Goal: Task Accomplishment & Management: Manage account settings

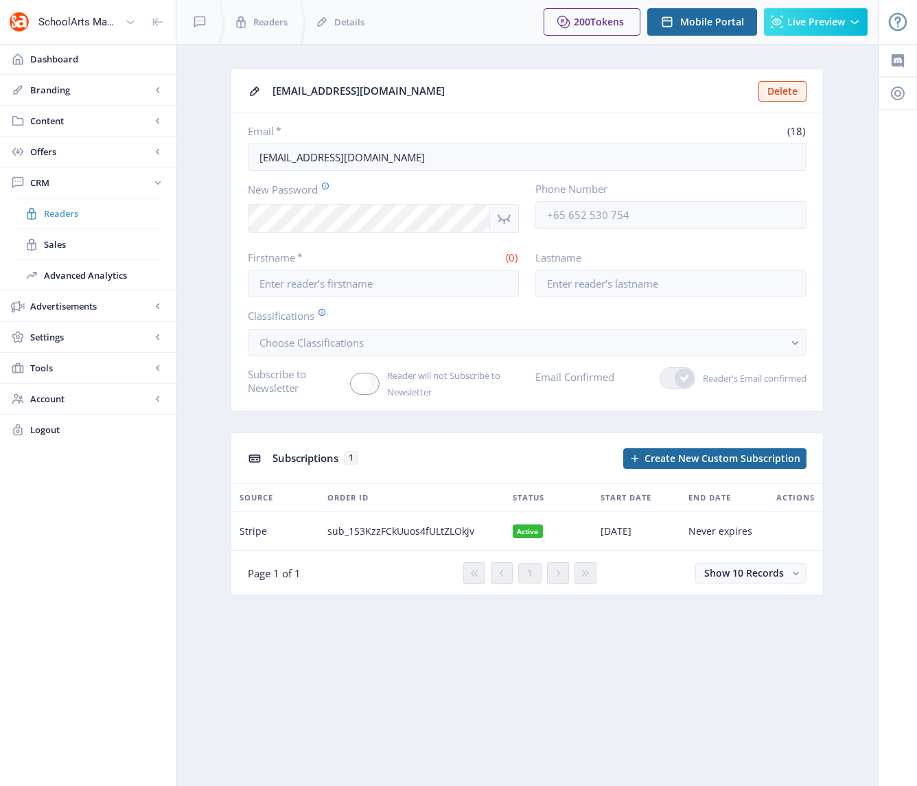
click at [61, 213] on span "Readers" at bounding box center [103, 214] width 118 height 14
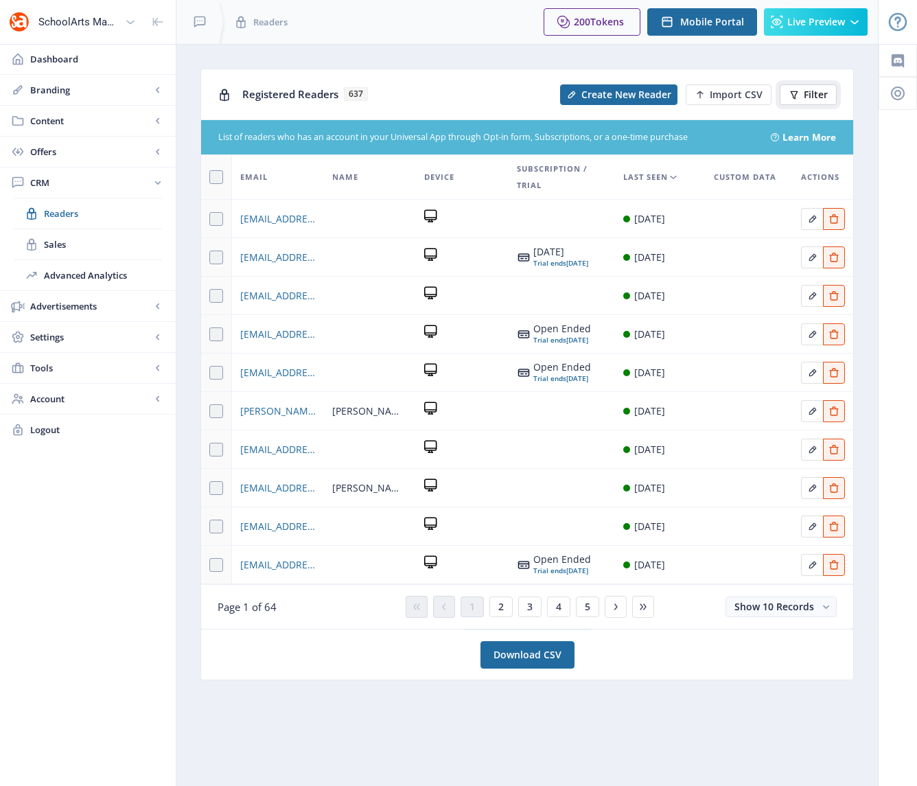
click at [815, 95] on span "Filter" at bounding box center [816, 94] width 24 height 11
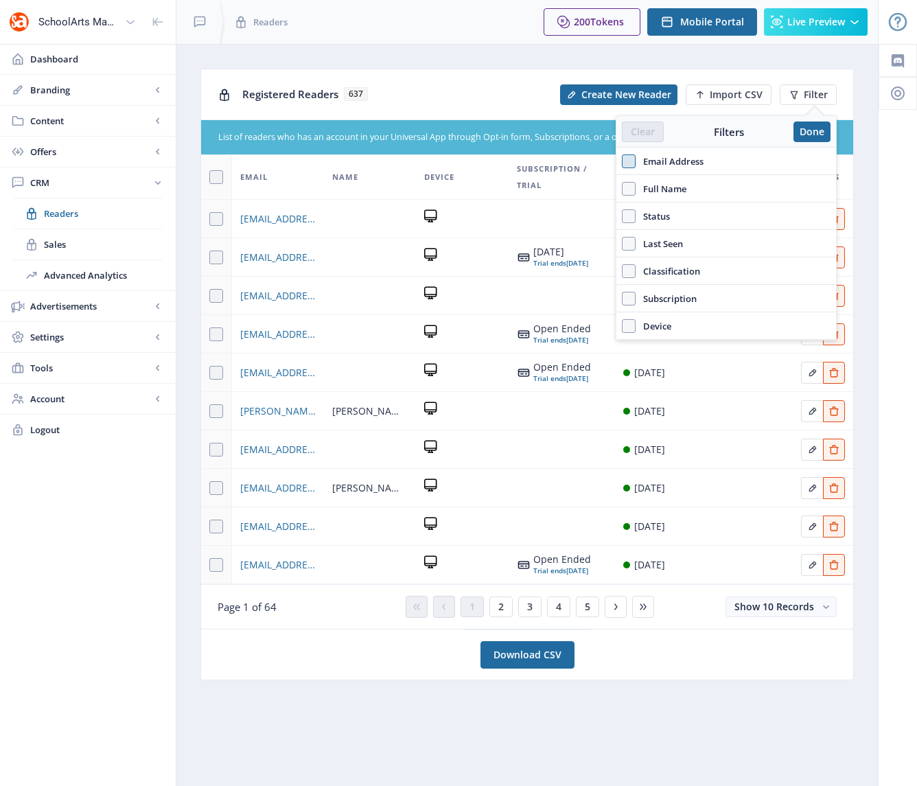
click at [628, 161] on span at bounding box center [629, 161] width 14 height 14
click at [623, 161] on input "Email Address" at bounding box center [622, 161] width 1 height 1
checkbox input "true"
click at [660, 193] on input "text" at bounding box center [726, 192] width 209 height 22
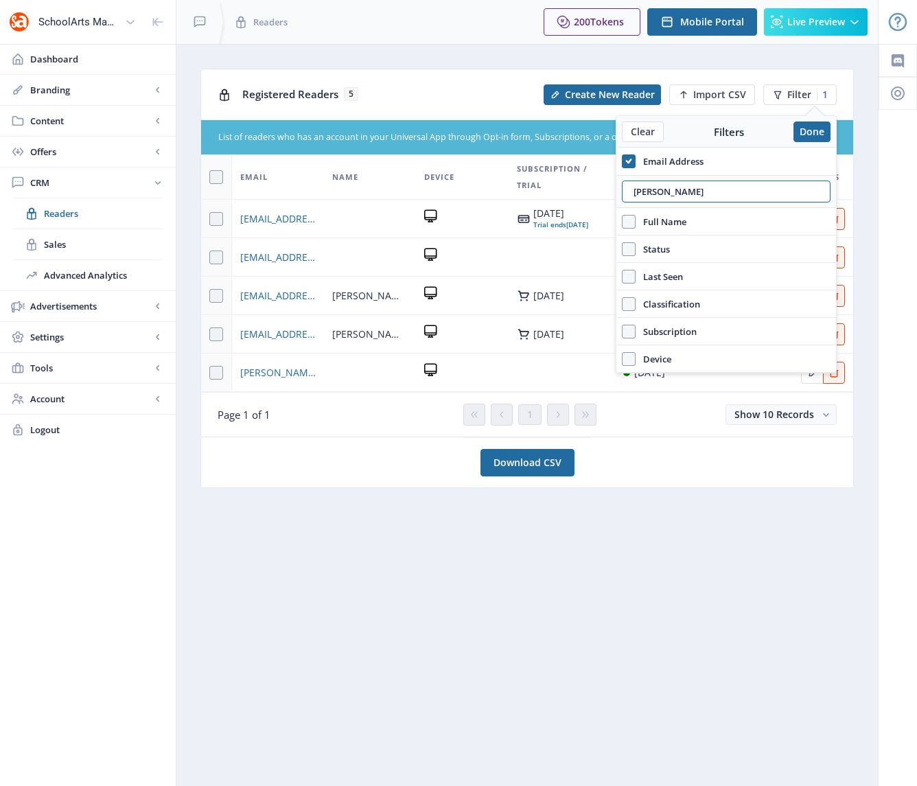
type input "[PERSON_NAME]"
click at [482, 236] on td at bounding box center [462, 219] width 93 height 38
click at [821, 130] on button "Done" at bounding box center [812, 132] width 37 height 21
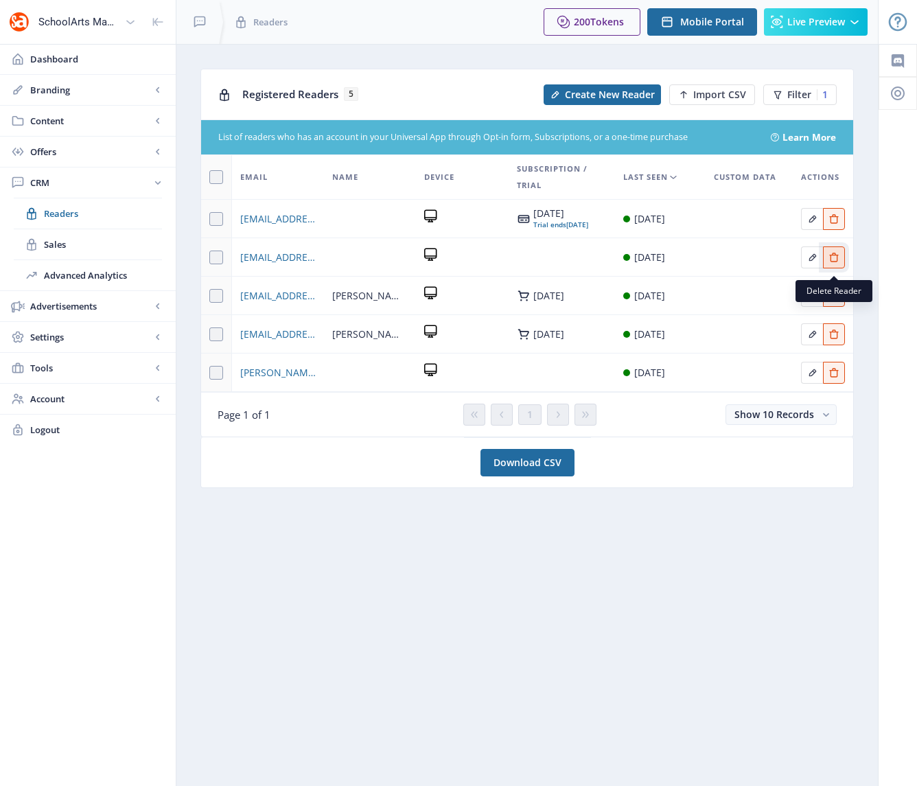
click at [832, 263] on icon "Edit page" at bounding box center [834, 257] width 11 height 11
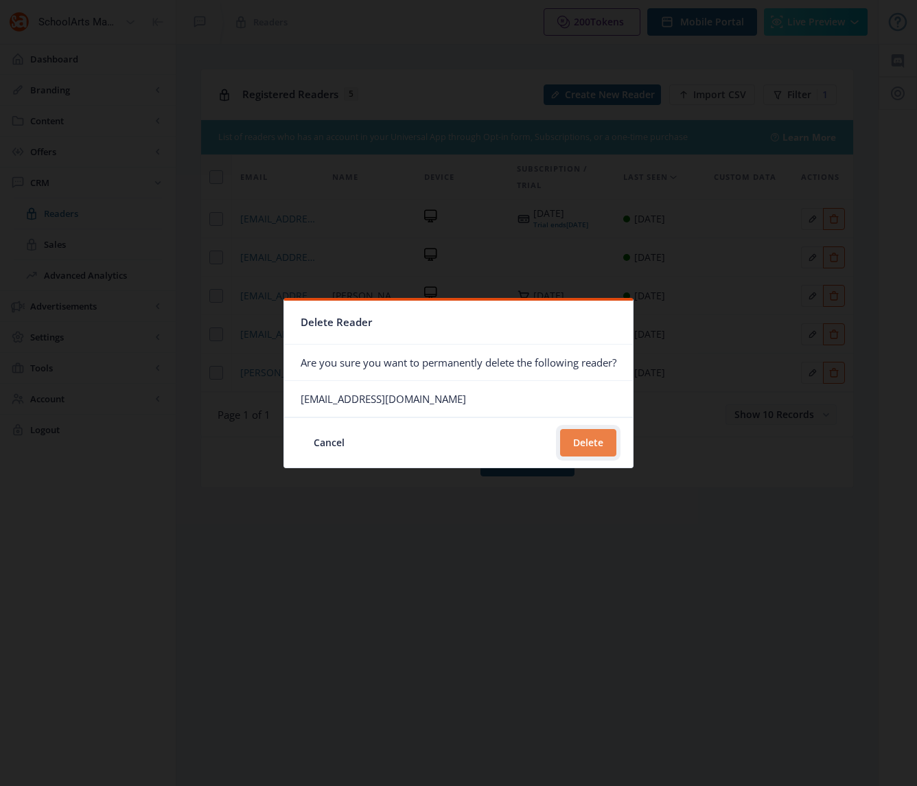
click at [575, 443] on button "Delete" at bounding box center [588, 442] width 56 height 27
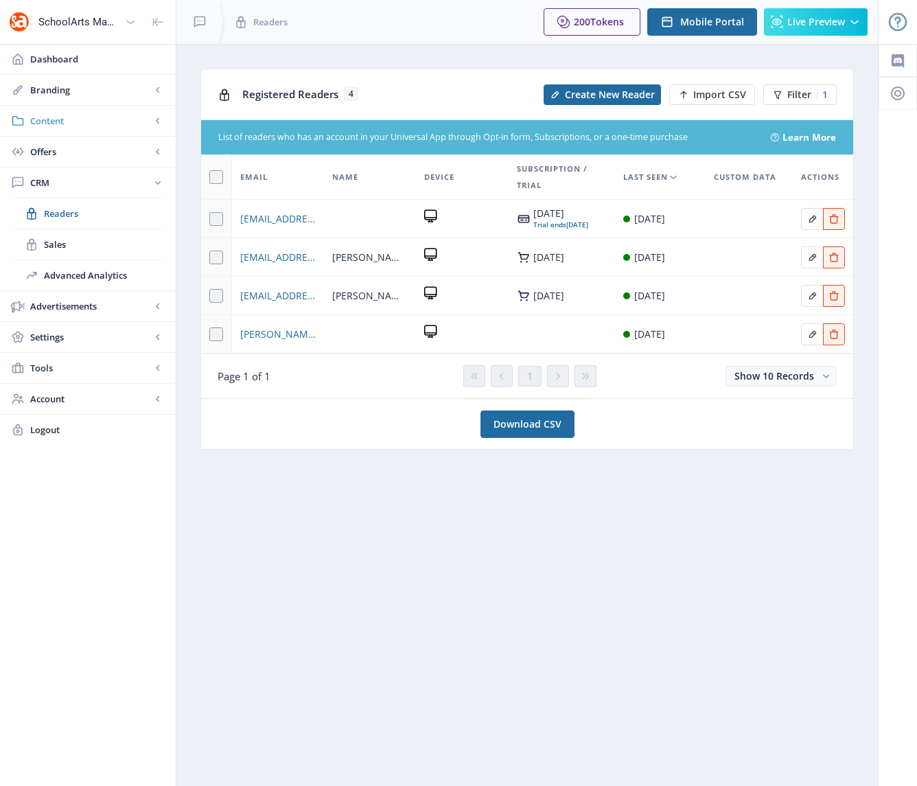
click at [47, 117] on span "Content" at bounding box center [90, 121] width 121 height 14
click at [65, 183] on span "Collections" at bounding box center [103, 183] width 118 height 14
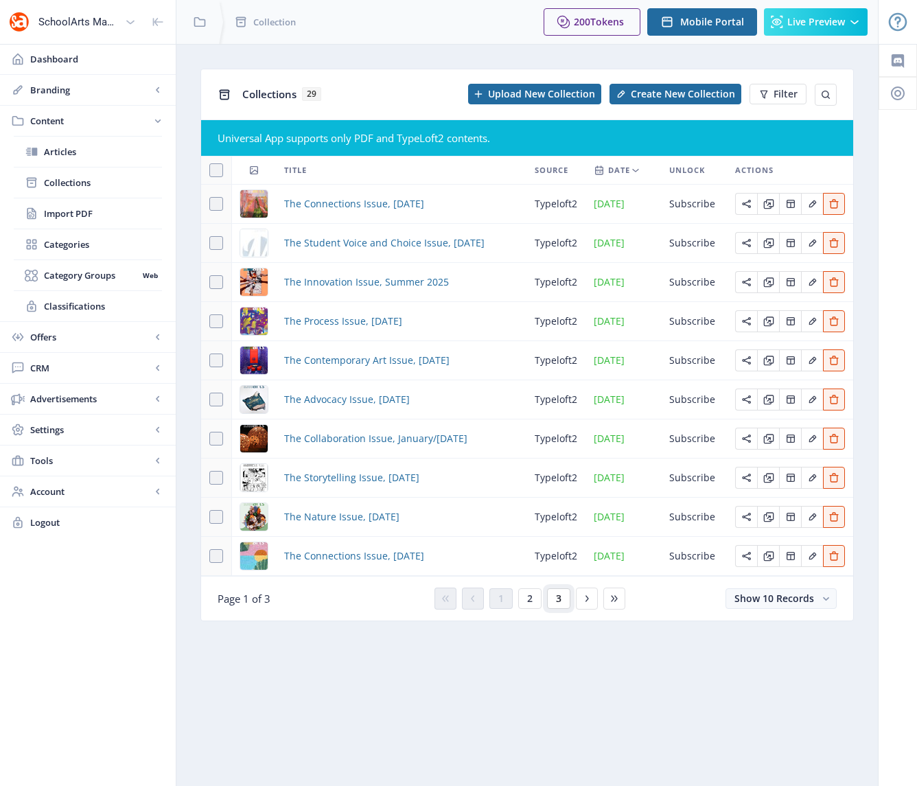
click at [562, 601] on button "3" at bounding box center [558, 598] width 23 height 21
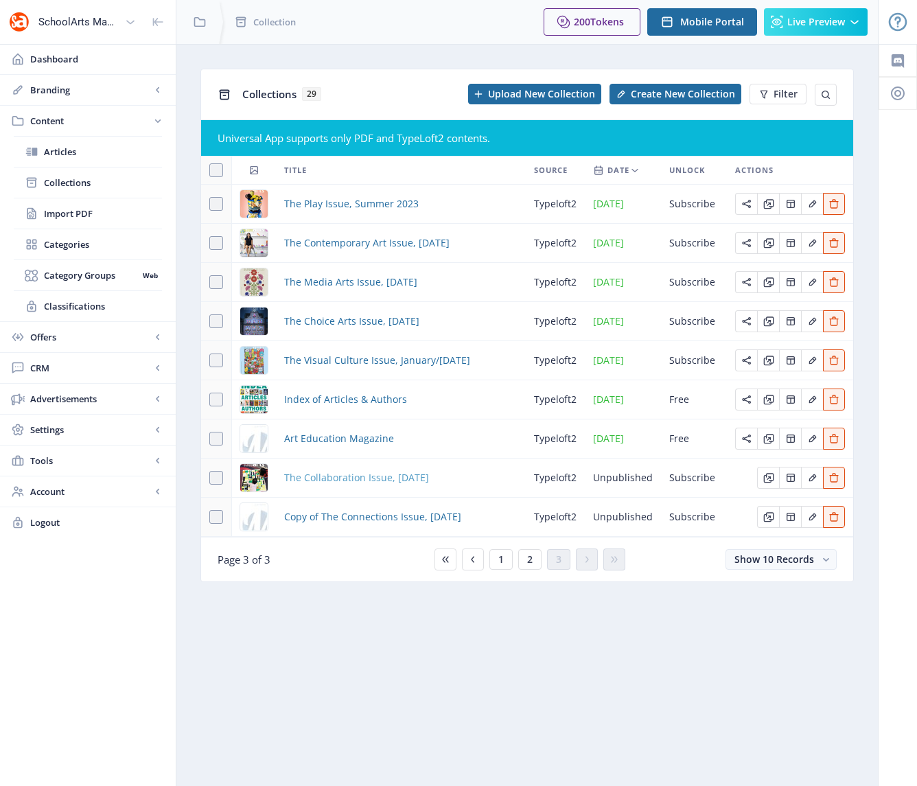
click at [363, 481] on span "The Collaboration Issue, [DATE]" at bounding box center [356, 478] width 145 height 16
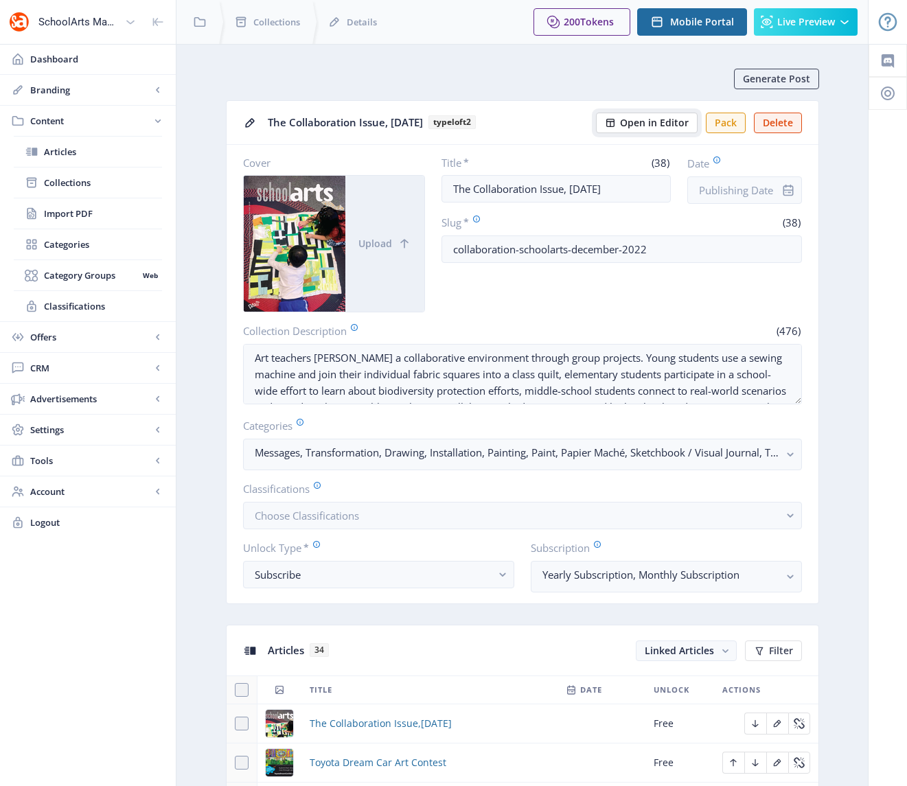
click at [665, 122] on span "Open in Editor" at bounding box center [654, 122] width 69 height 11
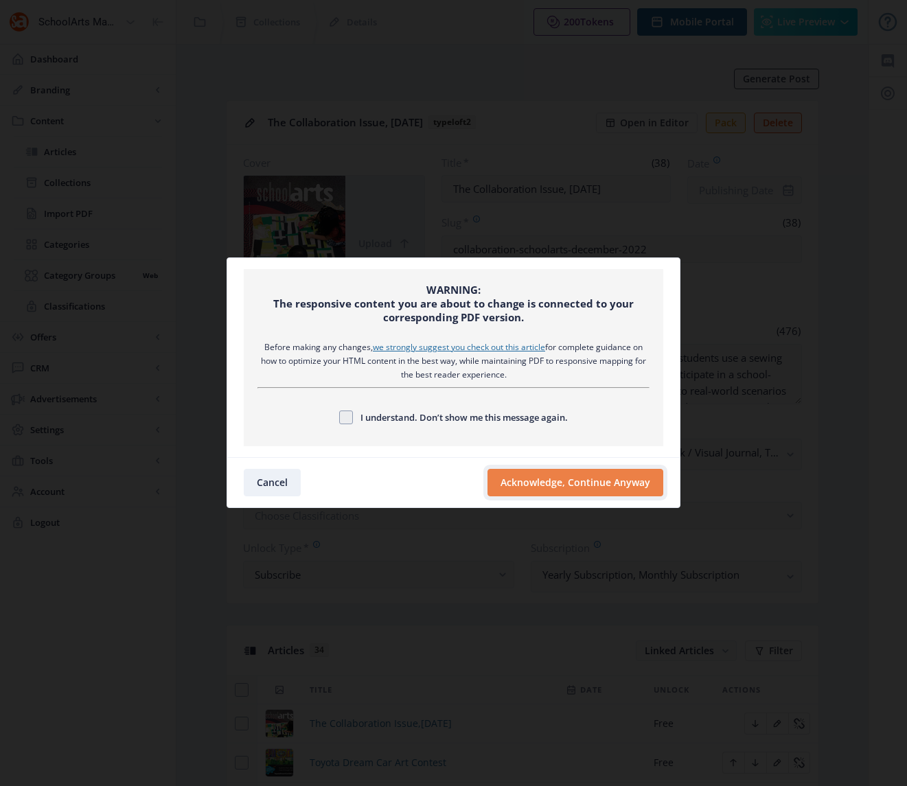
click at [619, 489] on button "Acknowledge, Continue Anyway" at bounding box center [575, 482] width 176 height 27
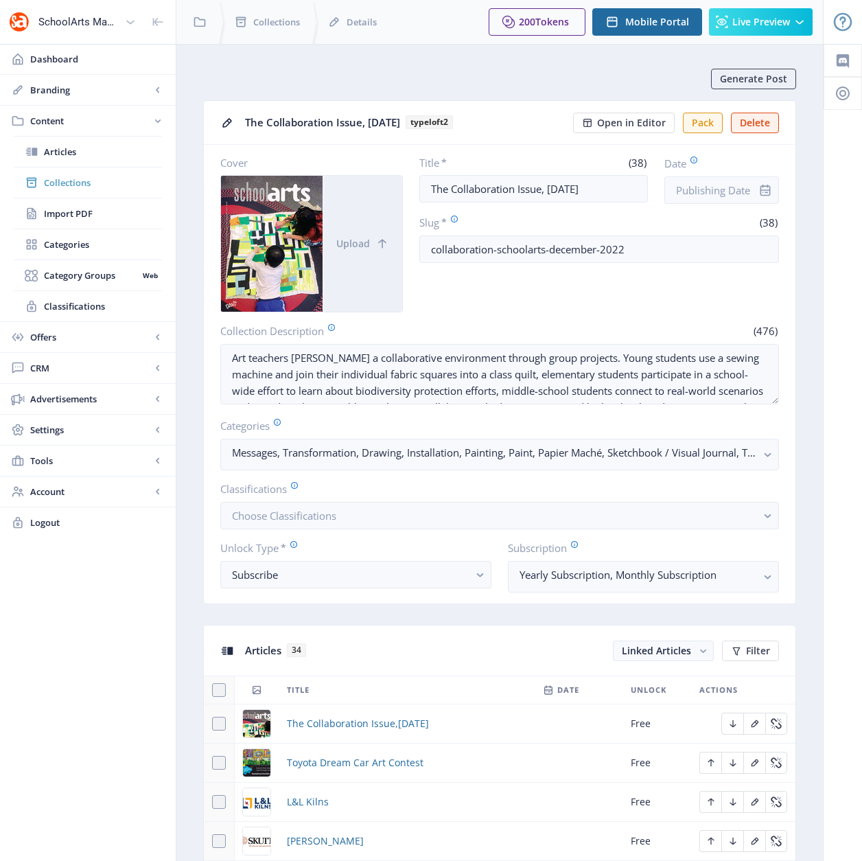
click at [75, 187] on span "Collections" at bounding box center [103, 183] width 118 height 14
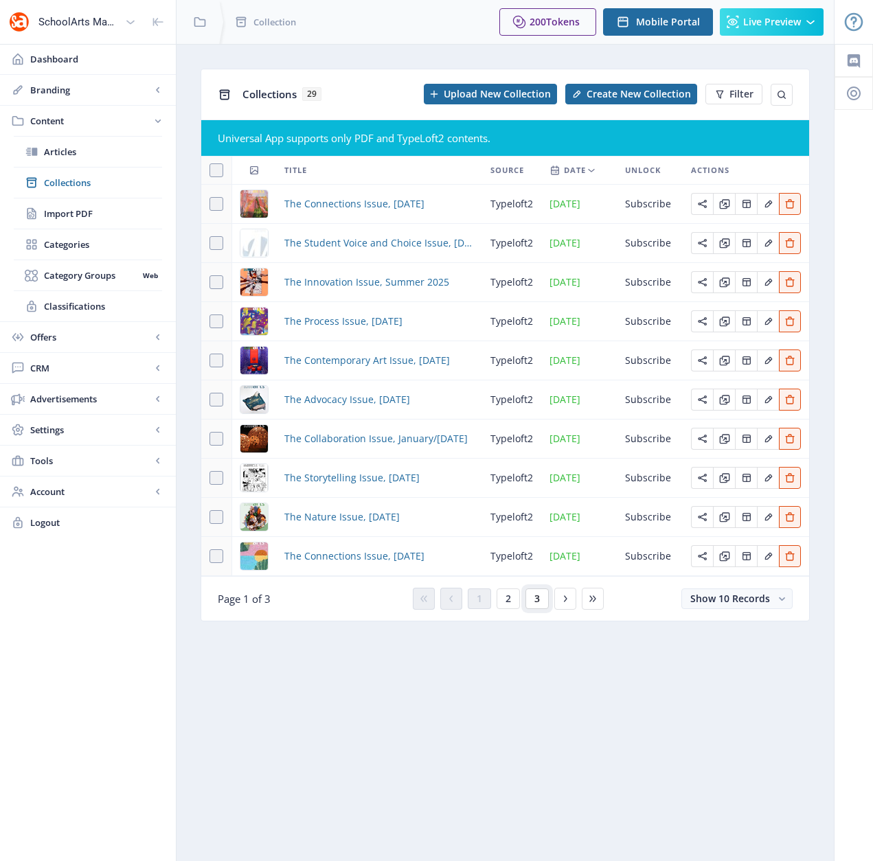
click at [532, 601] on button "3" at bounding box center [536, 598] width 23 height 21
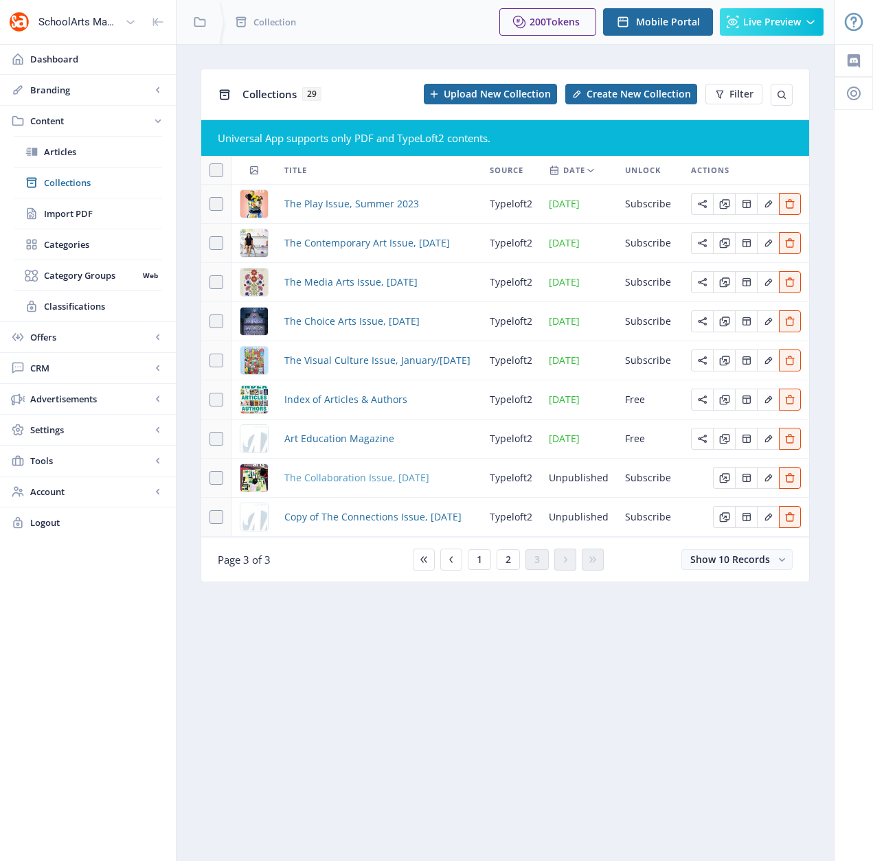
click at [361, 477] on span "The Collaboration Issue, [DATE]" at bounding box center [356, 478] width 145 height 16
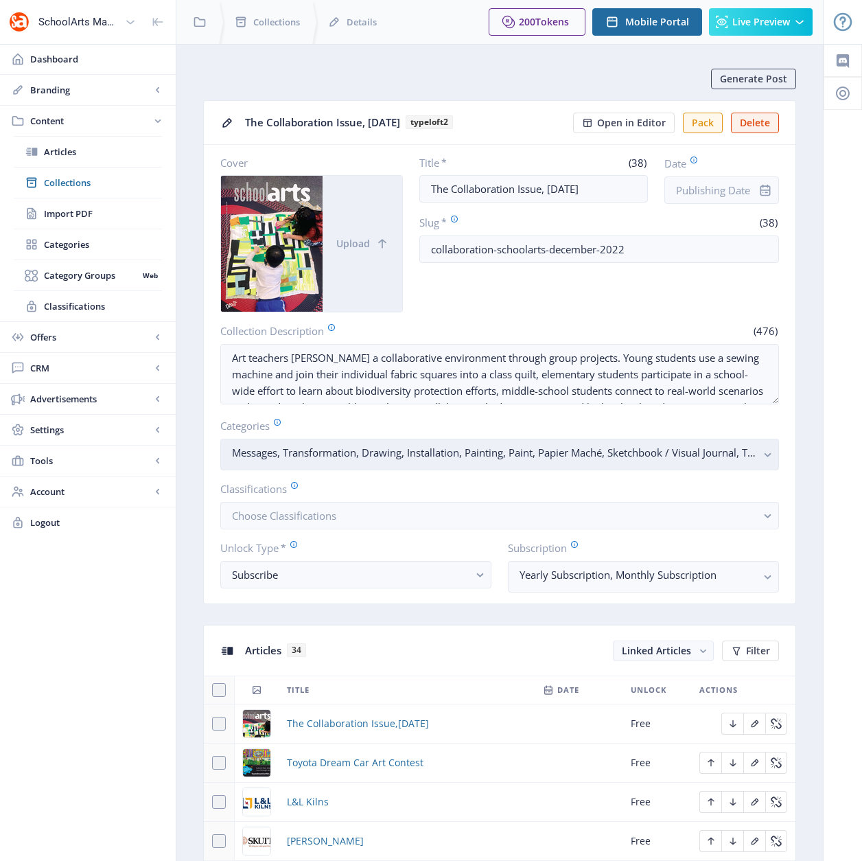
click at [765, 456] on rect "button" at bounding box center [768, 455] width 16 height 16
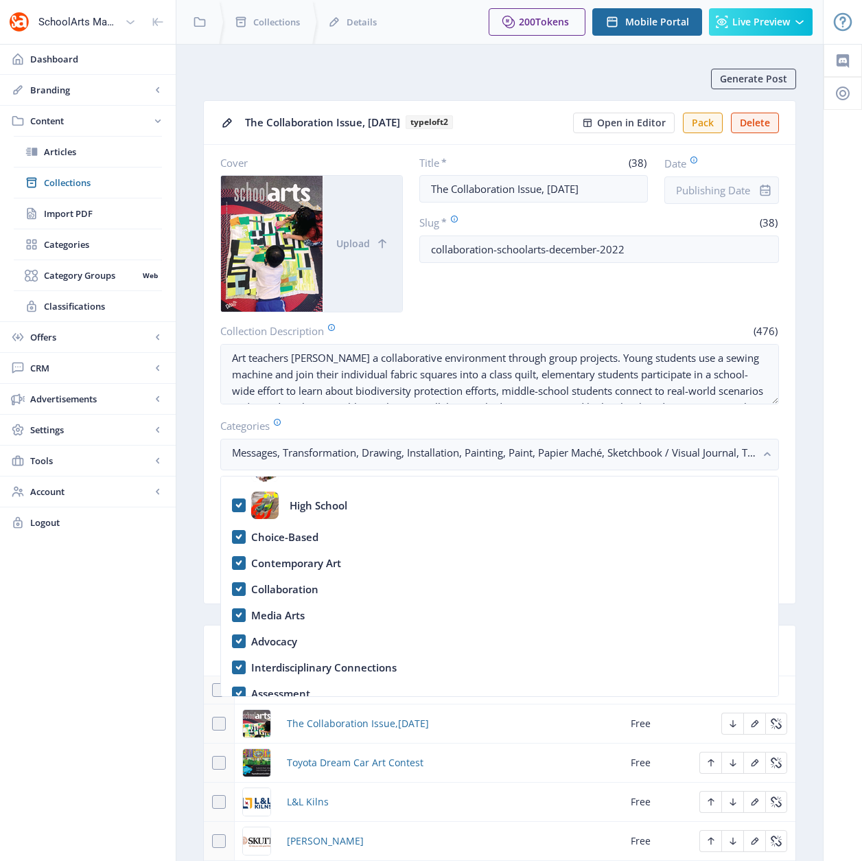
scroll to position [102, 0]
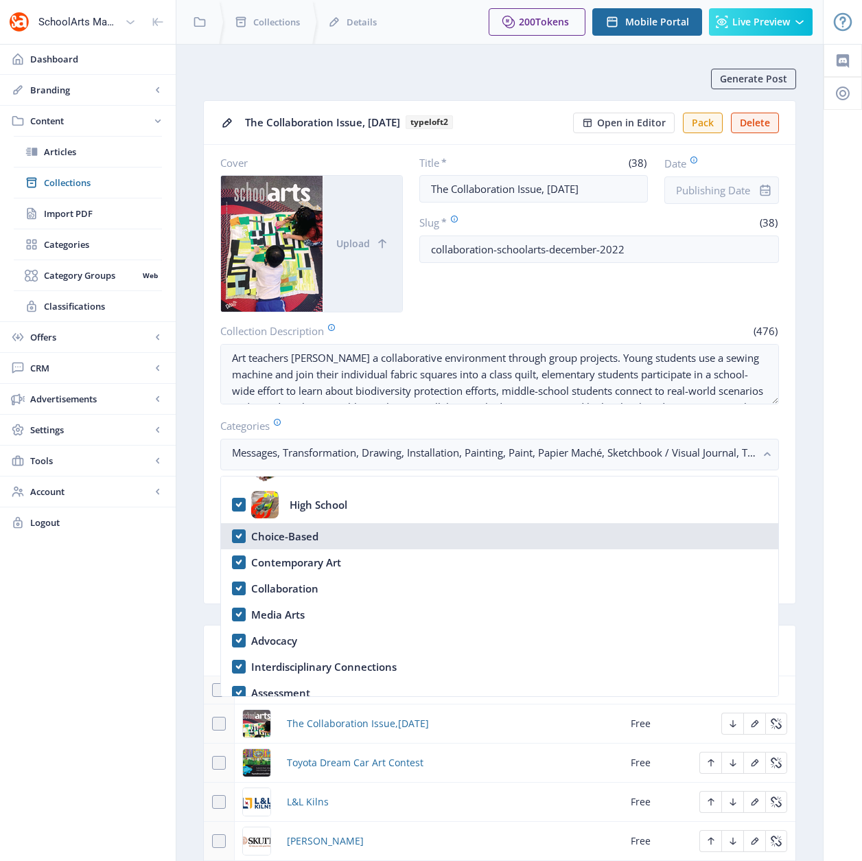
click at [238, 536] on nb-option "Choice-Based" at bounding box center [500, 536] width 558 height 26
checkbox input "false"
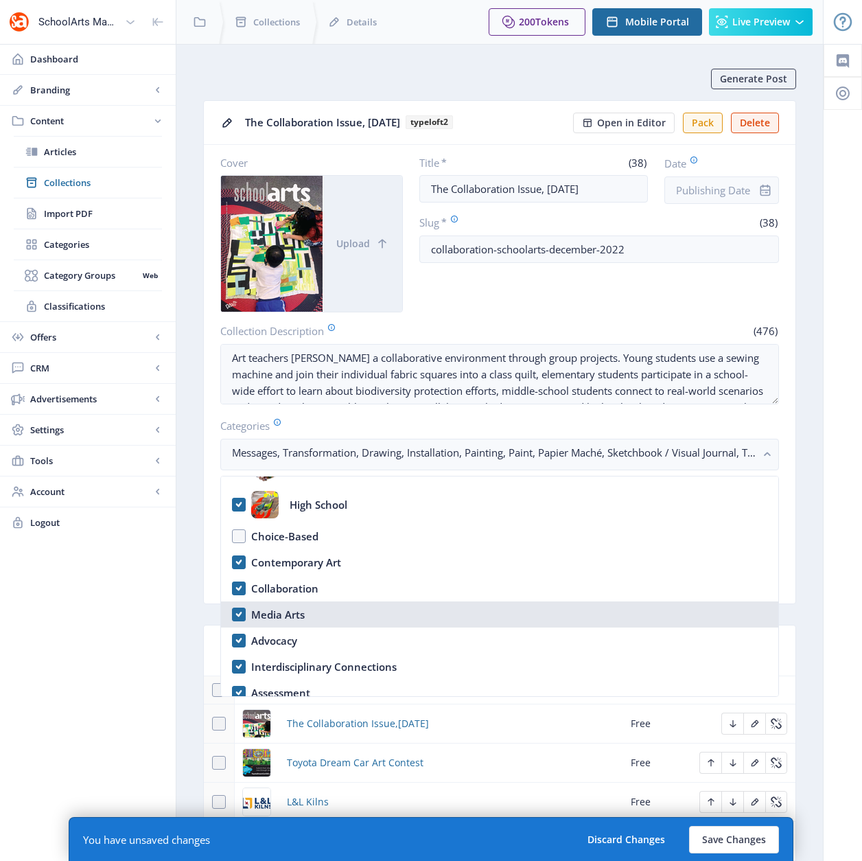
drag, startPoint x: 238, startPoint y: 615, endPoint x: 234, endPoint y: 639, distance: 24.3
click at [238, 615] on nb-option "Media Arts" at bounding box center [500, 614] width 558 height 26
checkbox input "false"
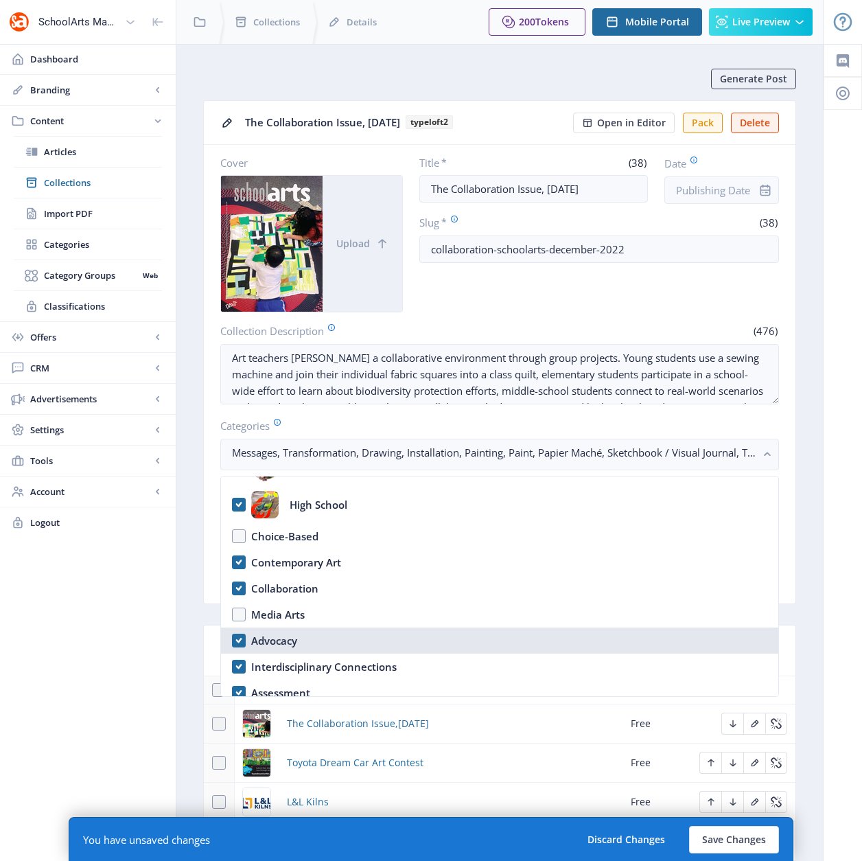
click at [234, 639] on nb-option "Advocacy" at bounding box center [500, 641] width 558 height 26
checkbox input "false"
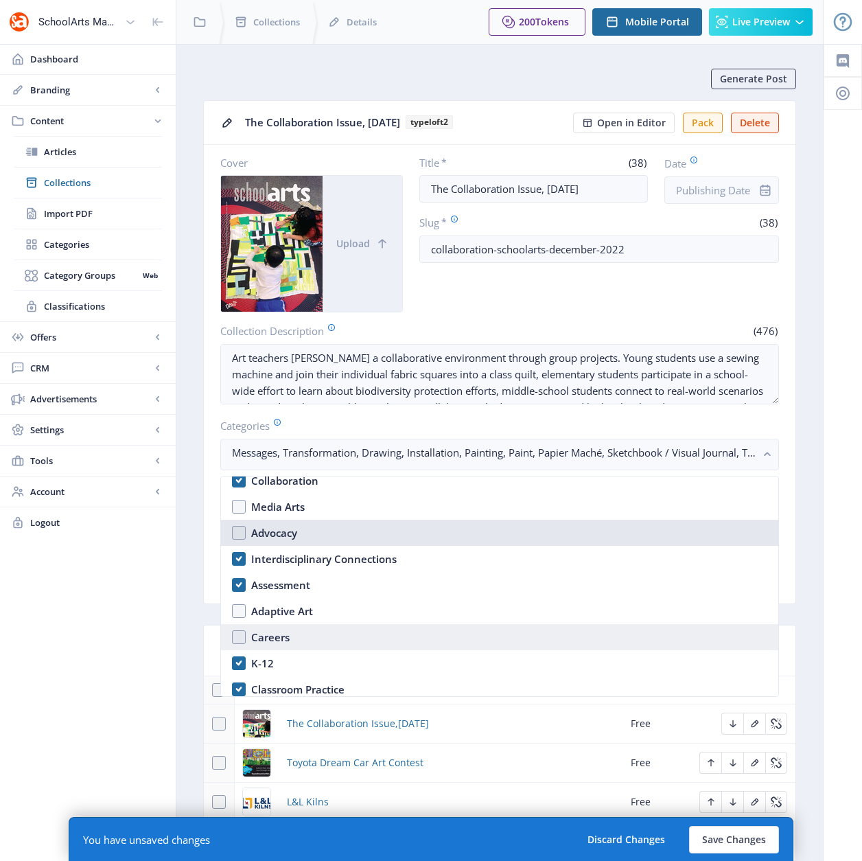
scroll to position [210, 0]
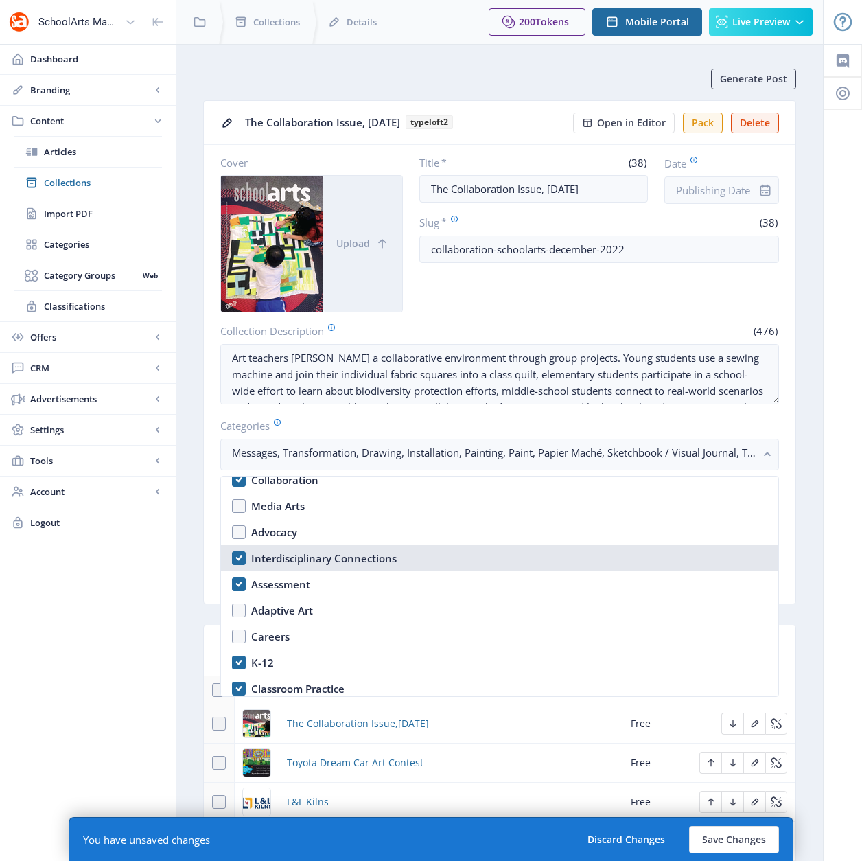
click at [238, 564] on nb-option "Interdisciplinary Connections" at bounding box center [500, 558] width 558 height 26
checkbox input "false"
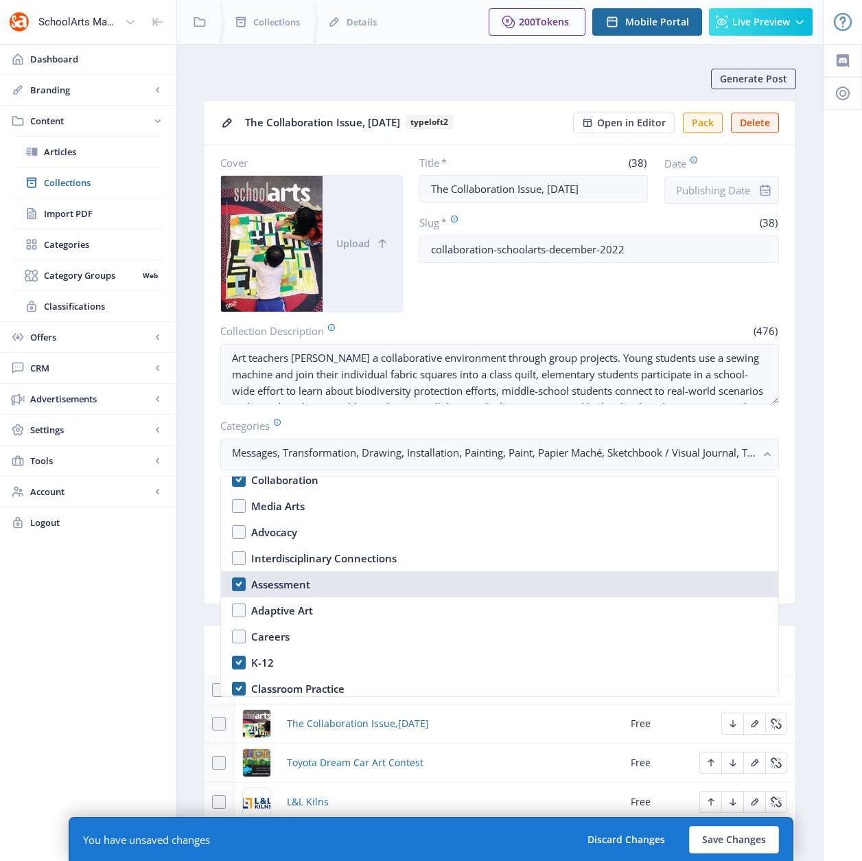
click at [238, 586] on nb-option "Assessment" at bounding box center [500, 584] width 558 height 26
checkbox input "false"
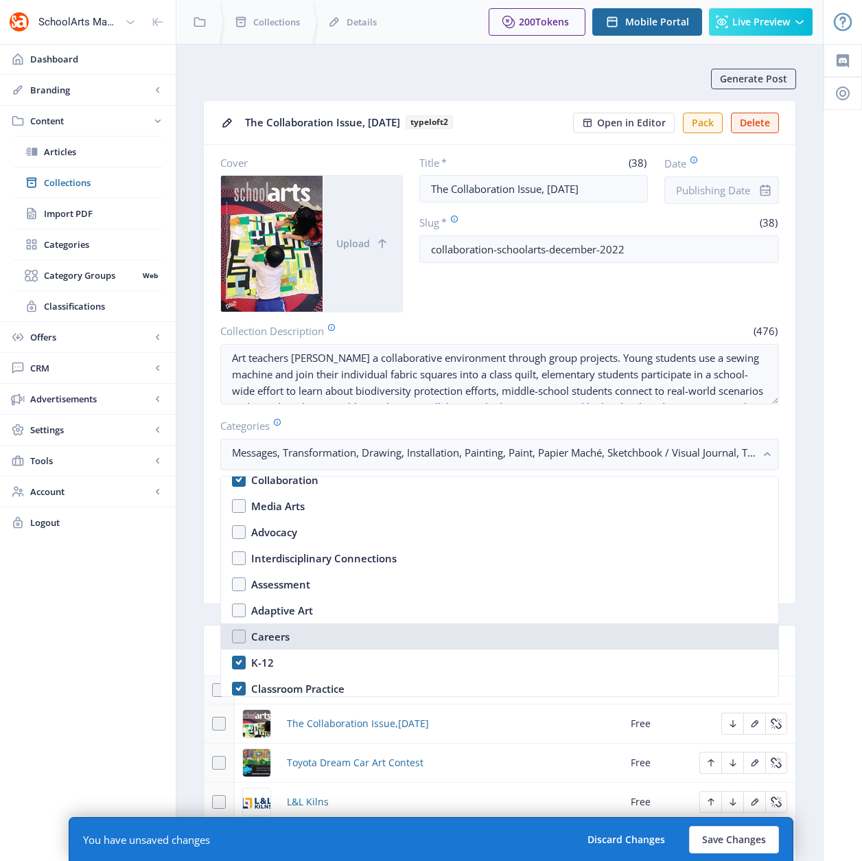
click at [238, 632] on nb-option "Careers" at bounding box center [500, 636] width 558 height 26
checkbox input "true"
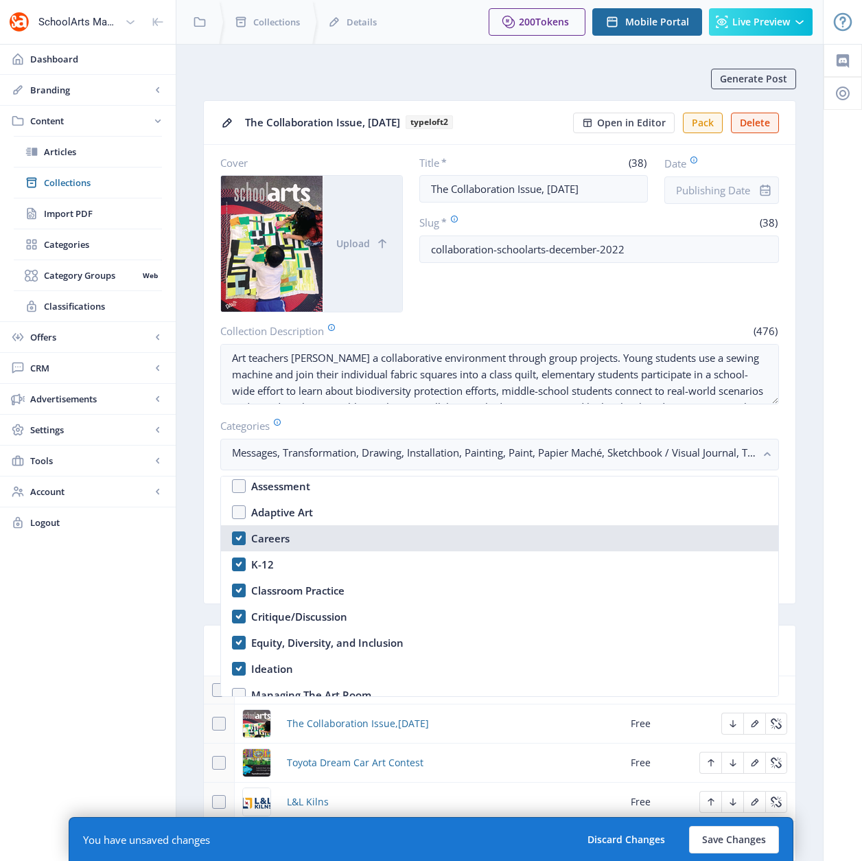
scroll to position [371, 0]
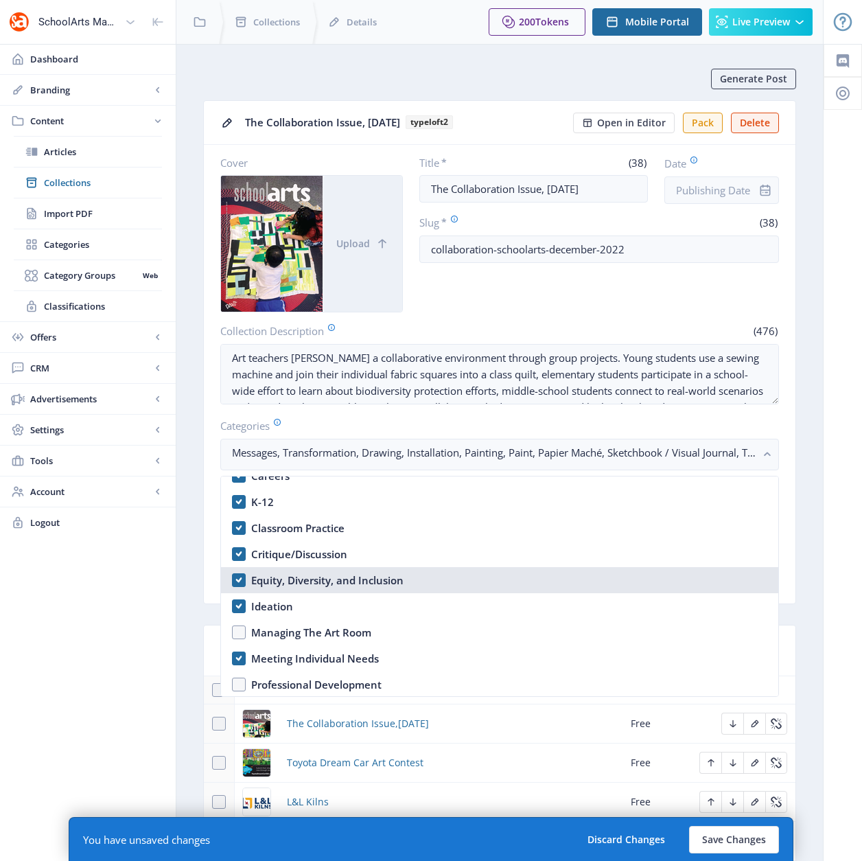
drag, startPoint x: 238, startPoint y: 582, endPoint x: 238, endPoint y: 588, distance: 6.9
click at [238, 584] on nb-option "Equity, Diversity, and Inclusion" at bounding box center [500, 580] width 558 height 26
checkbox input "false"
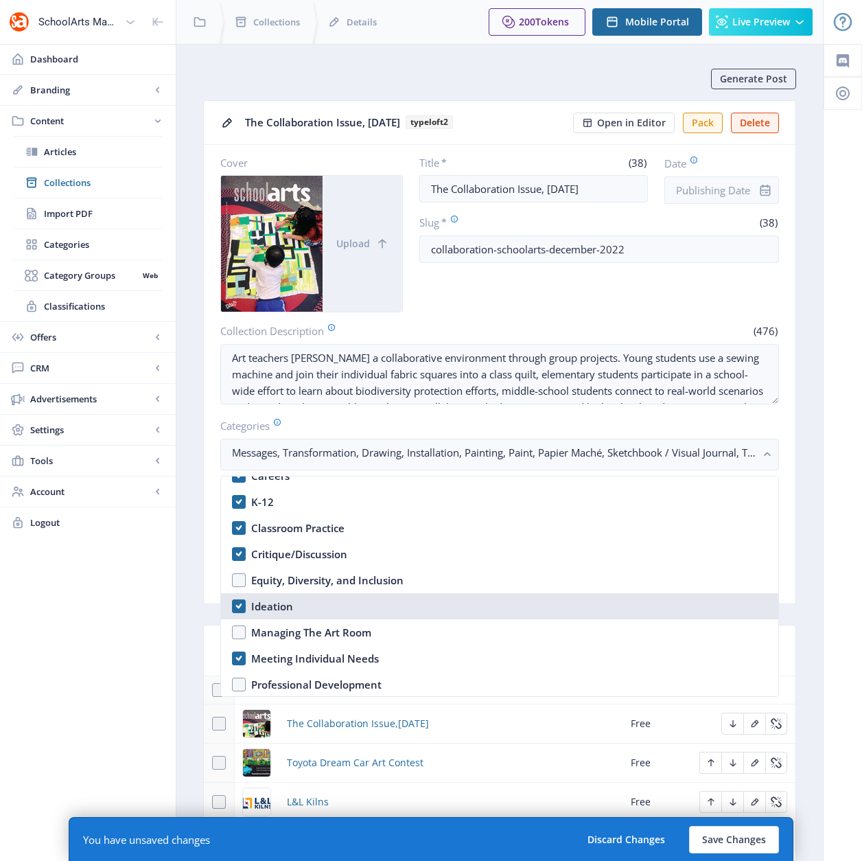
click at [239, 603] on nb-option "Ideation" at bounding box center [500, 606] width 558 height 26
checkbox input "false"
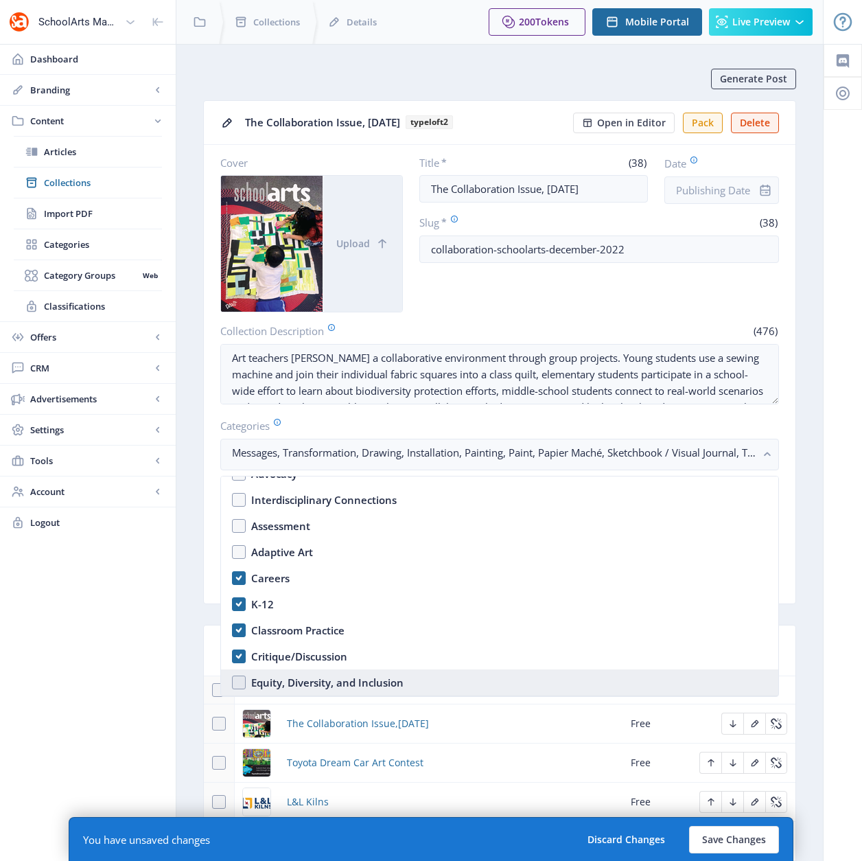
scroll to position [268, 0]
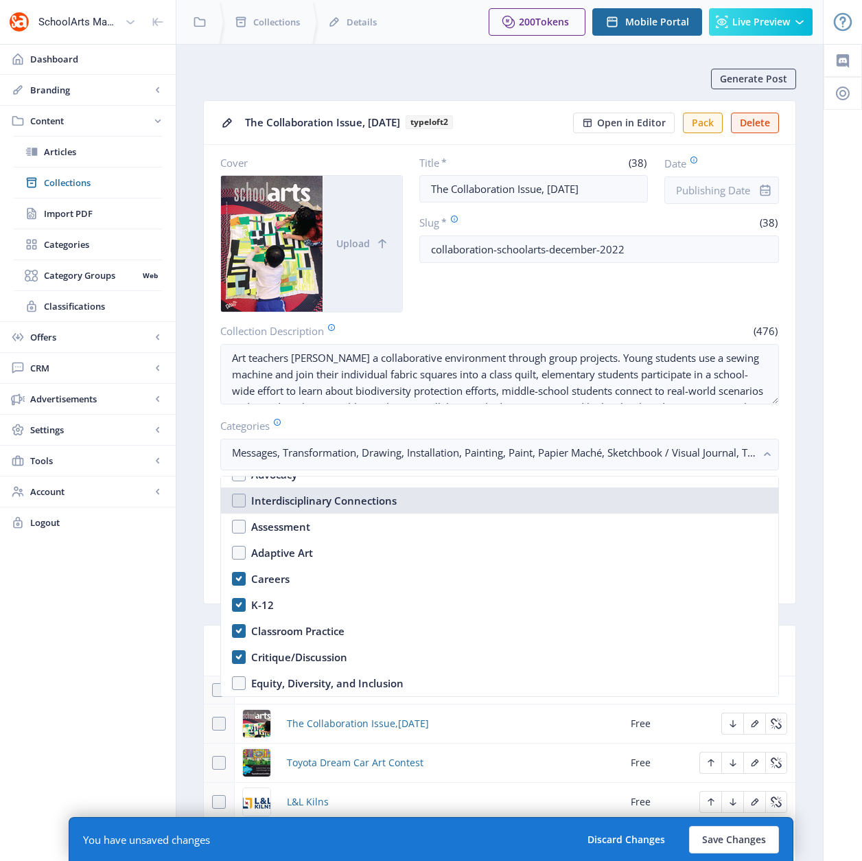
click at [239, 498] on nb-option "Interdisciplinary Connections" at bounding box center [500, 500] width 558 height 26
checkbox input "true"
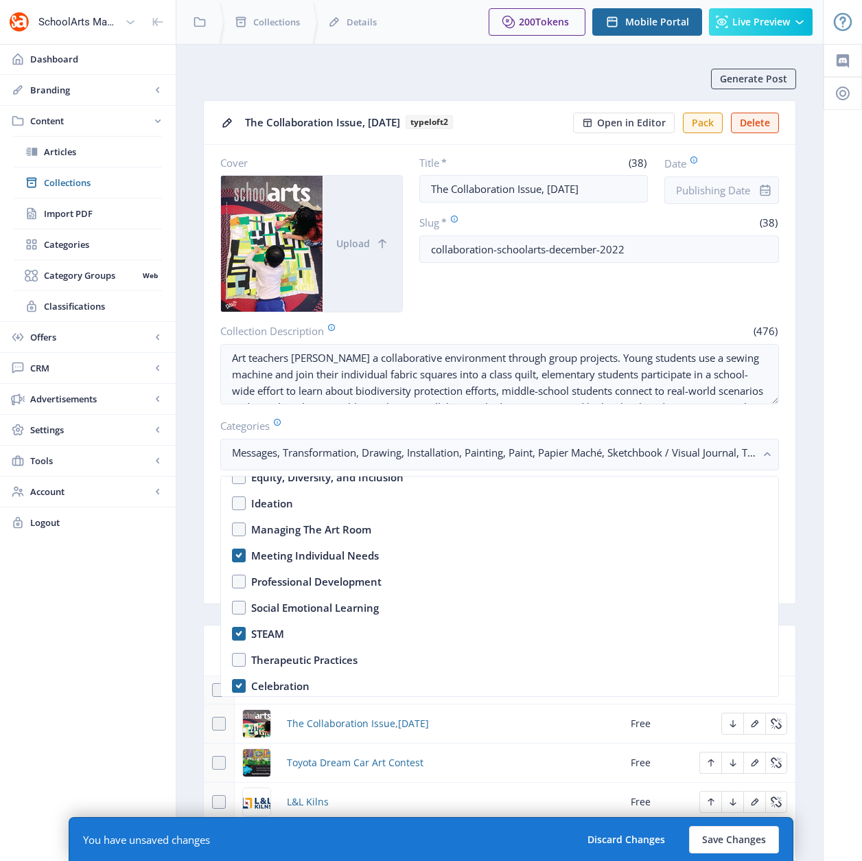
scroll to position [476, 0]
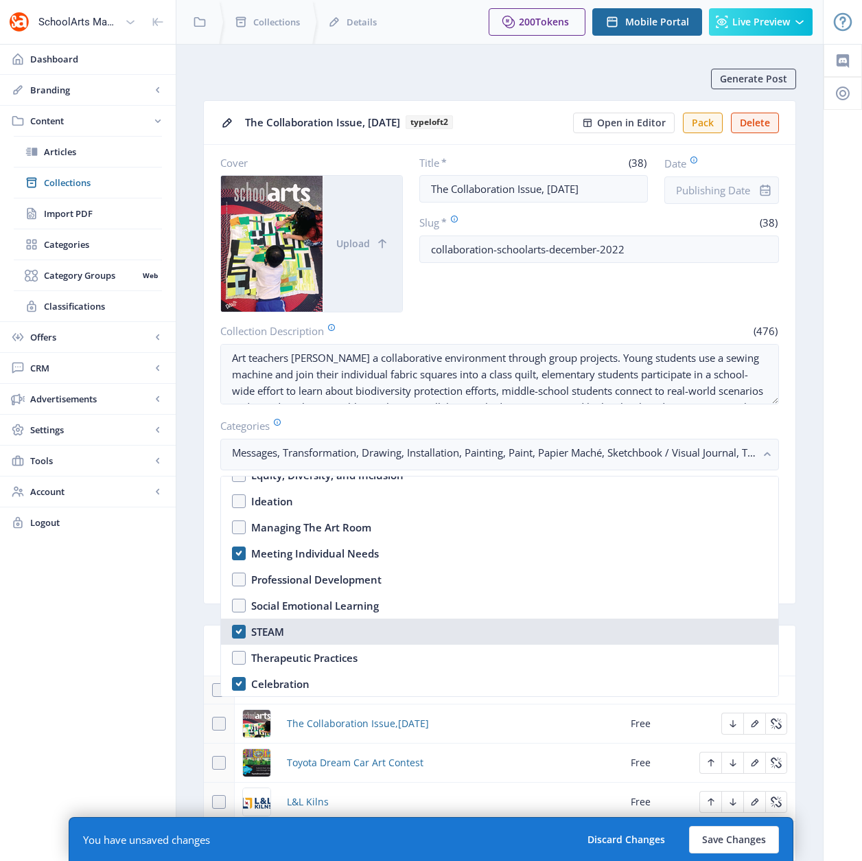
click at [238, 629] on nb-option "STEAM" at bounding box center [500, 632] width 558 height 26
checkbox input "false"
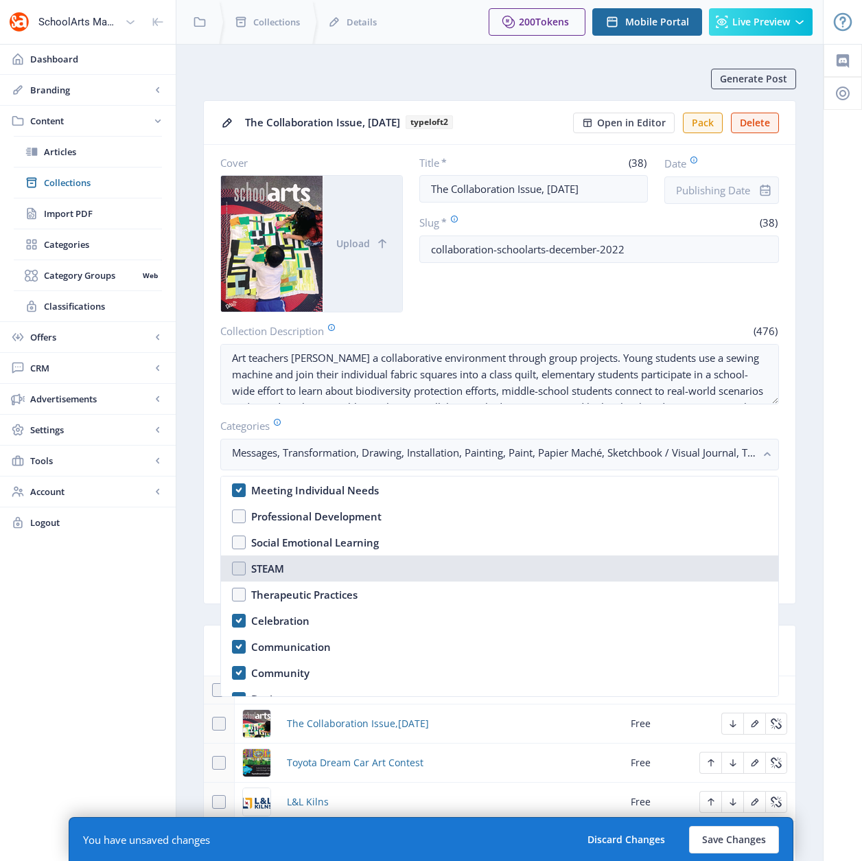
scroll to position [623, 0]
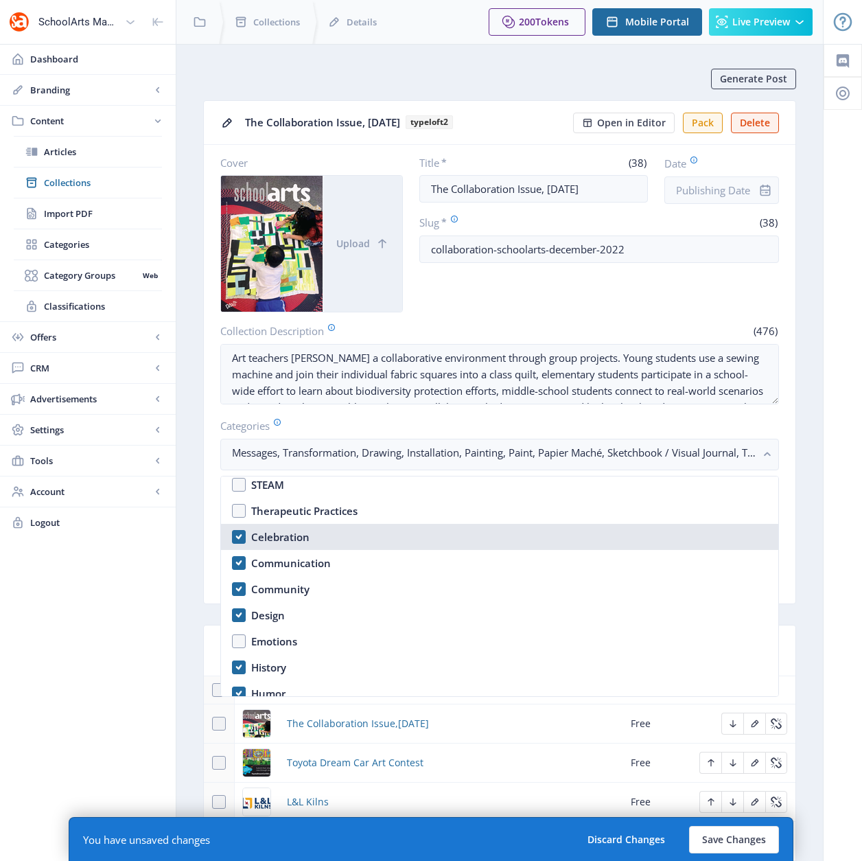
click at [234, 536] on nb-option "Celebration" at bounding box center [500, 537] width 558 height 26
checkbox input "false"
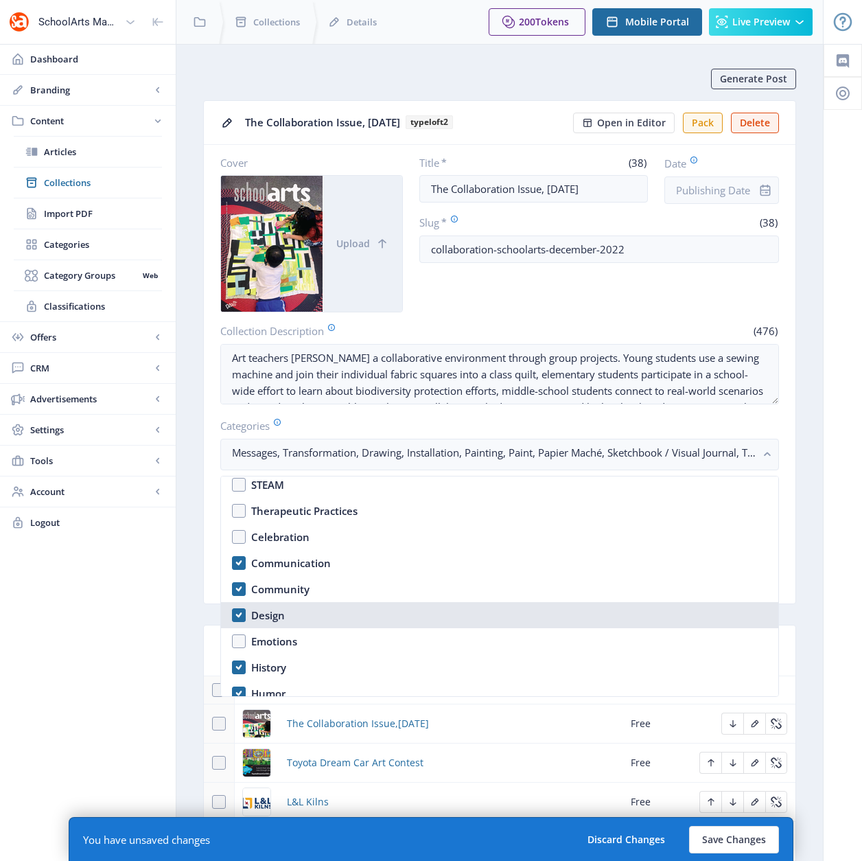
click at [236, 614] on nb-option "Design" at bounding box center [500, 615] width 558 height 26
checkbox input "false"
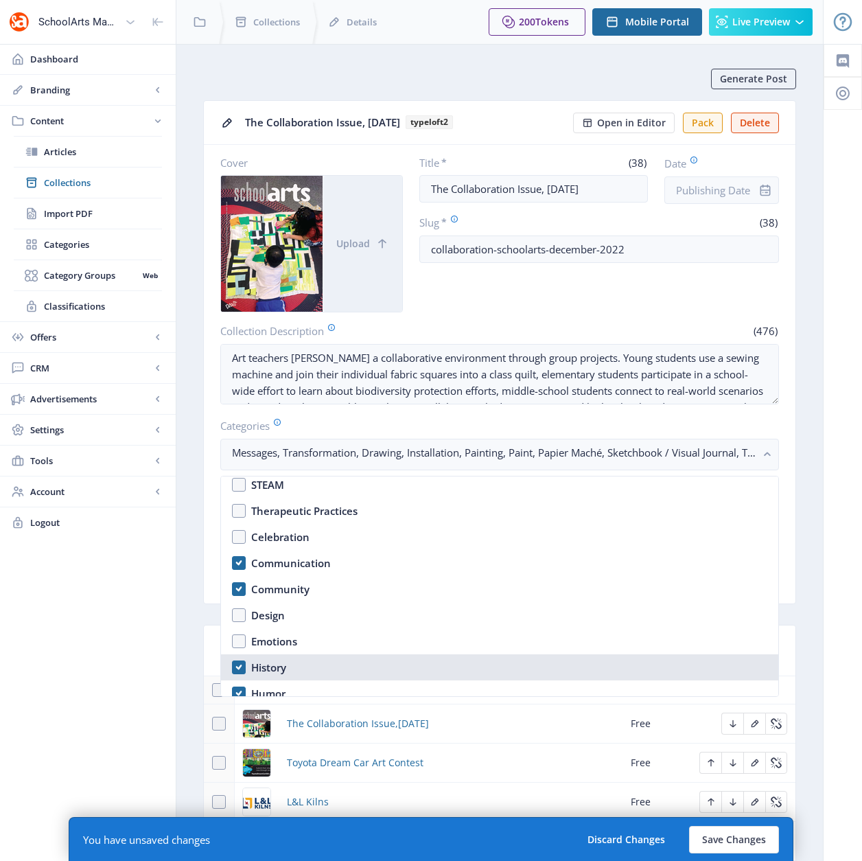
click at [236, 661] on nb-option "History" at bounding box center [500, 667] width 558 height 26
checkbox input "false"
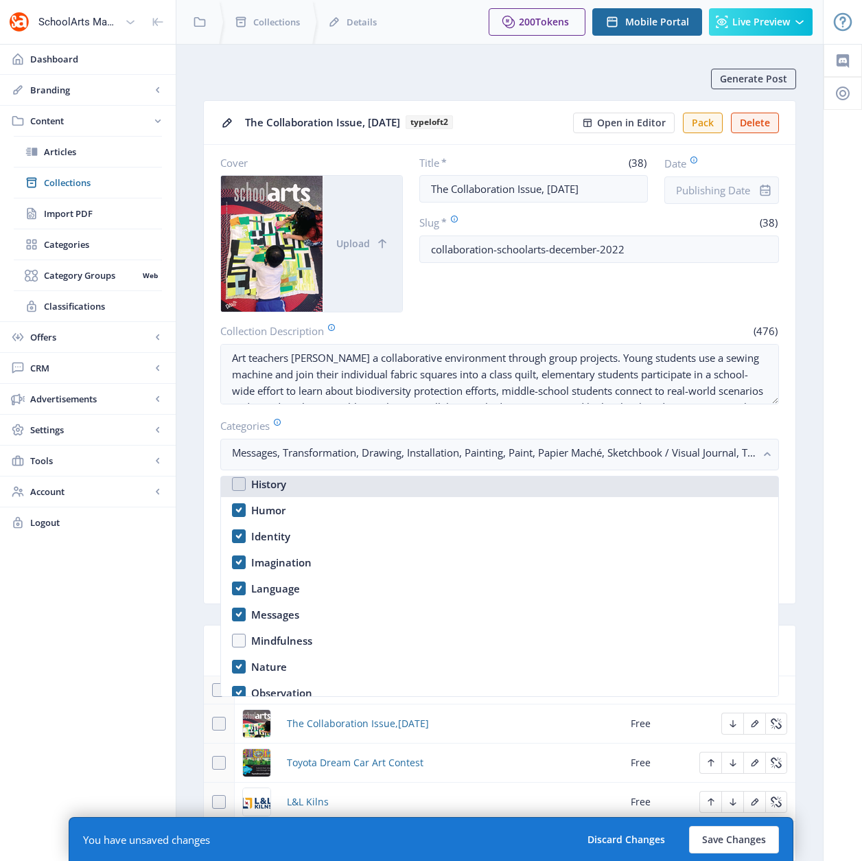
scroll to position [805, 0]
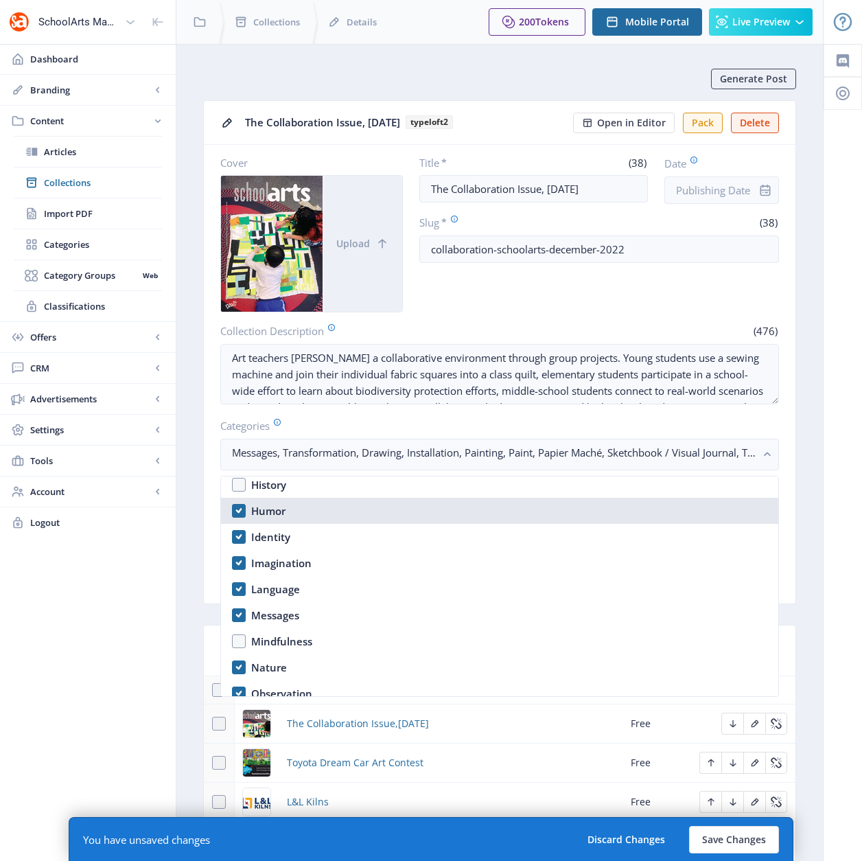
click at [240, 515] on nb-option "Humor" at bounding box center [500, 511] width 558 height 26
checkbox input "false"
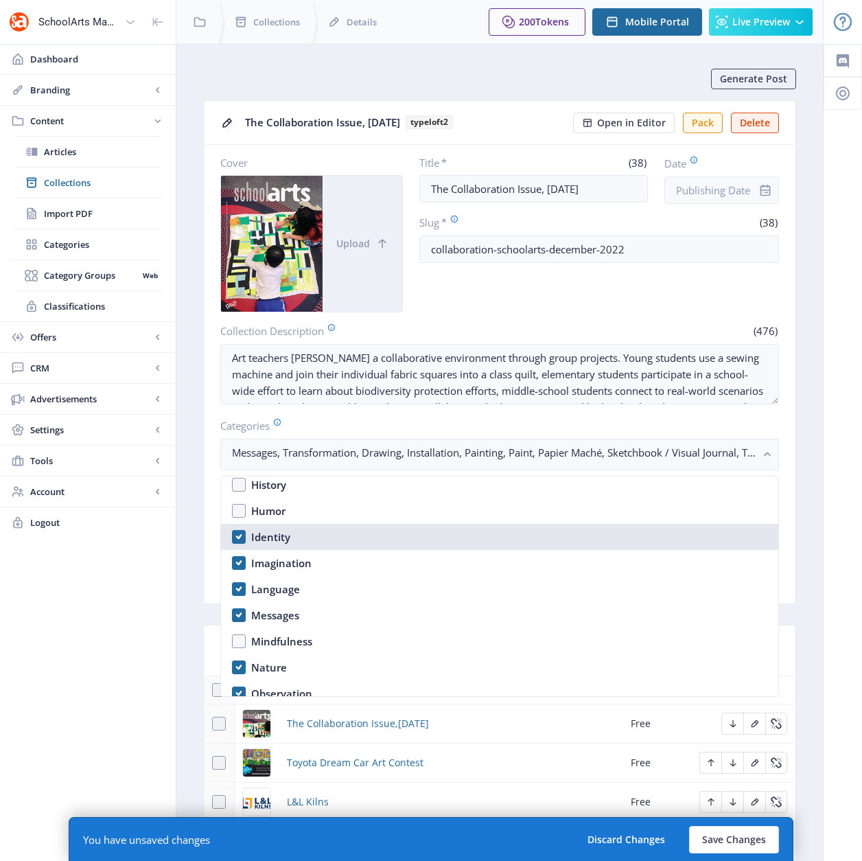
drag, startPoint x: 236, startPoint y: 536, endPoint x: 235, endPoint y: 549, distance: 13.1
click at [236, 536] on nb-option "Identity" at bounding box center [500, 537] width 558 height 26
checkbox input "false"
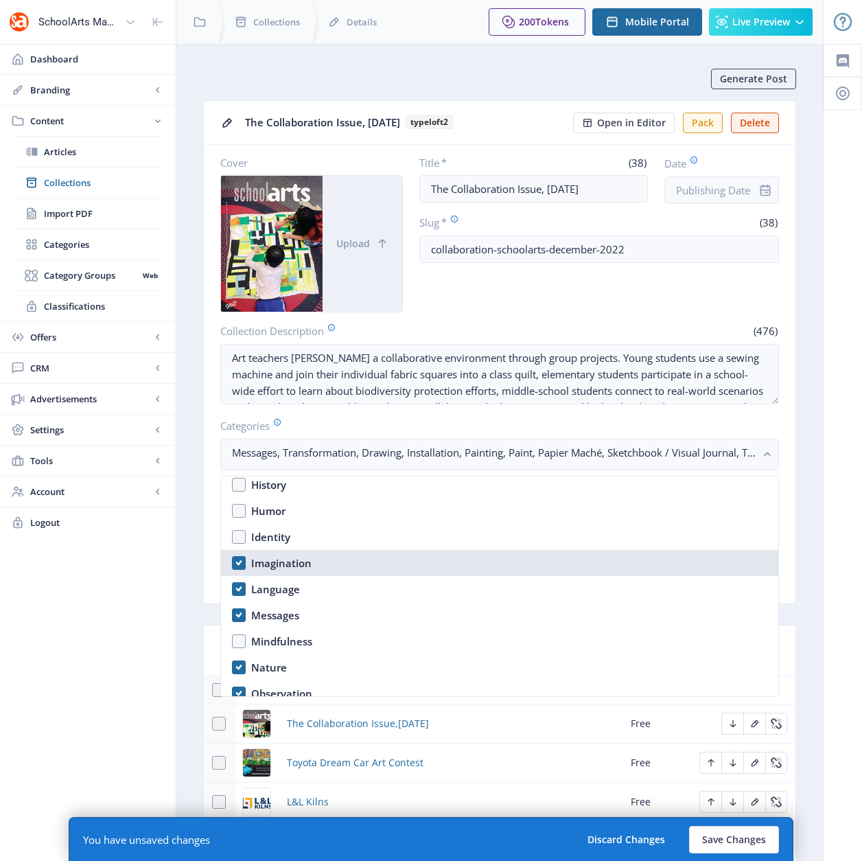
click at [236, 559] on nb-option "Imagination" at bounding box center [500, 563] width 558 height 26
checkbox input "false"
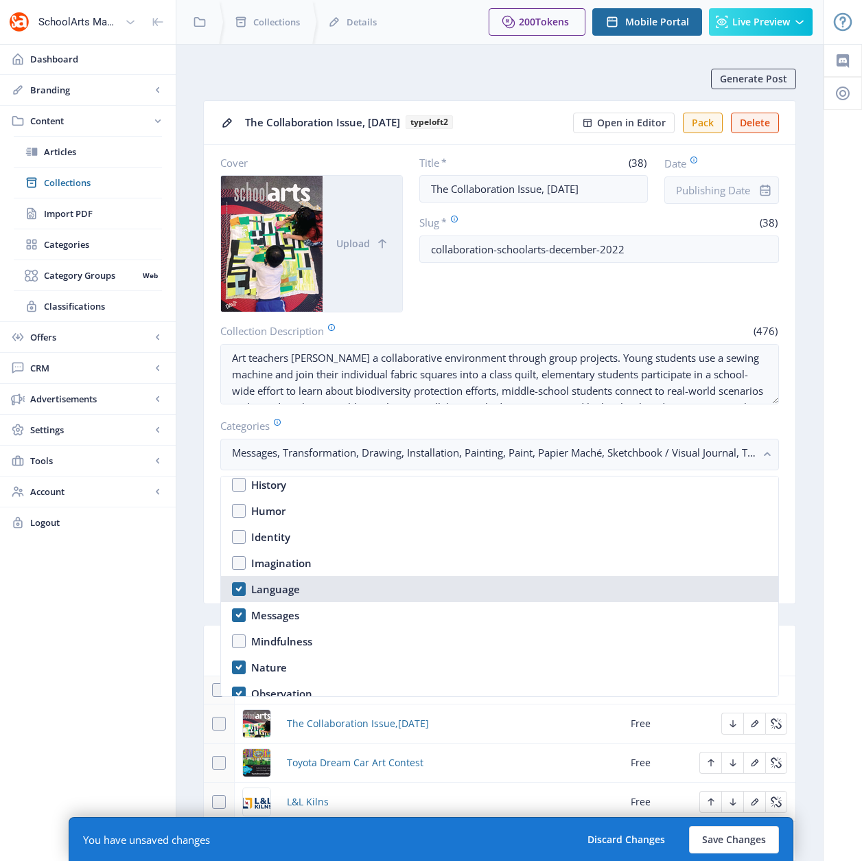
click at [236, 591] on nb-option "Language" at bounding box center [500, 589] width 558 height 26
checkbox input "false"
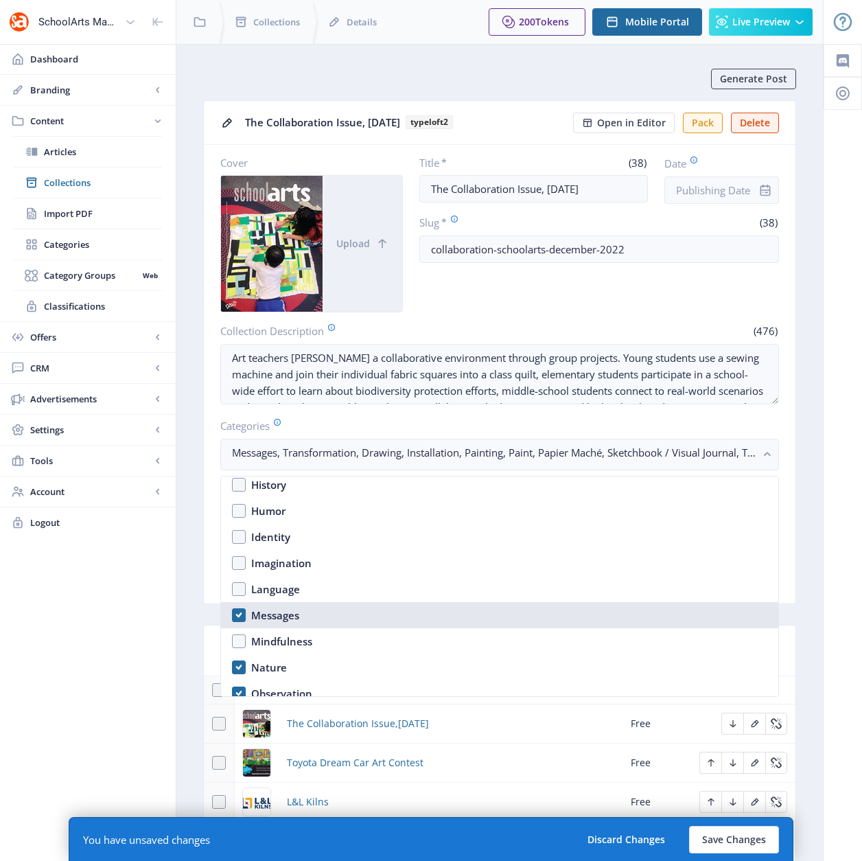
click at [237, 611] on nb-option "Messages" at bounding box center [500, 615] width 558 height 26
checkbox input "false"
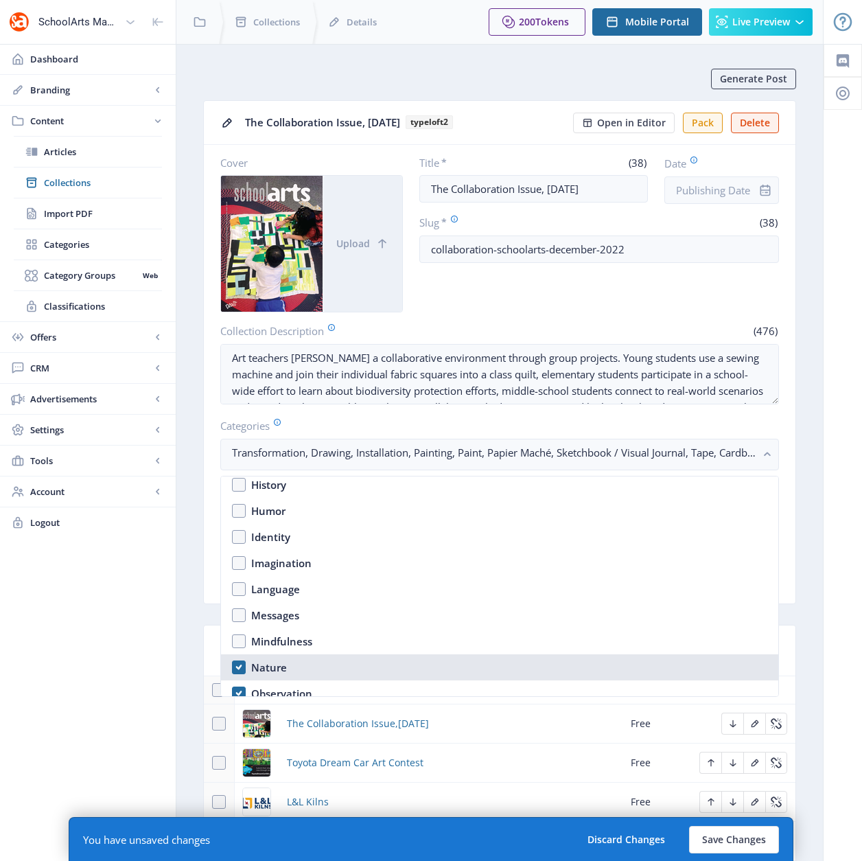
click at [240, 663] on nb-option "Nature" at bounding box center [500, 667] width 558 height 26
checkbox input "false"
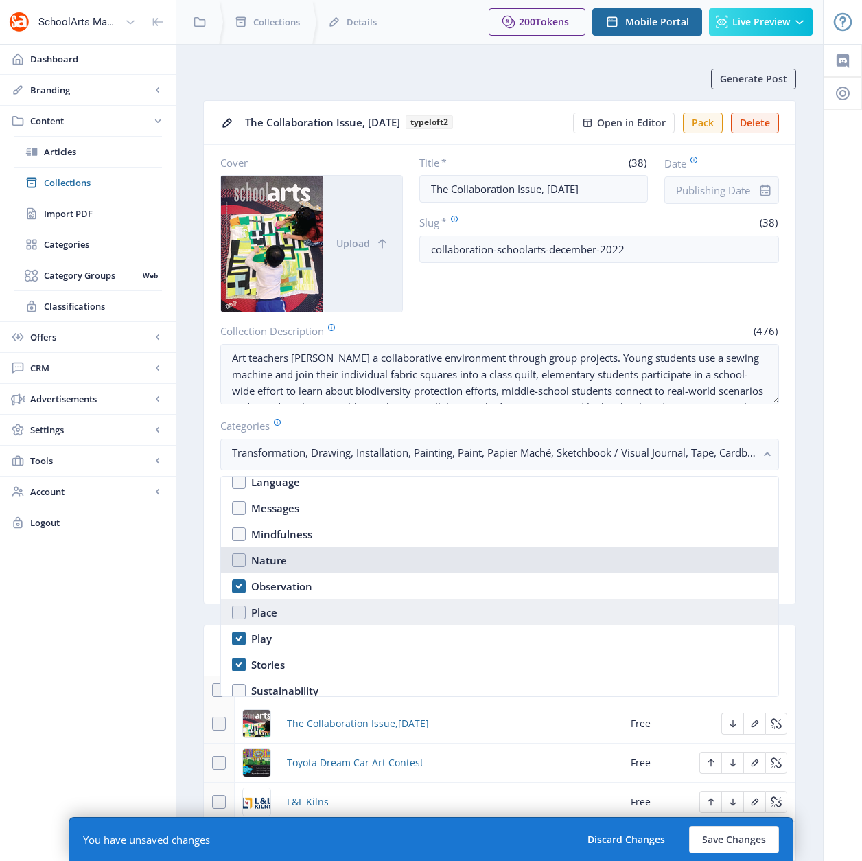
scroll to position [916, 0]
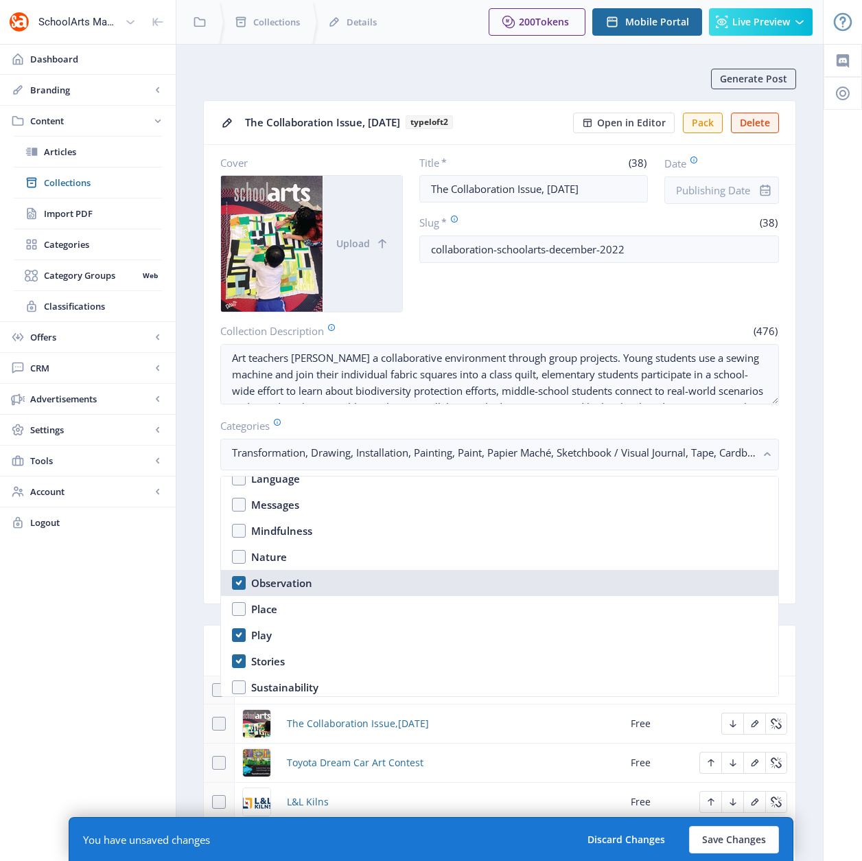
click at [236, 585] on nb-option "Observation" at bounding box center [500, 583] width 558 height 26
checkbox input "false"
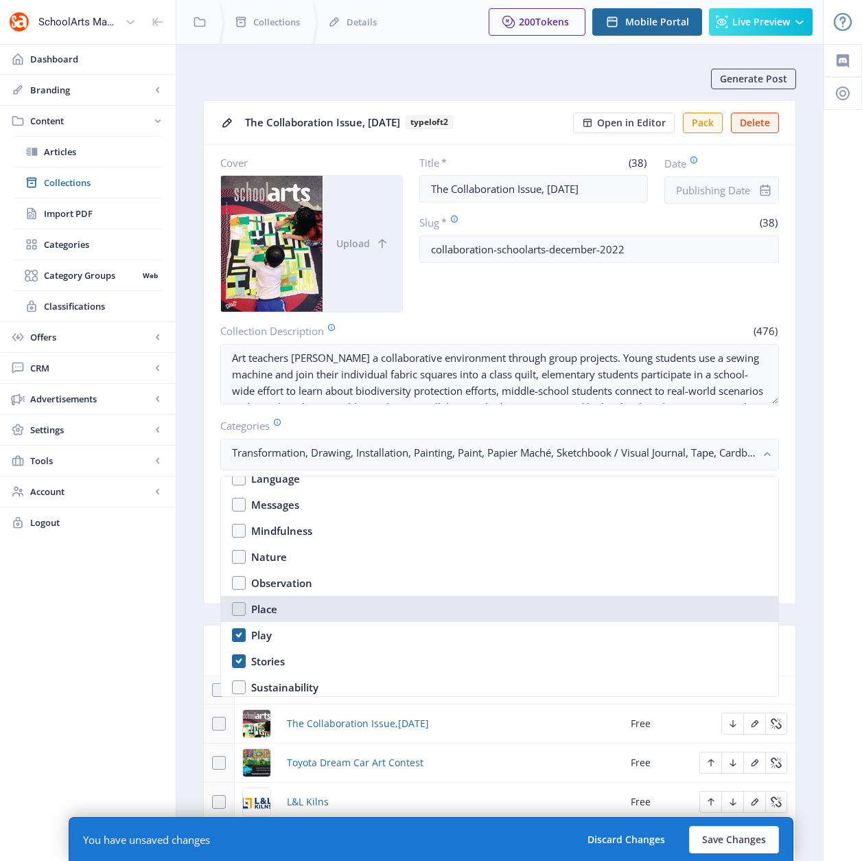
click at [236, 608] on nb-option "Place" at bounding box center [500, 609] width 558 height 26
checkbox input "true"
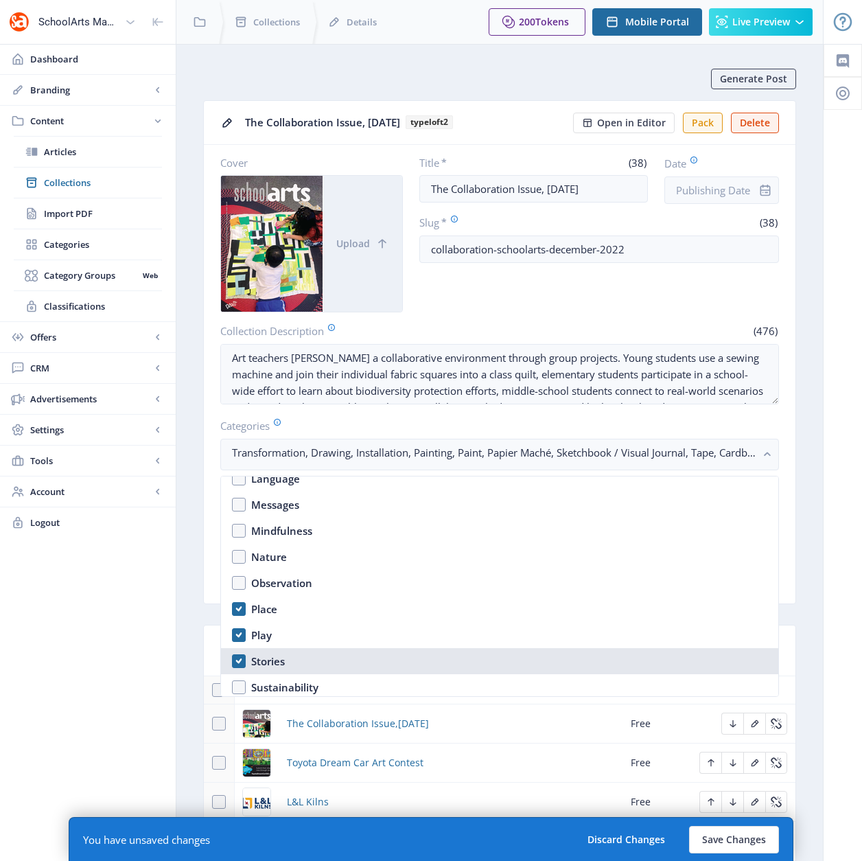
click at [238, 661] on nb-option "Stories" at bounding box center [500, 661] width 558 height 26
checkbox input "false"
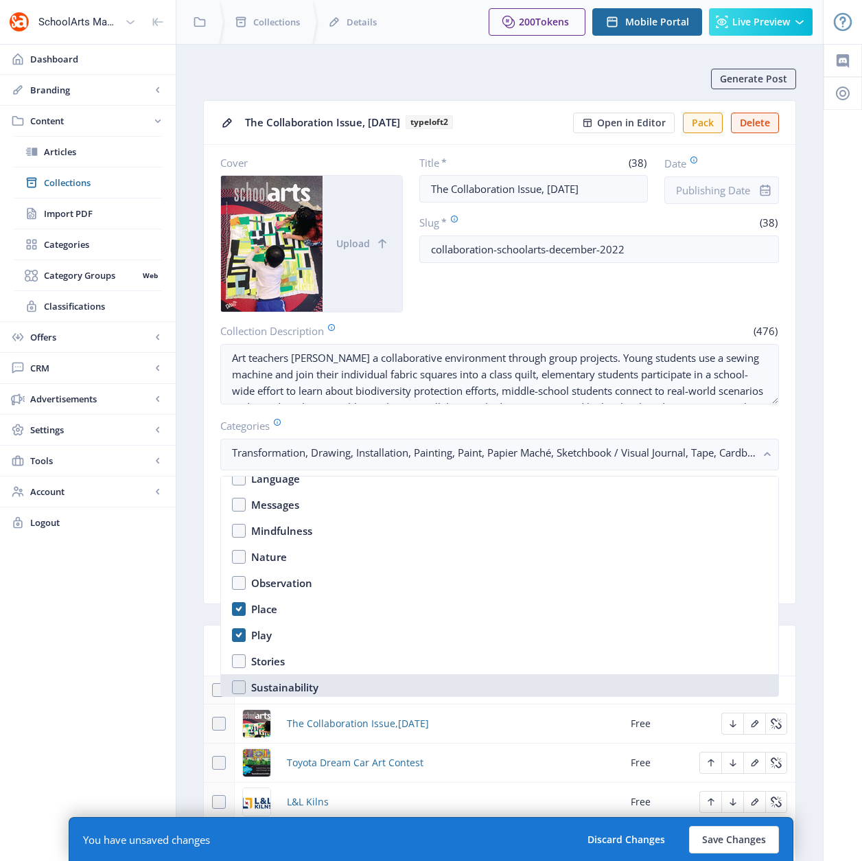
click at [240, 684] on nb-option "Sustainability" at bounding box center [500, 687] width 558 height 26
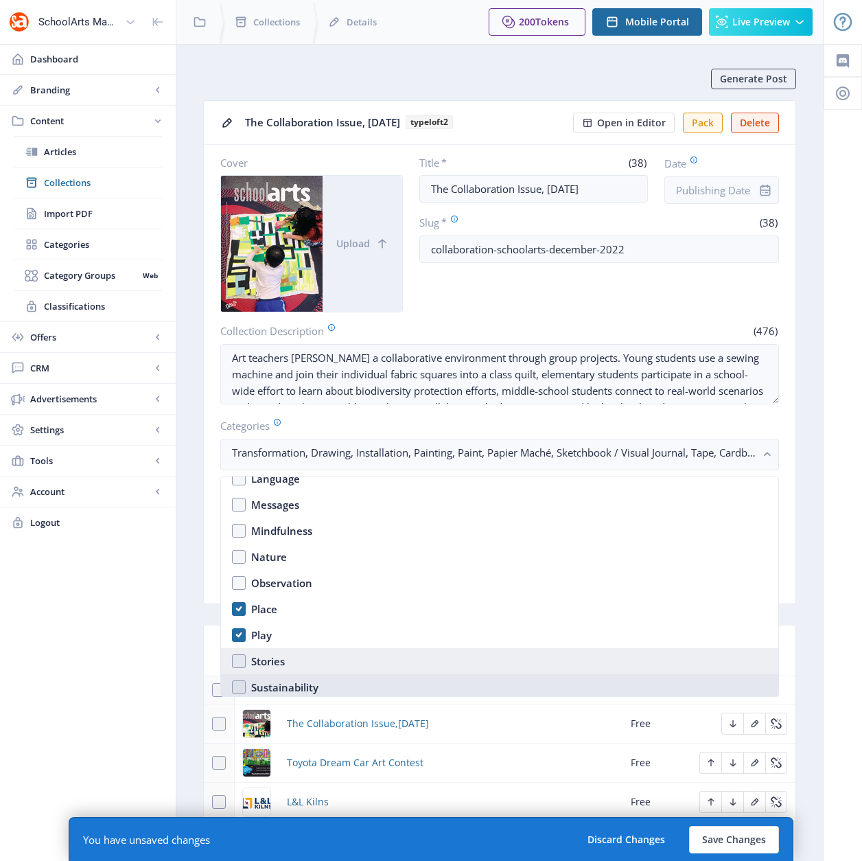
checkbox input "true"
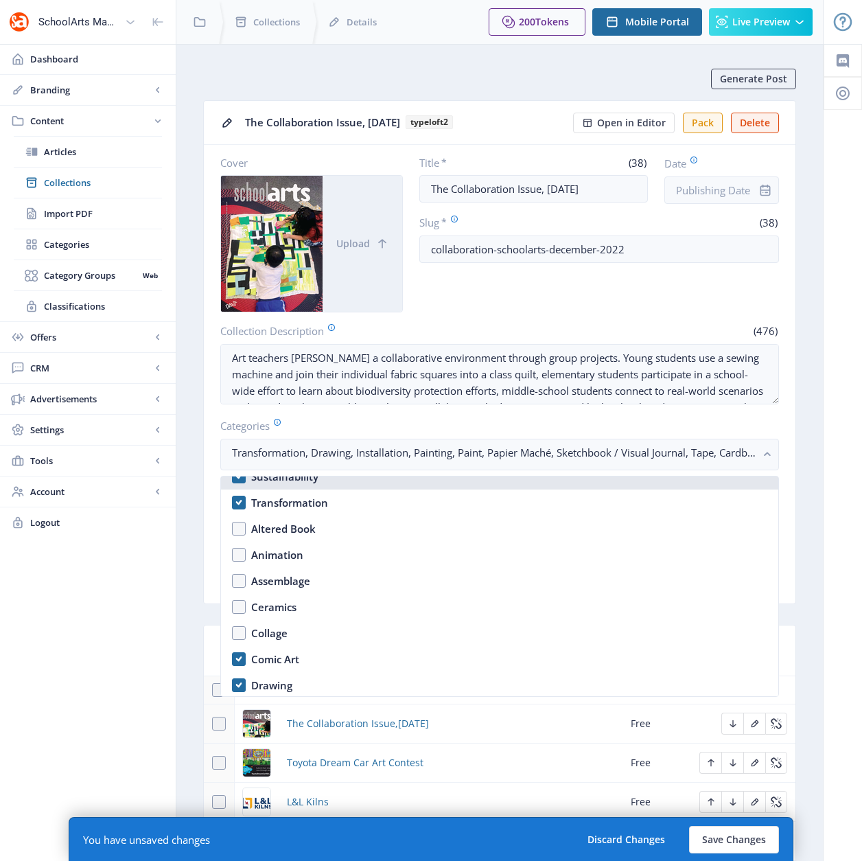
scroll to position [1136, 0]
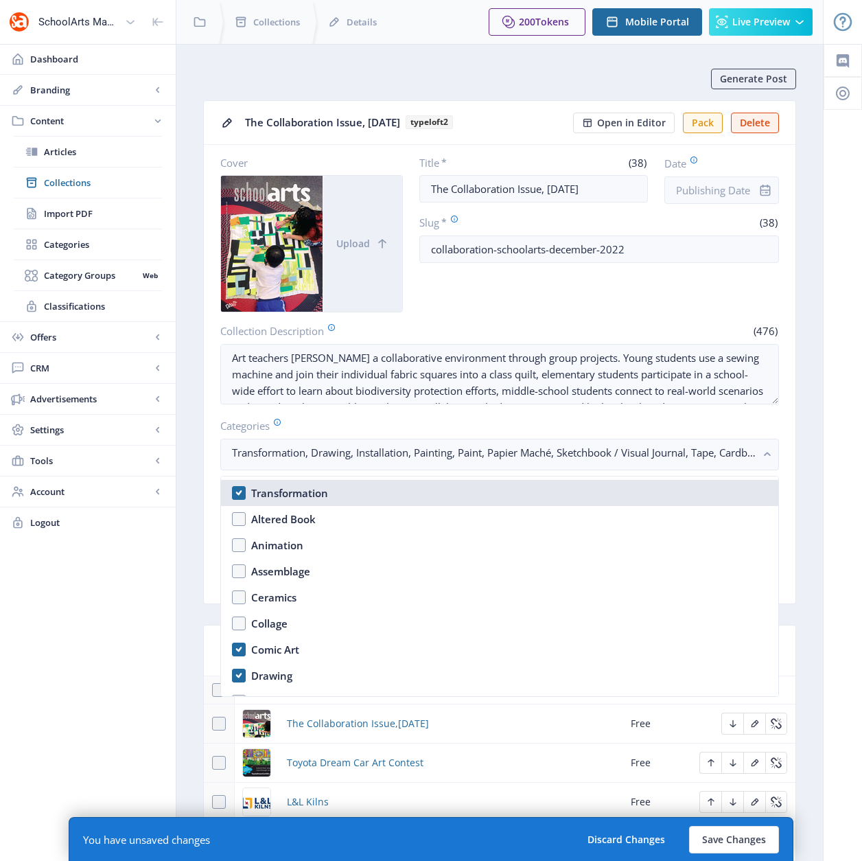
click at [235, 496] on nb-option "Transformation" at bounding box center [500, 493] width 558 height 26
checkbox input "false"
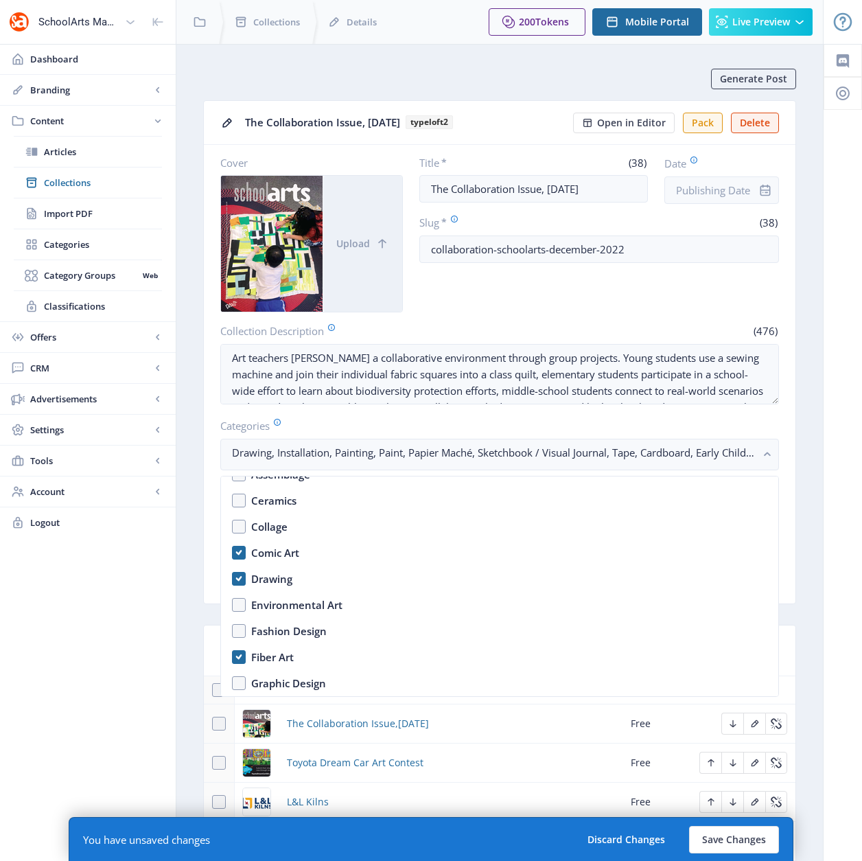
scroll to position [1234, 0]
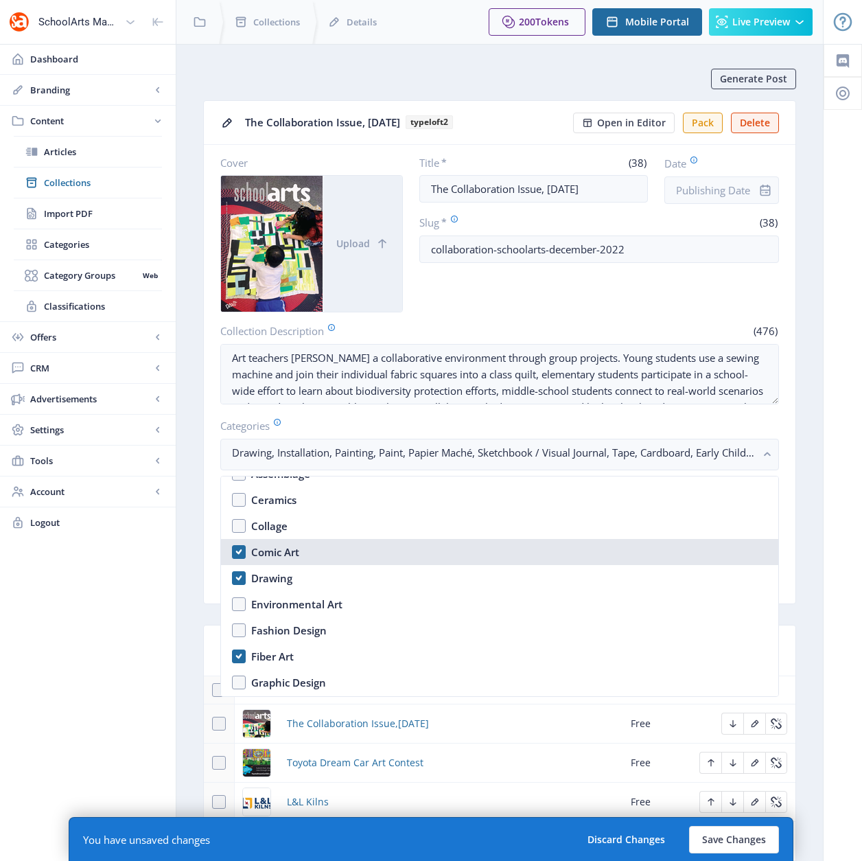
click at [234, 551] on nb-option "Comic Art" at bounding box center [500, 552] width 558 height 26
checkbox input "false"
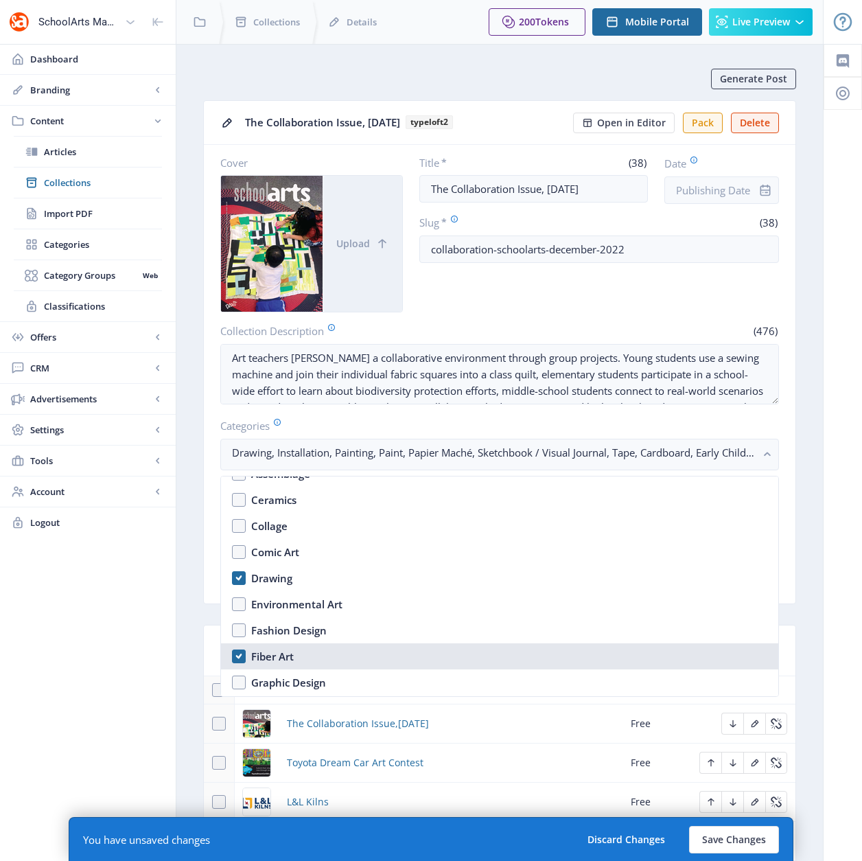
click at [240, 656] on nb-option "Fiber Art" at bounding box center [500, 656] width 558 height 26
checkbox input "false"
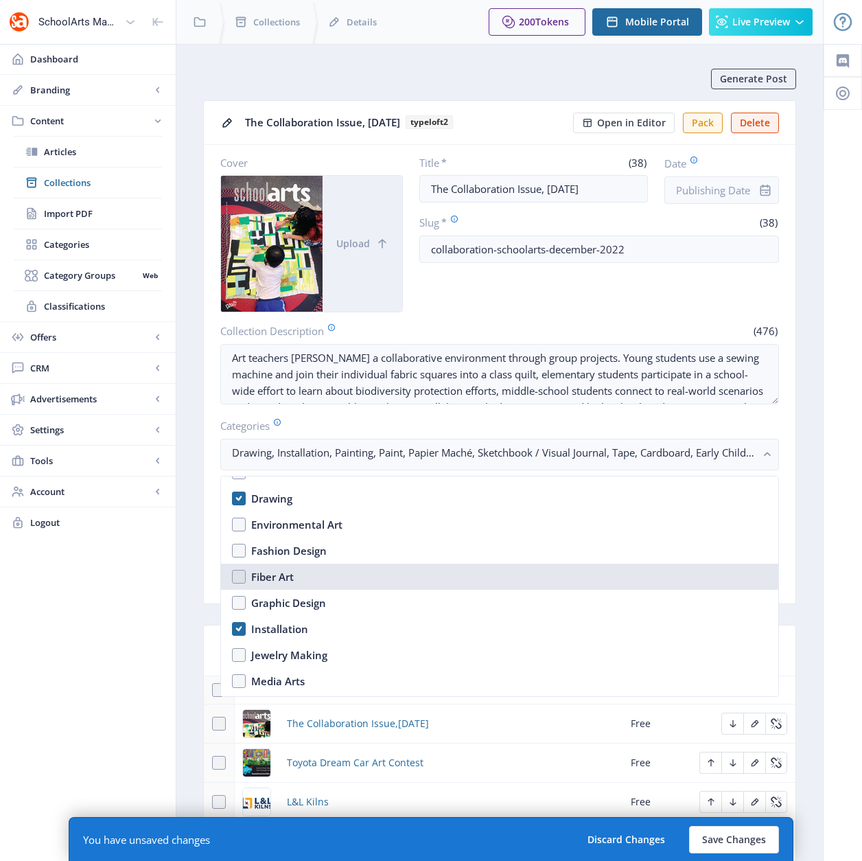
scroll to position [1362, 0]
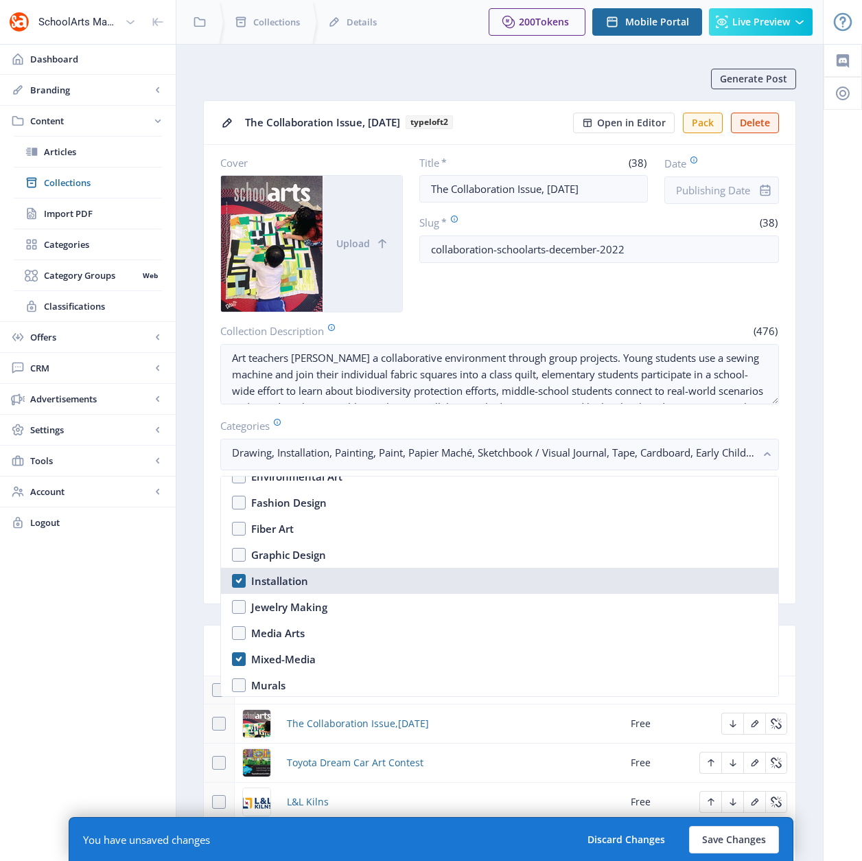
click at [240, 578] on nb-option "Installation" at bounding box center [500, 581] width 558 height 26
checkbox input "false"
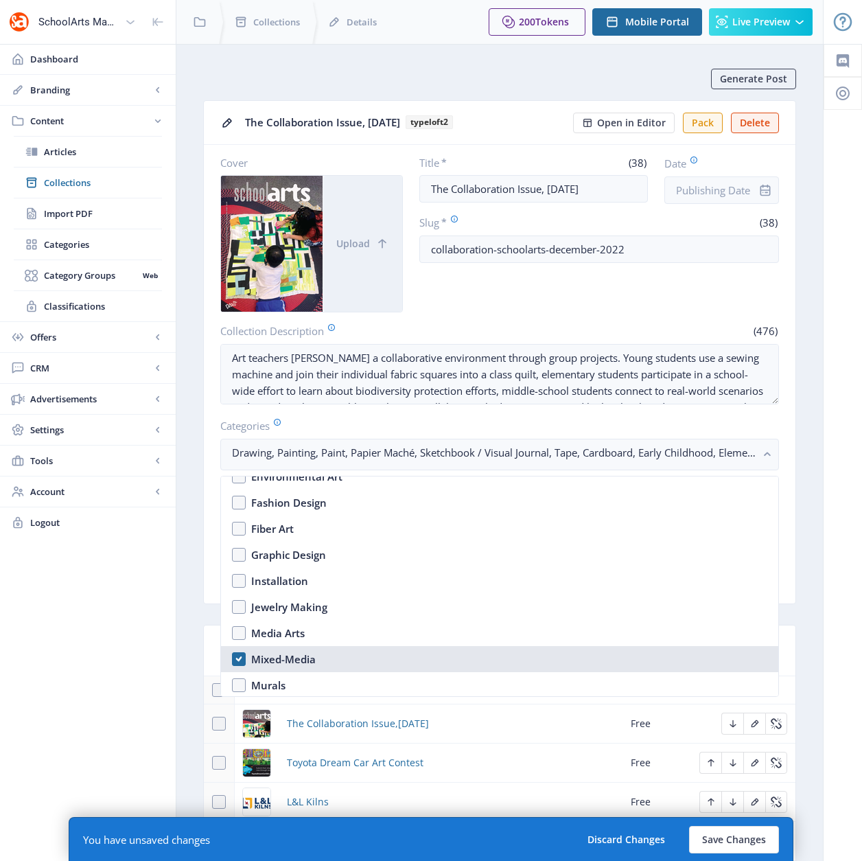
click at [239, 657] on nb-option "Mixed-Media" at bounding box center [500, 659] width 558 height 26
checkbox input "false"
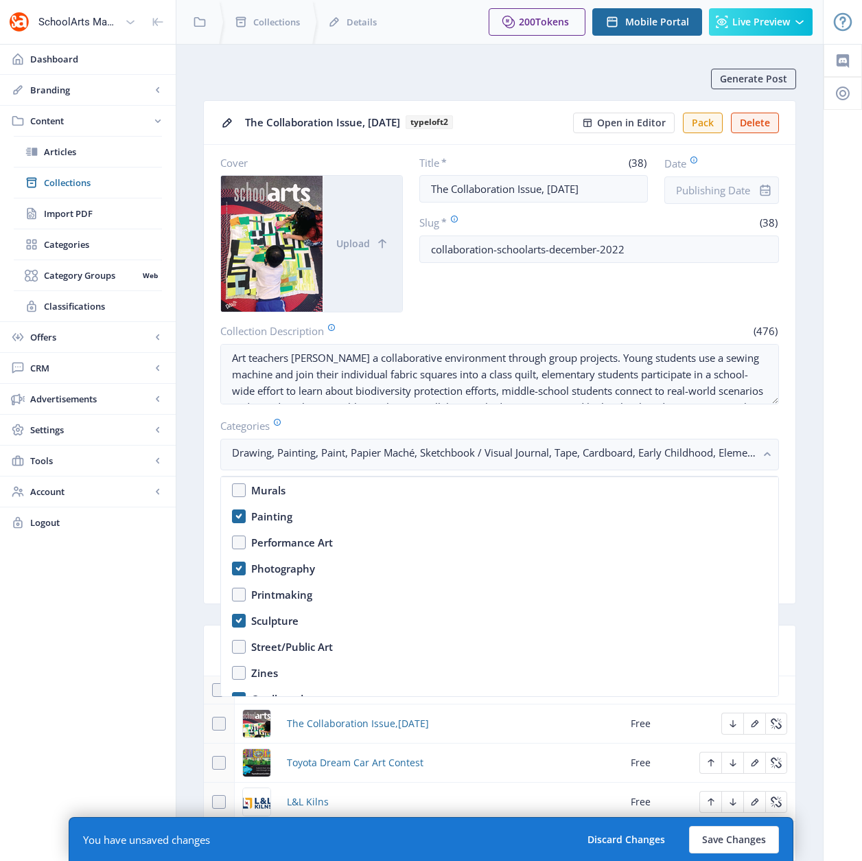
scroll to position [1575, 0]
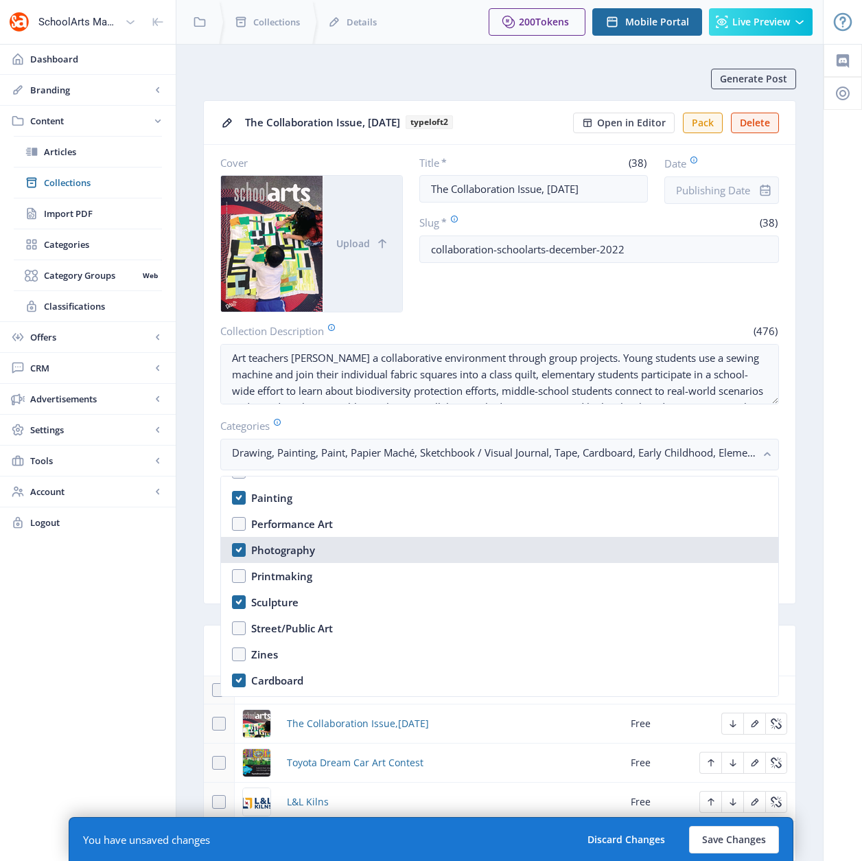
click at [242, 551] on nb-option "Photography" at bounding box center [500, 550] width 558 height 26
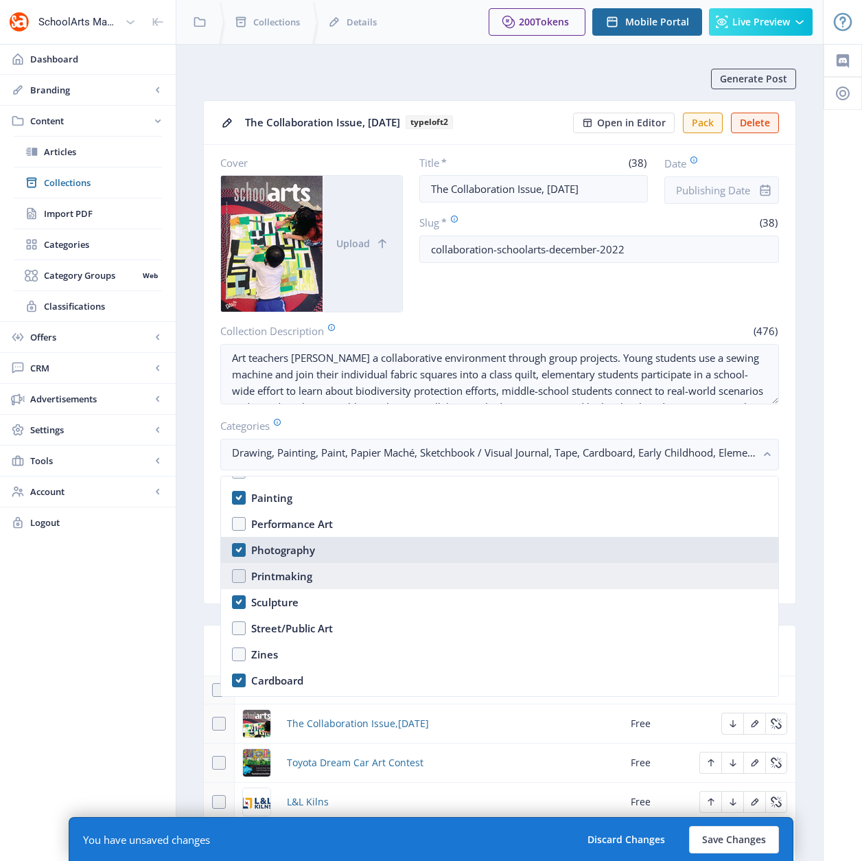
checkbox input "false"
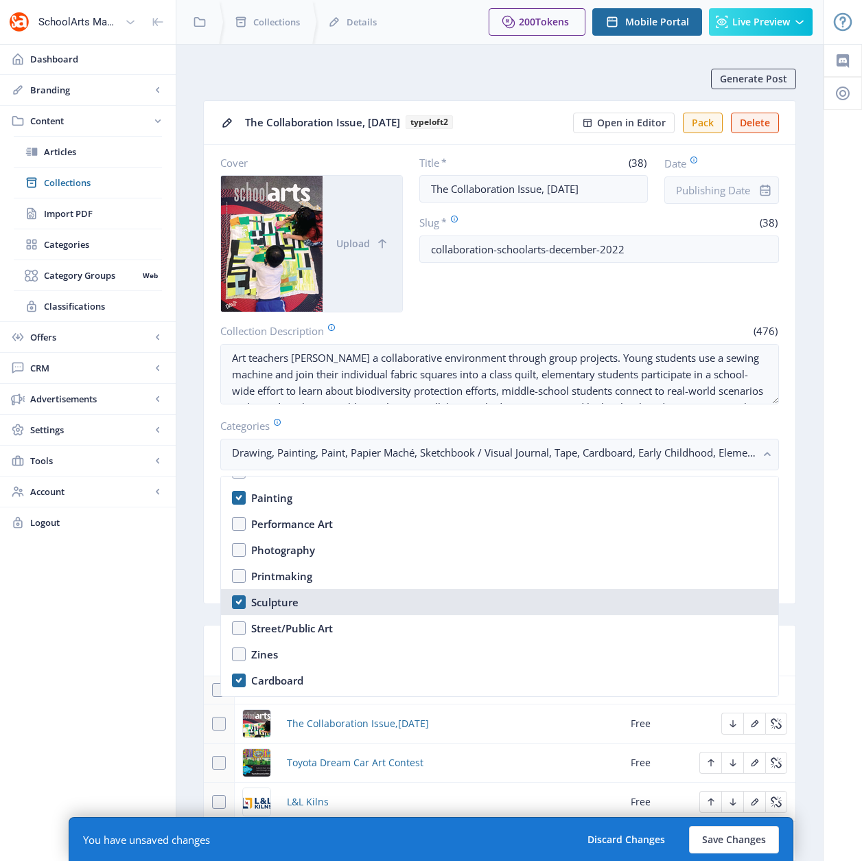
click at [233, 608] on nb-option "Sculpture" at bounding box center [500, 602] width 558 height 26
checkbox input "false"
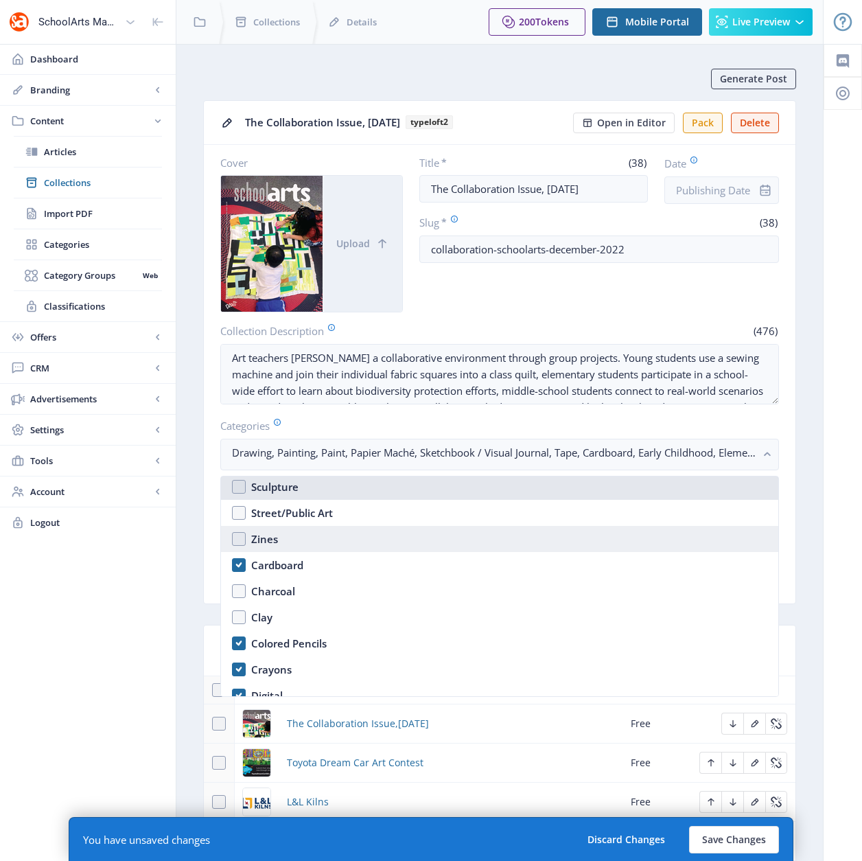
scroll to position [1695, 0]
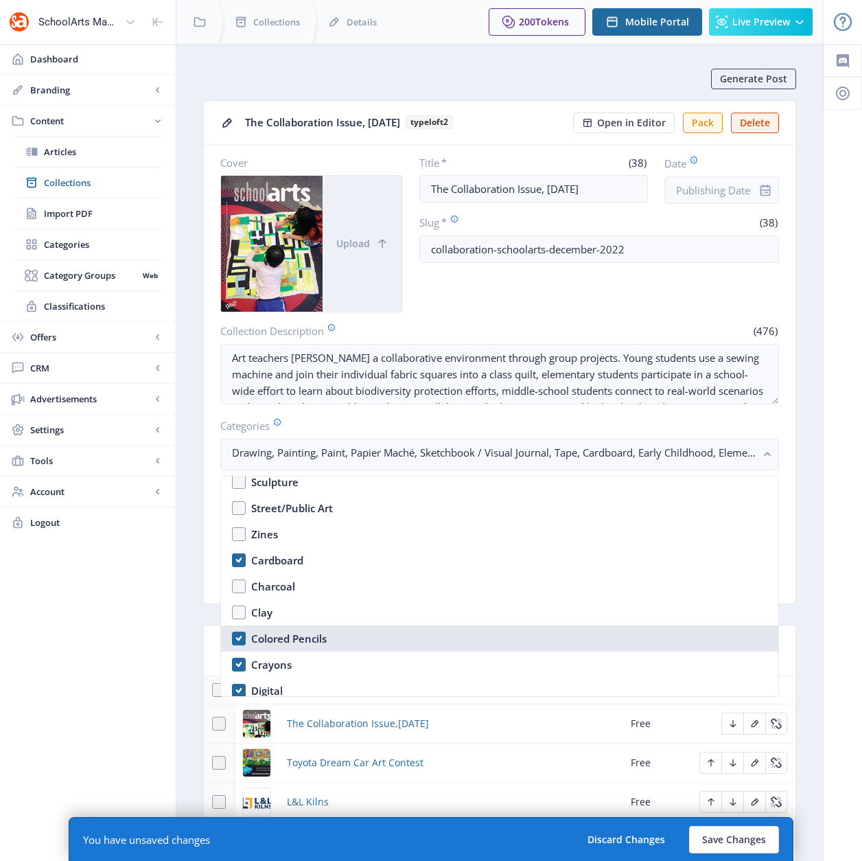
drag, startPoint x: 240, startPoint y: 636, endPoint x: 239, endPoint y: 651, distance: 14.4
click at [238, 643] on nb-option "Colored Pencils" at bounding box center [500, 639] width 558 height 26
checkbox input "false"
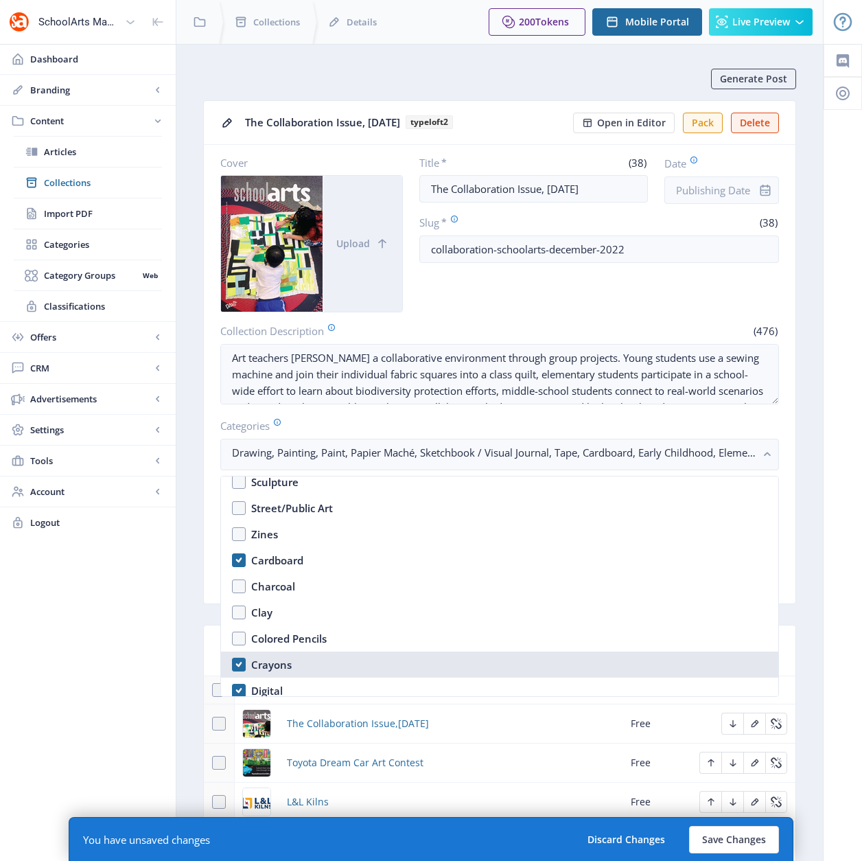
click at [239, 661] on nb-option "Crayons" at bounding box center [500, 665] width 558 height 26
checkbox input "false"
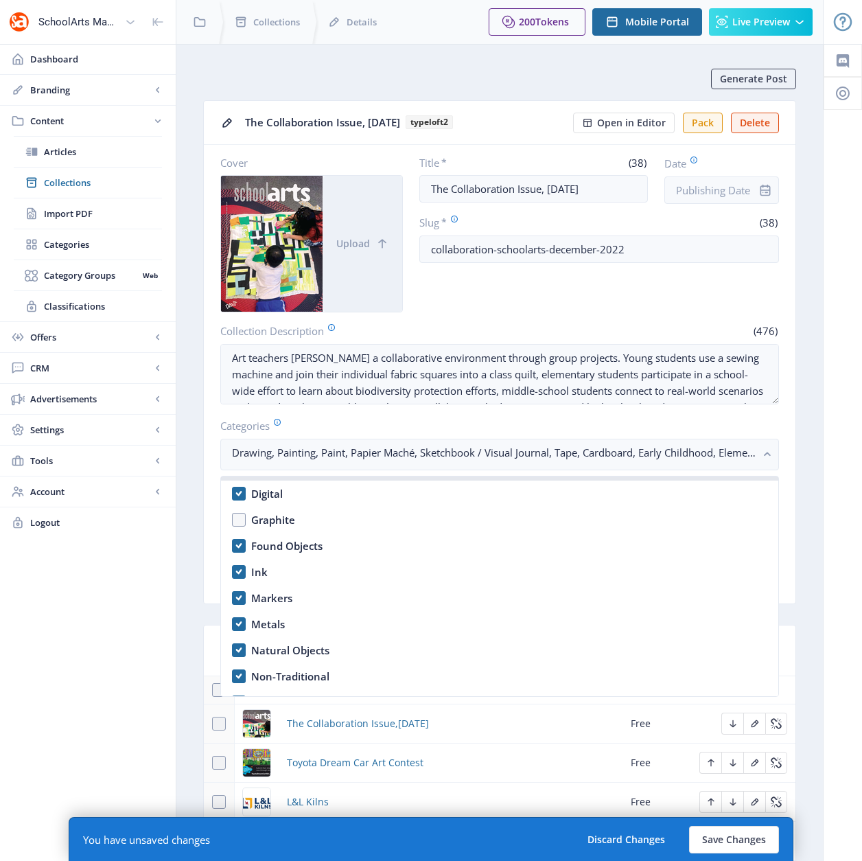
scroll to position [1910, 0]
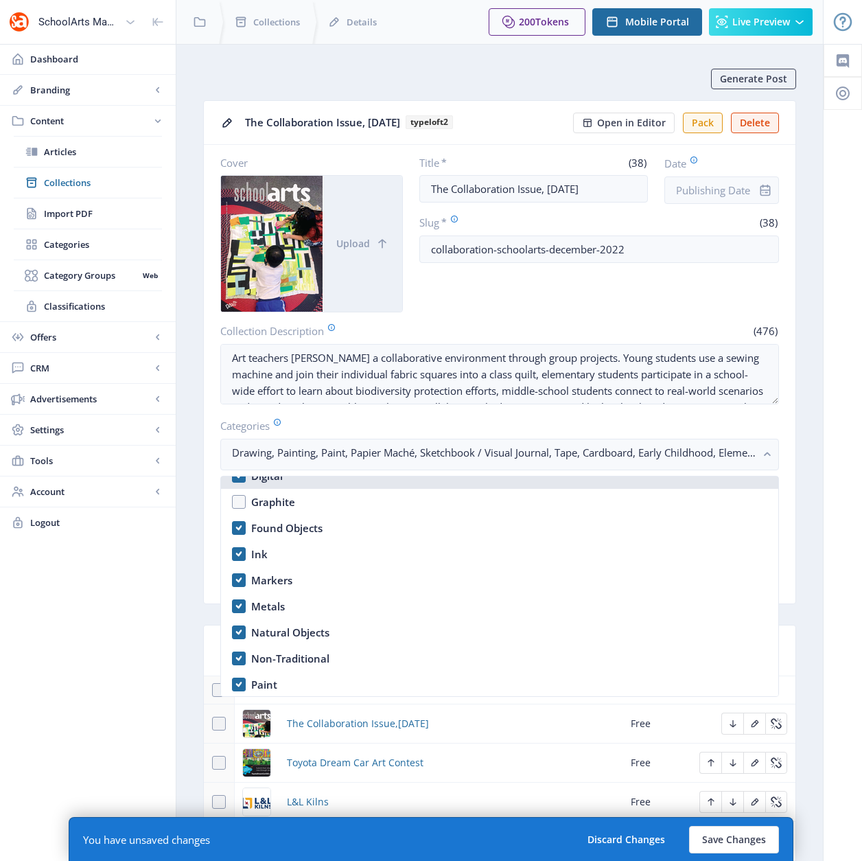
click at [237, 478] on nb-option "Digital" at bounding box center [500, 476] width 558 height 26
checkbox input "false"
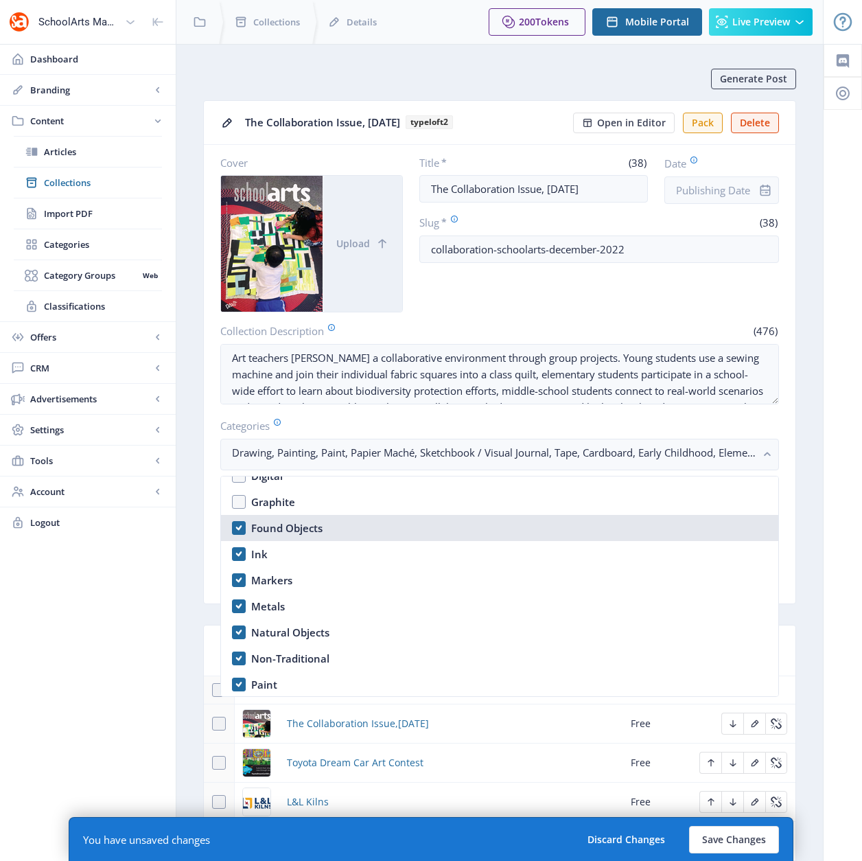
click at [236, 525] on nb-option "Found Objects" at bounding box center [500, 528] width 558 height 26
checkbox input "false"
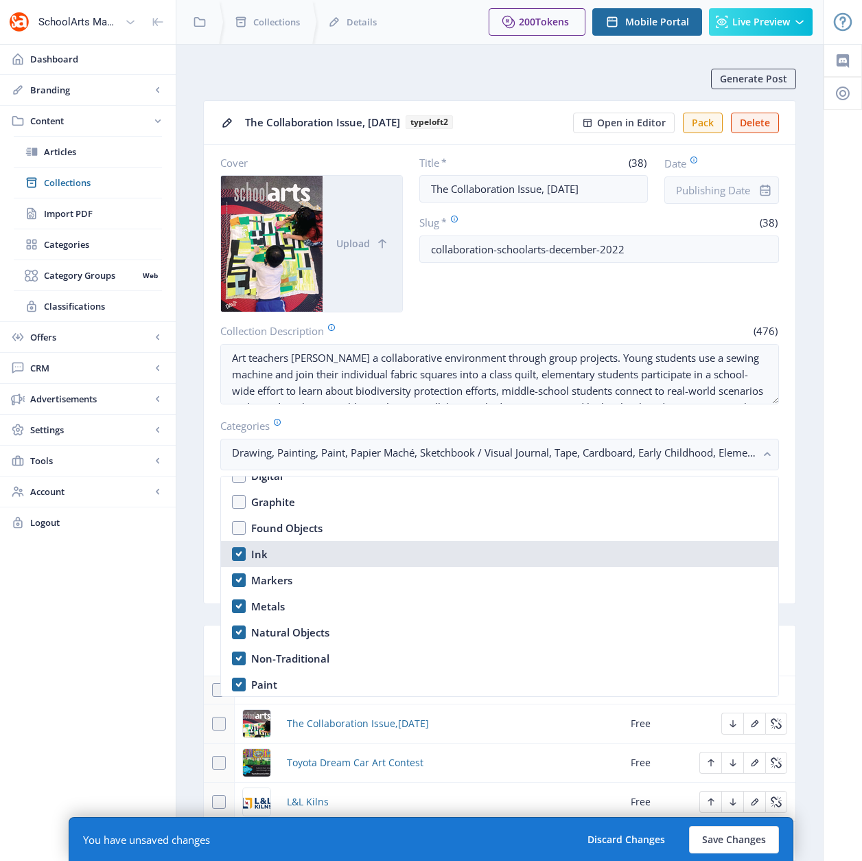
click at [237, 553] on nb-option "Ink" at bounding box center [500, 554] width 558 height 26
checkbox input "false"
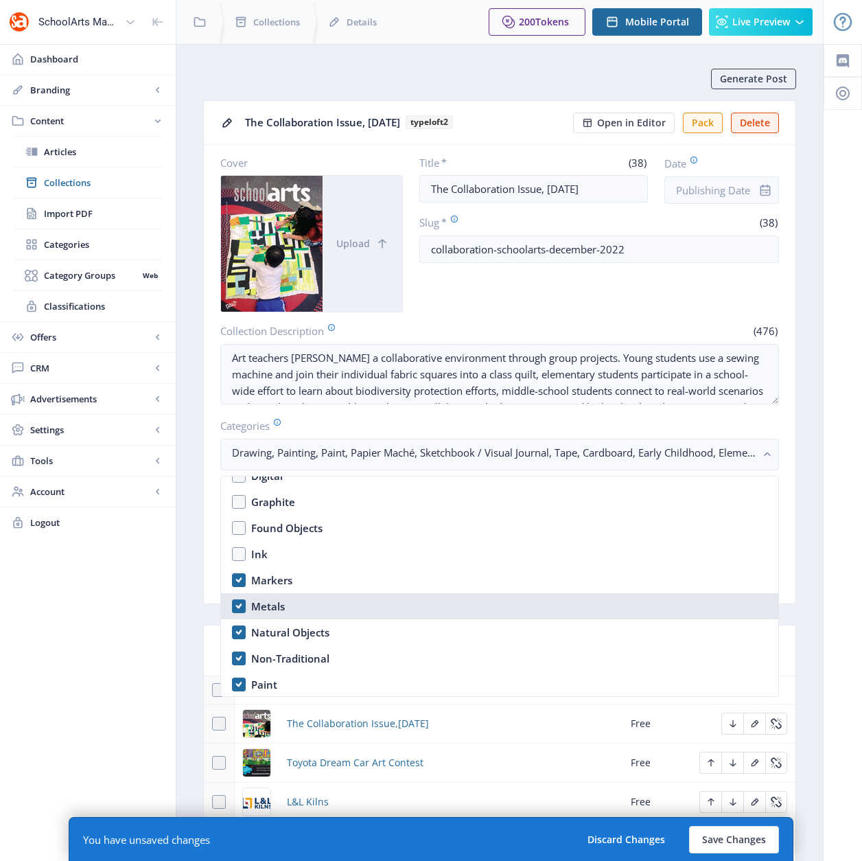
click at [237, 606] on nb-option "Metals" at bounding box center [500, 606] width 558 height 26
checkbox input "false"
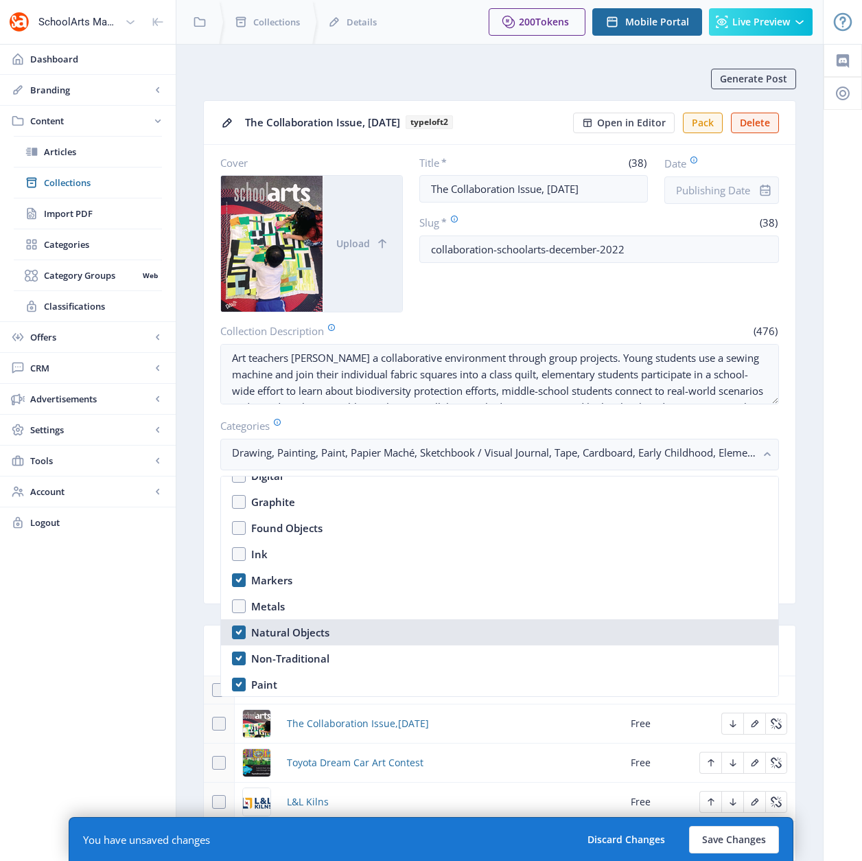
click at [235, 634] on nb-option "Natural Objects" at bounding box center [500, 632] width 558 height 26
checkbox input "false"
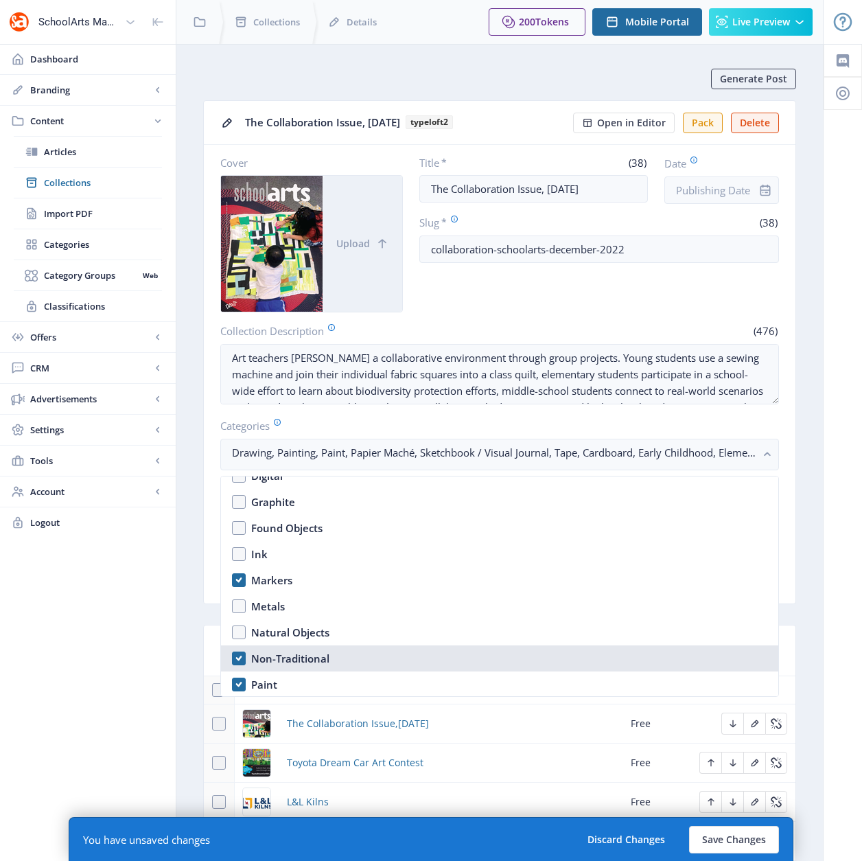
click at [236, 658] on nb-option "Non-Traditional" at bounding box center [500, 658] width 558 height 26
checkbox input "false"
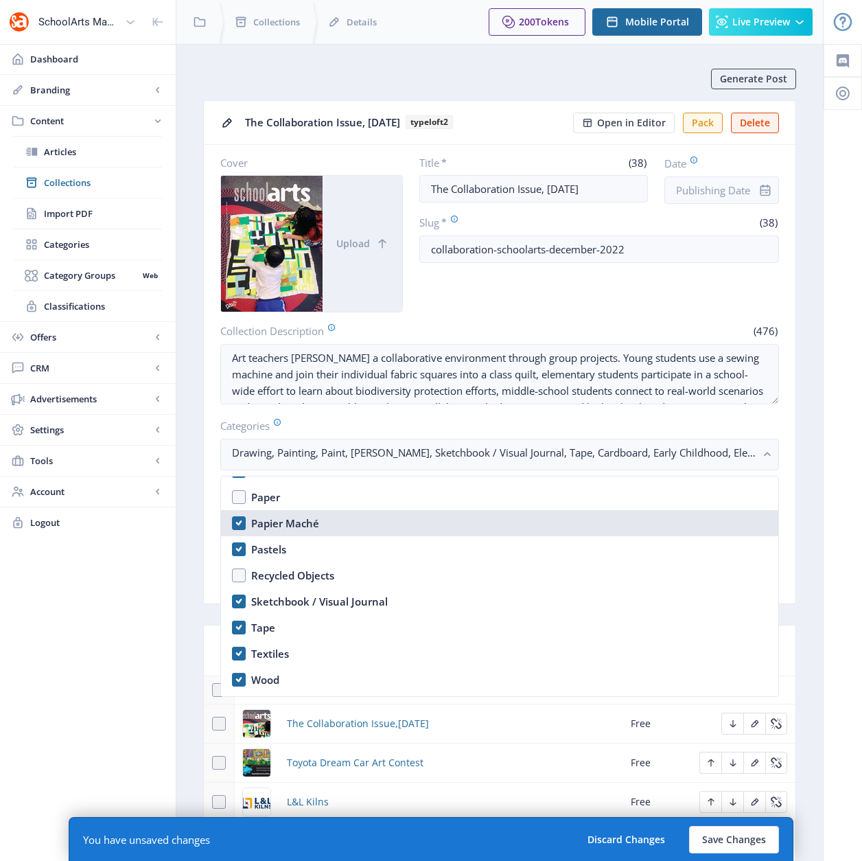
click at [240, 523] on nb-option "Papier Maché" at bounding box center [500, 523] width 558 height 26
checkbox input "false"
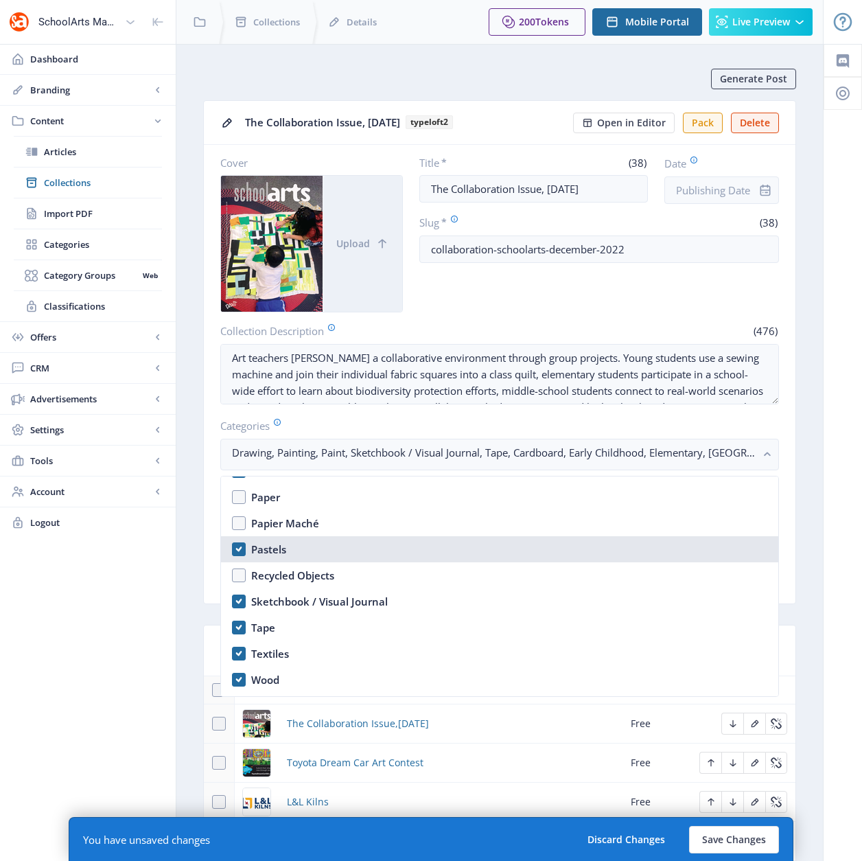
click at [239, 549] on nb-option "Pastels" at bounding box center [500, 549] width 558 height 26
checkbox input "false"
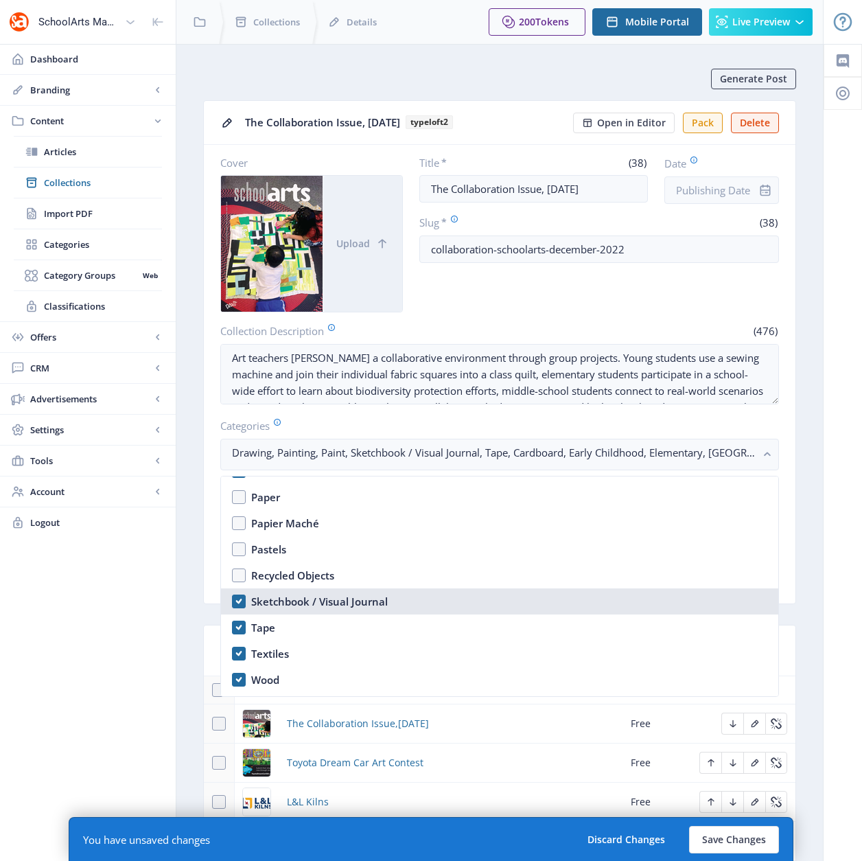
click at [236, 601] on nb-option "Sketchbook / Visual Journal" at bounding box center [500, 601] width 558 height 26
checkbox input "false"
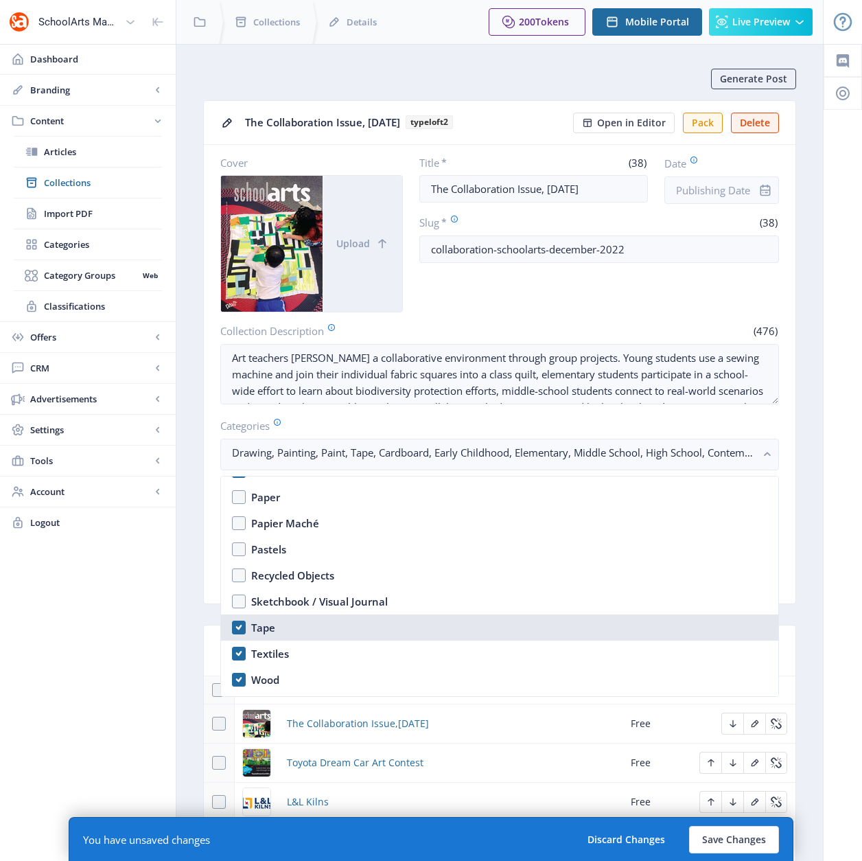
click at [238, 634] on nb-option "Tape" at bounding box center [500, 628] width 558 height 26
checkbox input "false"
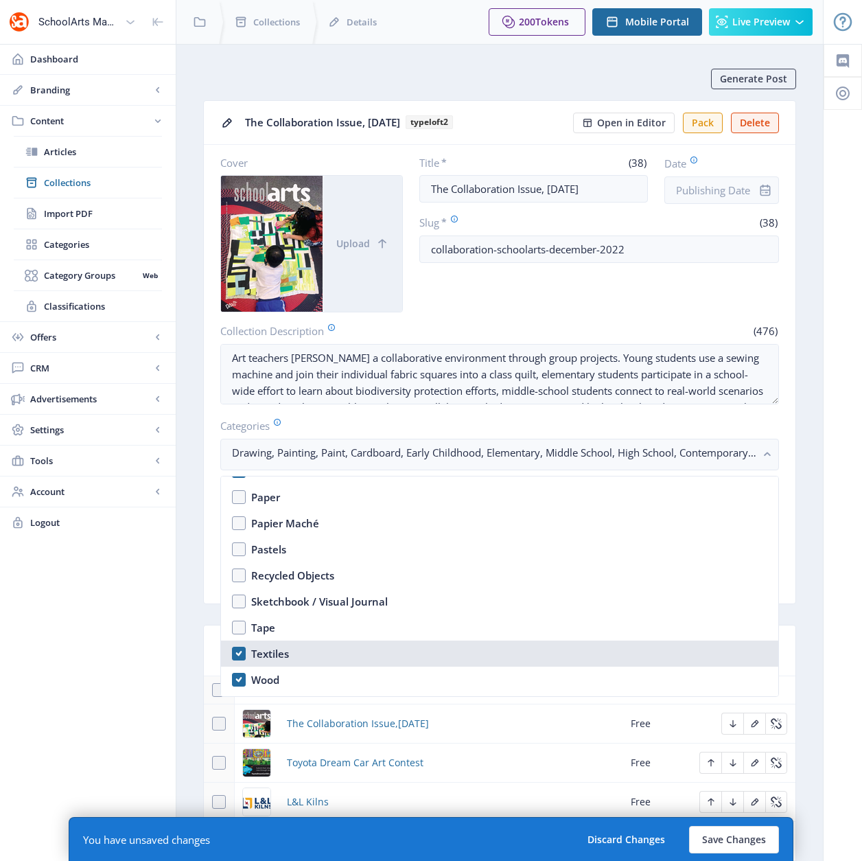
click at [238, 653] on nb-option "Textiles" at bounding box center [500, 654] width 558 height 26
checkbox input "false"
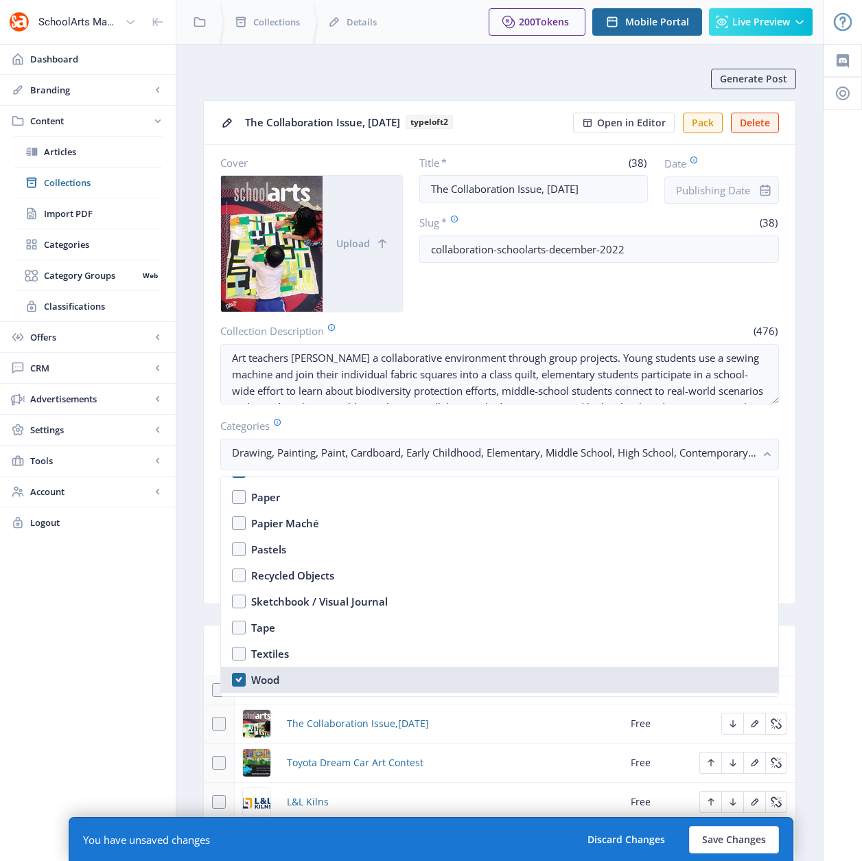
click at [239, 673] on nb-option "Wood" at bounding box center [500, 680] width 558 height 26
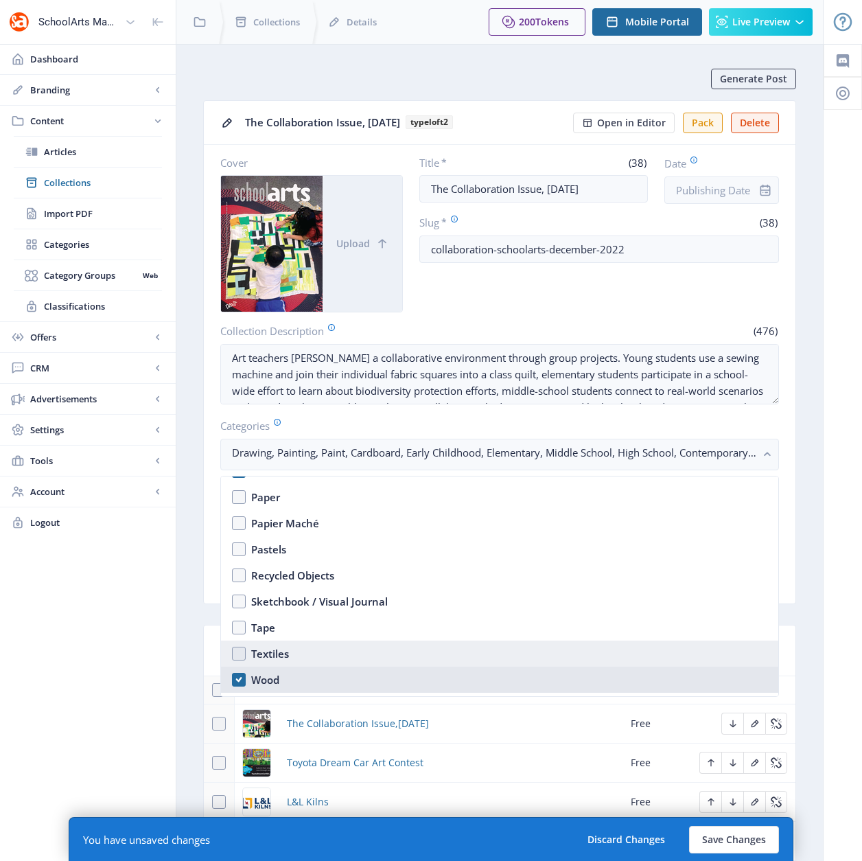
checkbox input "false"
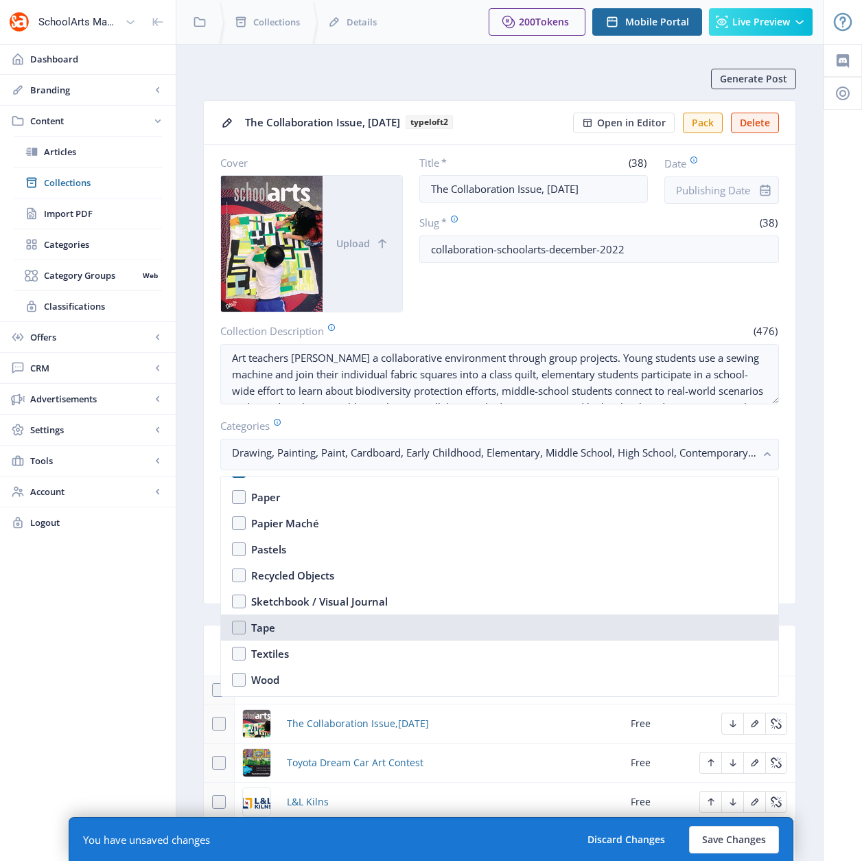
click at [237, 624] on nb-option "Tape" at bounding box center [500, 628] width 558 height 26
checkbox input "true"
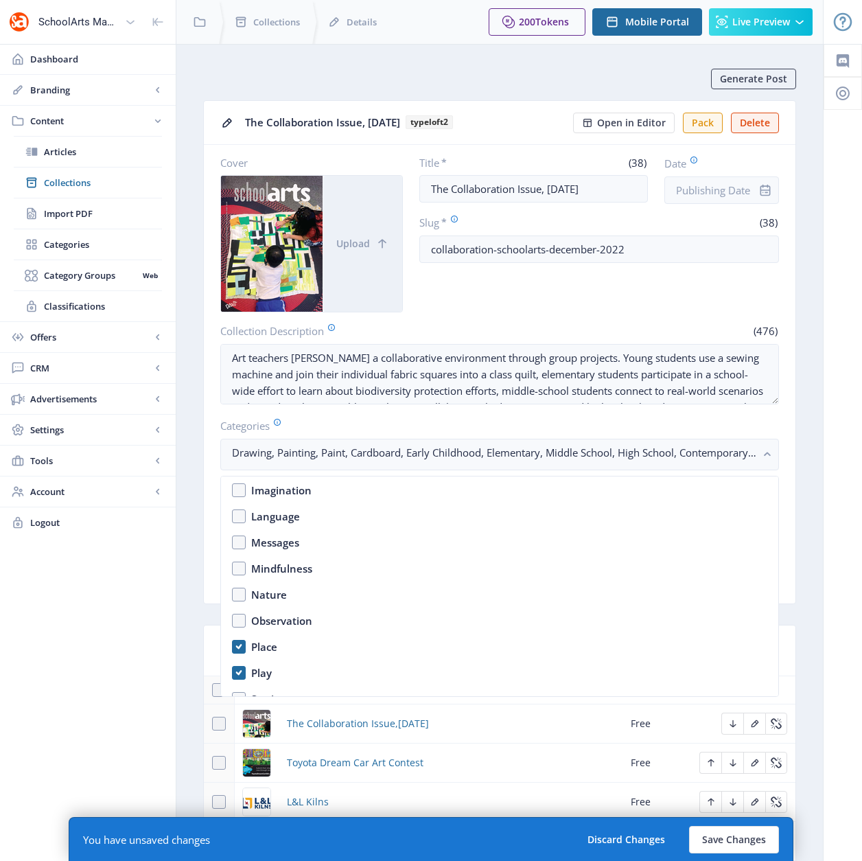
scroll to position [881, 0]
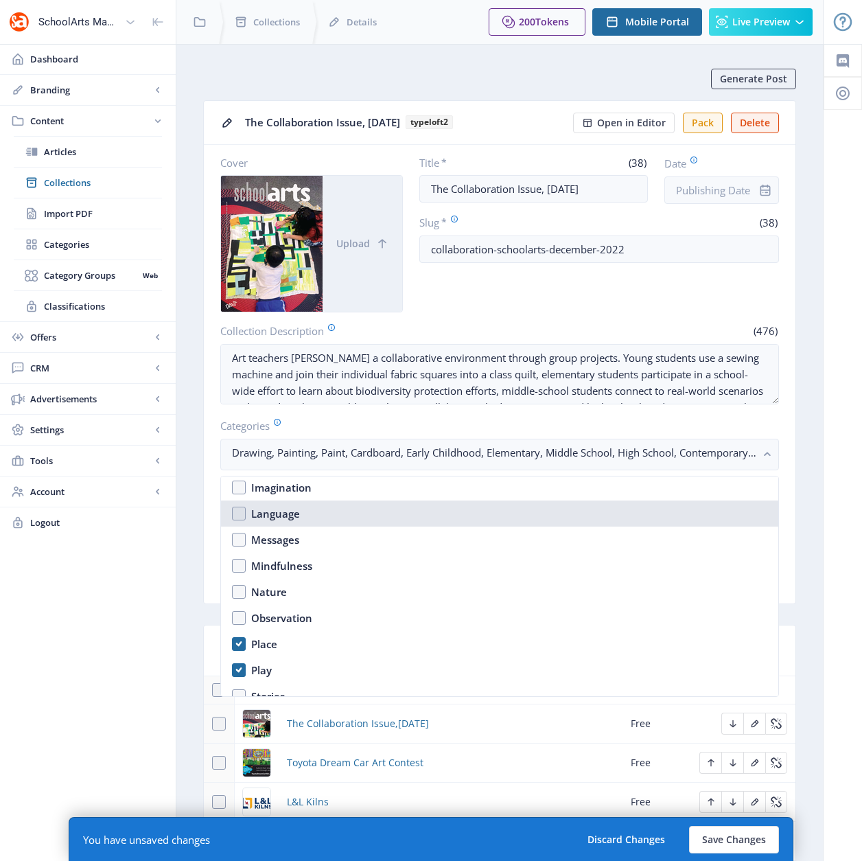
click at [263, 514] on div "Language" at bounding box center [275, 513] width 49 height 16
checkbox input "true"
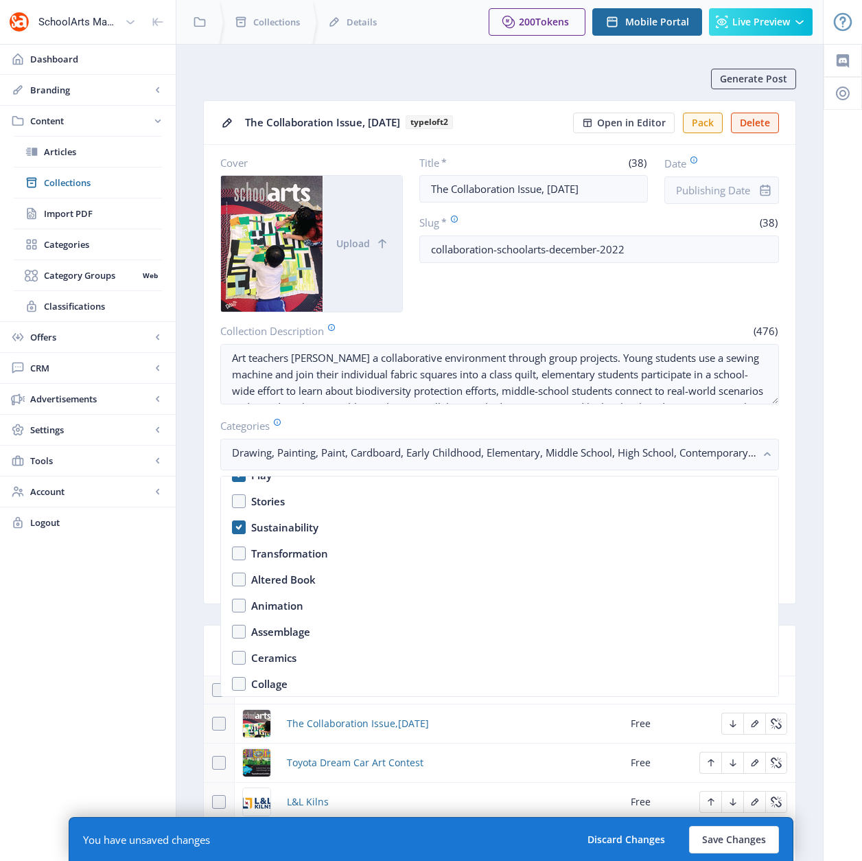
scroll to position [1168, 0]
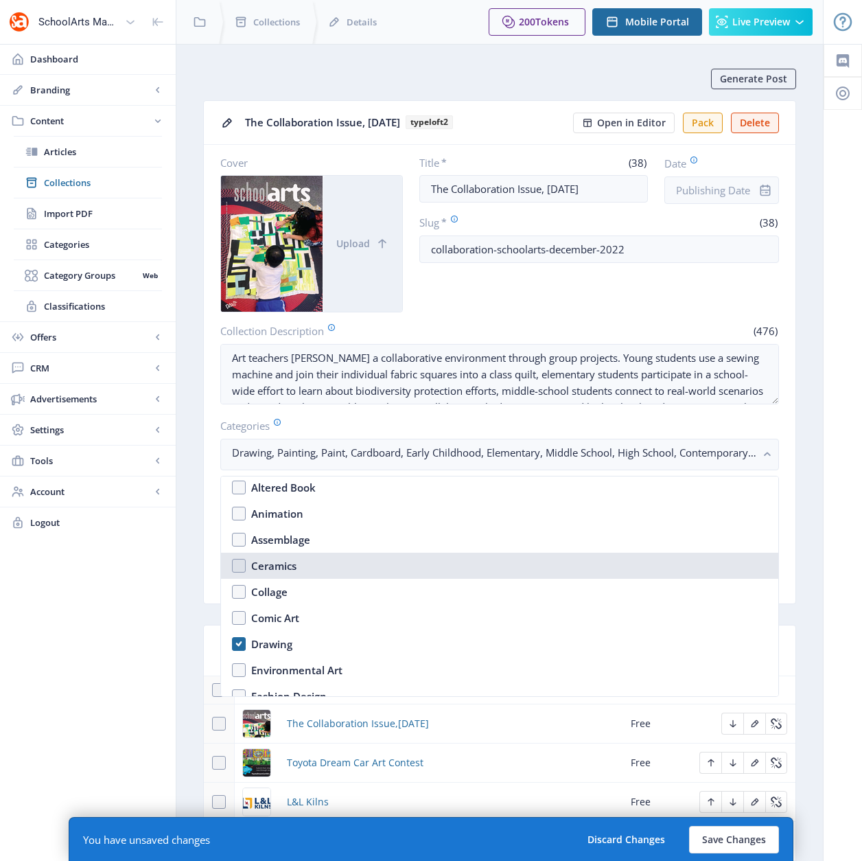
click at [241, 566] on nb-option "Ceramics" at bounding box center [500, 566] width 558 height 26
checkbox input "true"
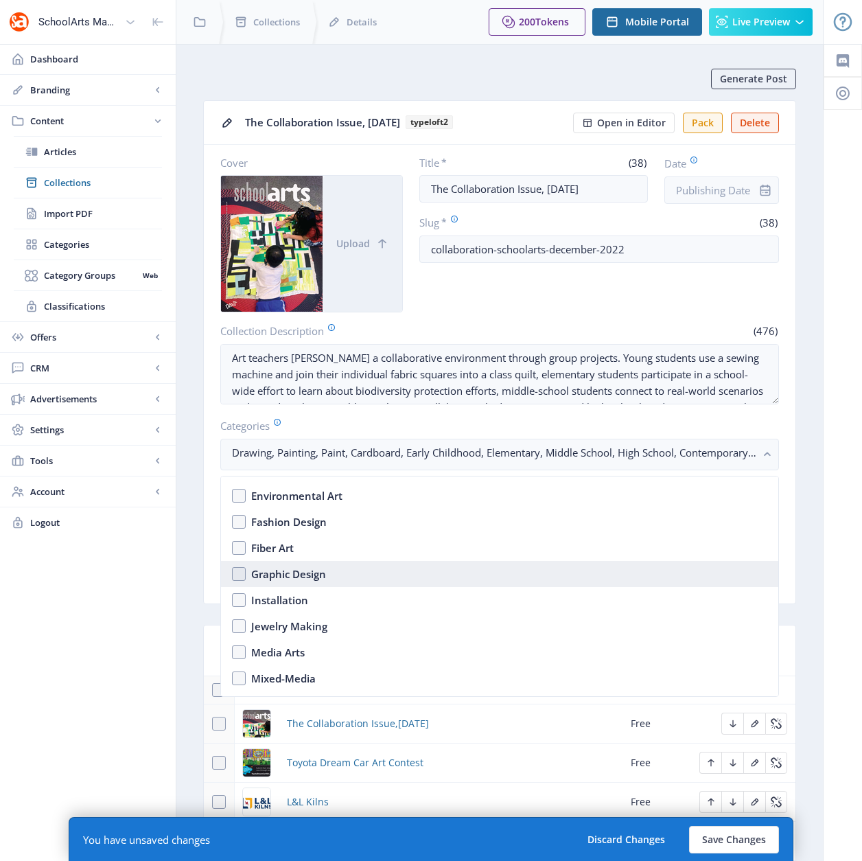
scroll to position [1353, 0]
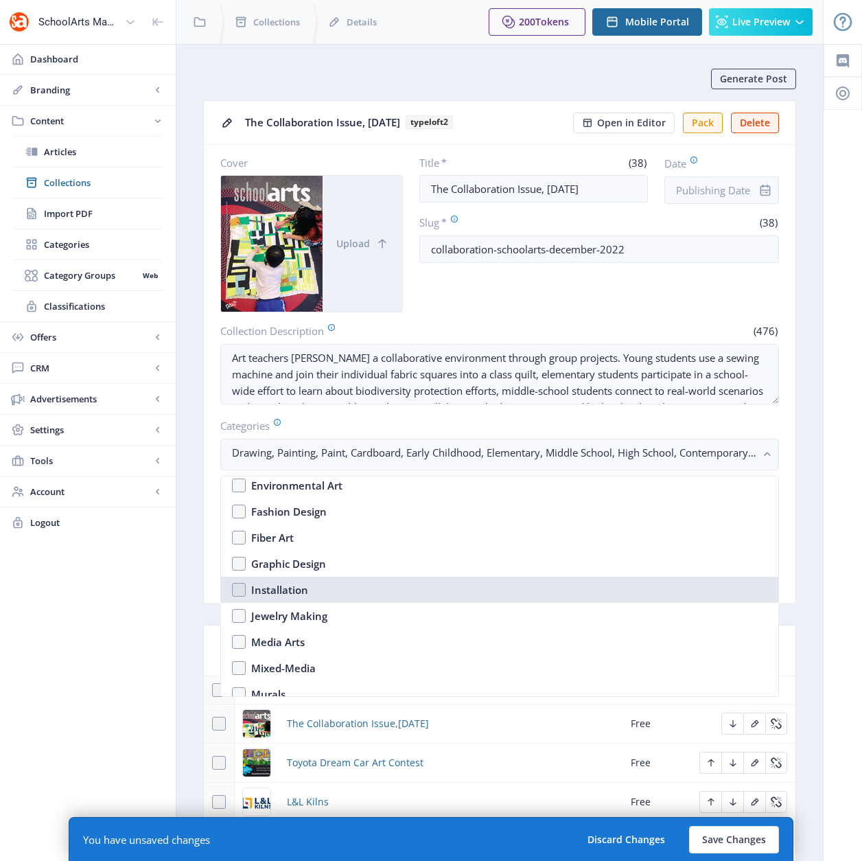
click at [239, 593] on nb-option "Installation" at bounding box center [500, 590] width 558 height 26
checkbox input "true"
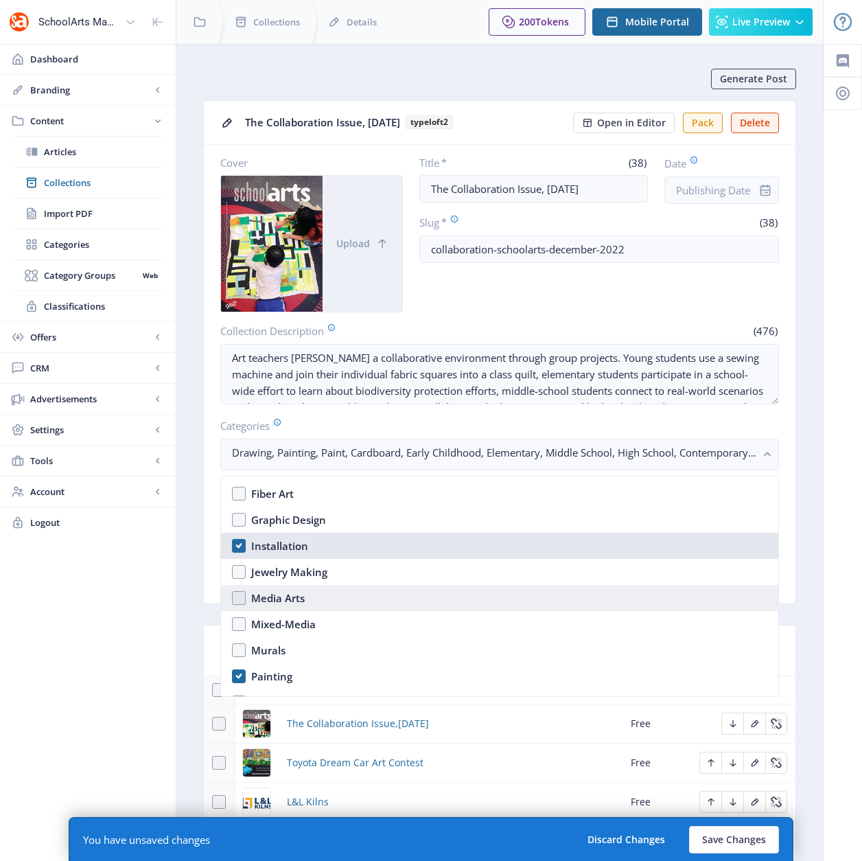
scroll to position [1435, 0]
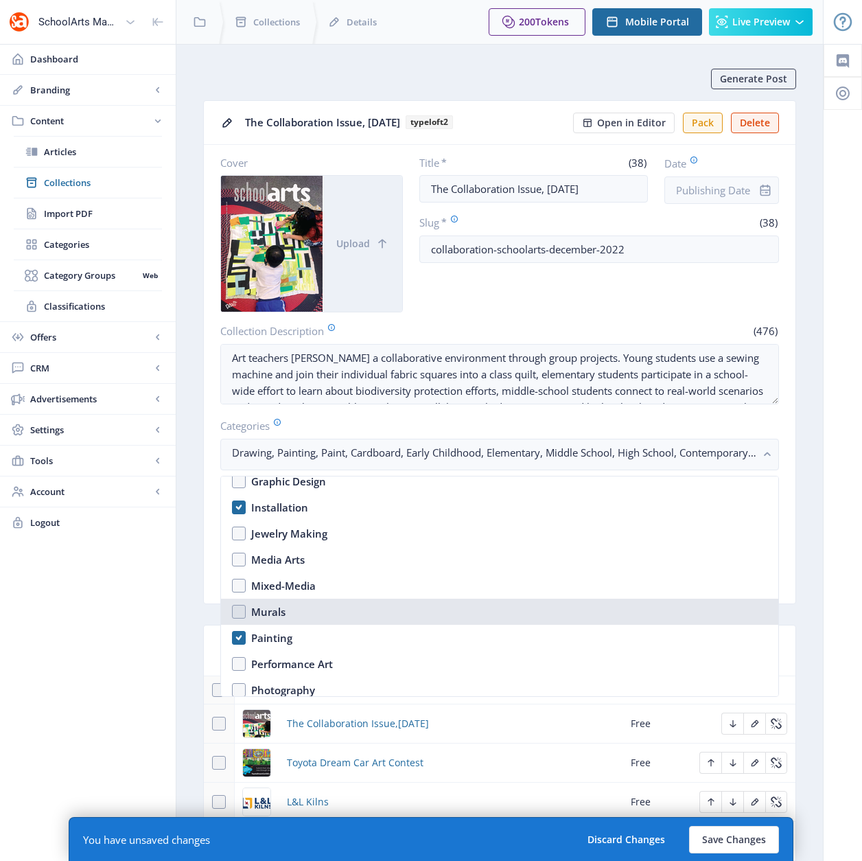
click at [240, 610] on nb-option "Murals" at bounding box center [500, 612] width 558 height 26
checkbox input "true"
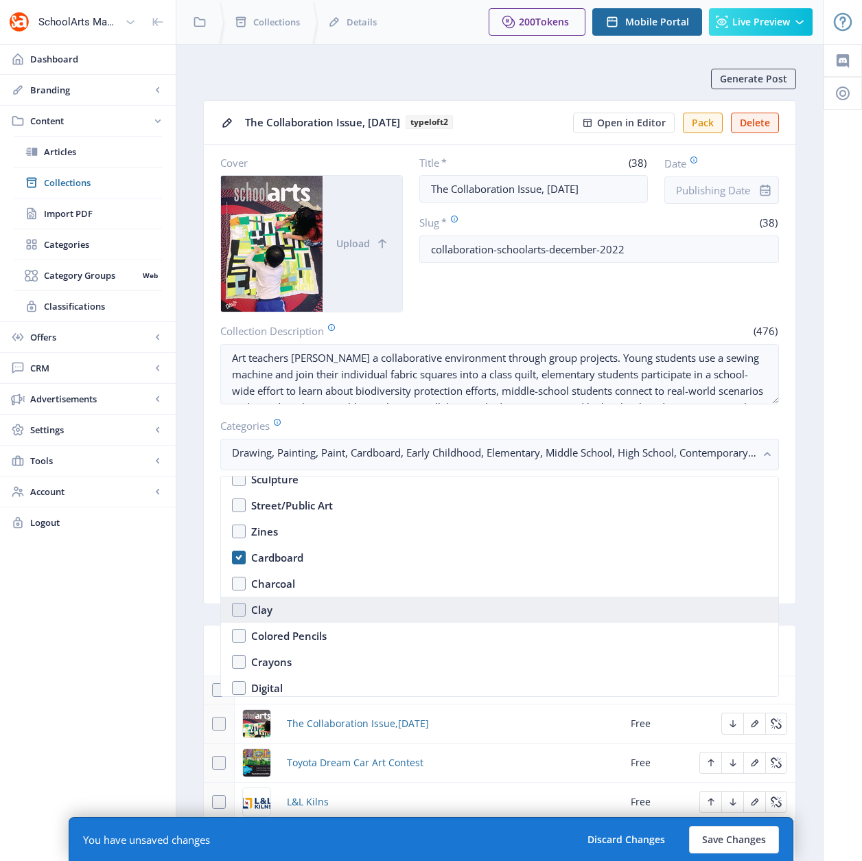
scroll to position [1699, 0]
click at [233, 608] on nb-option "Clay" at bounding box center [500, 609] width 558 height 26
checkbox input "true"
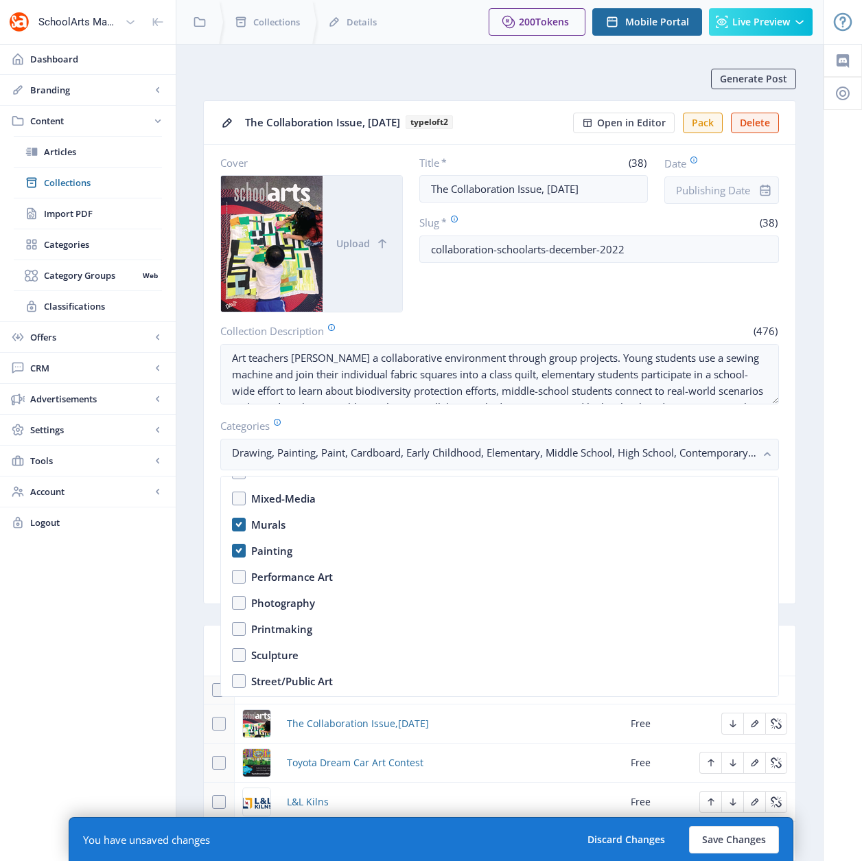
scroll to position [1465, 0]
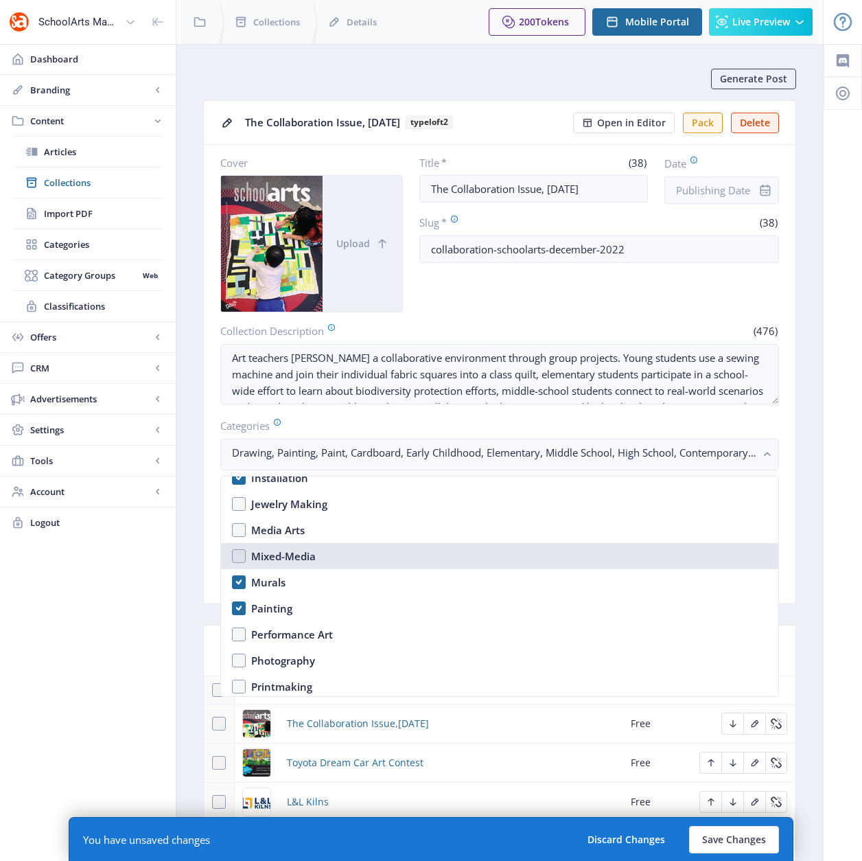
click at [239, 556] on nb-option "Mixed-Media" at bounding box center [500, 556] width 558 height 26
checkbox input "true"
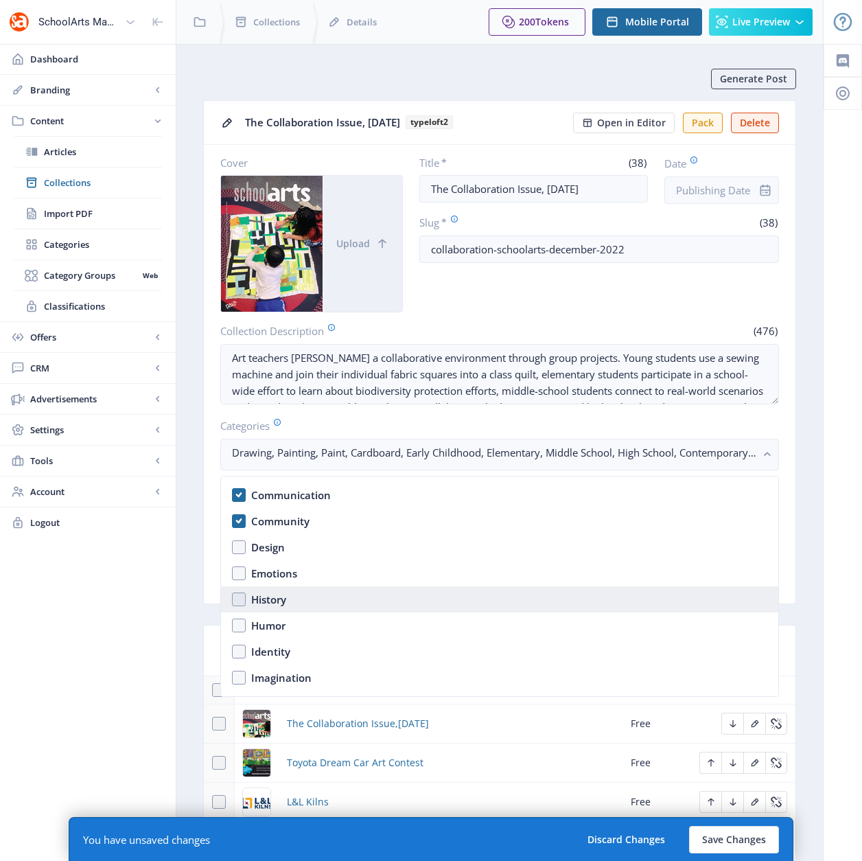
scroll to position [716, 0]
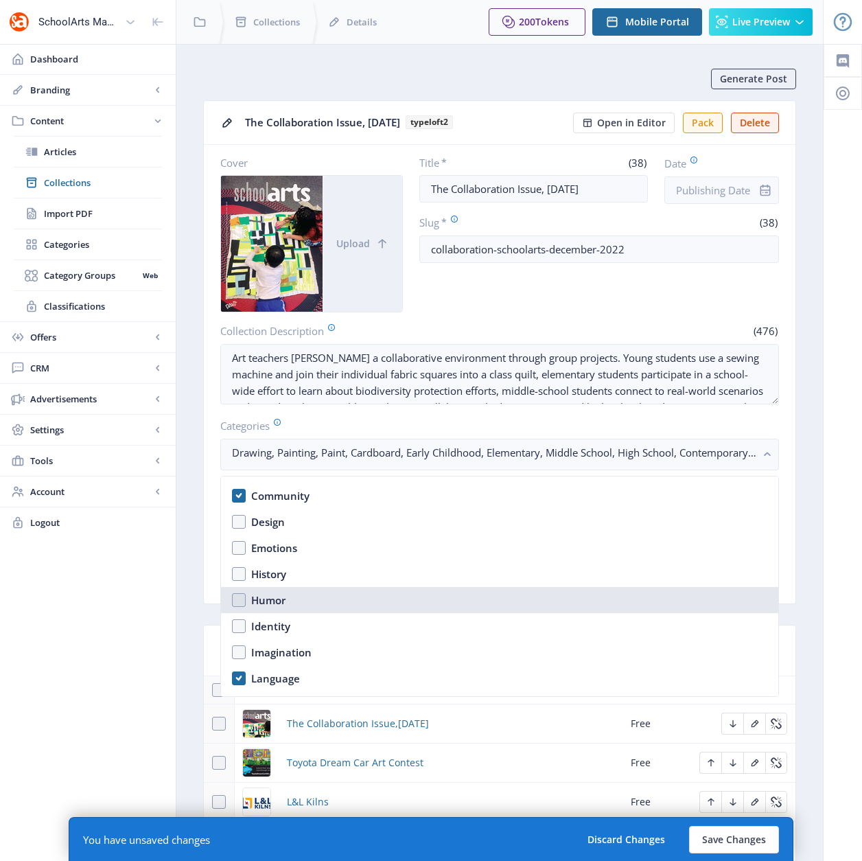
click at [241, 601] on nb-option "Humor" at bounding box center [500, 600] width 558 height 26
checkbox input "true"
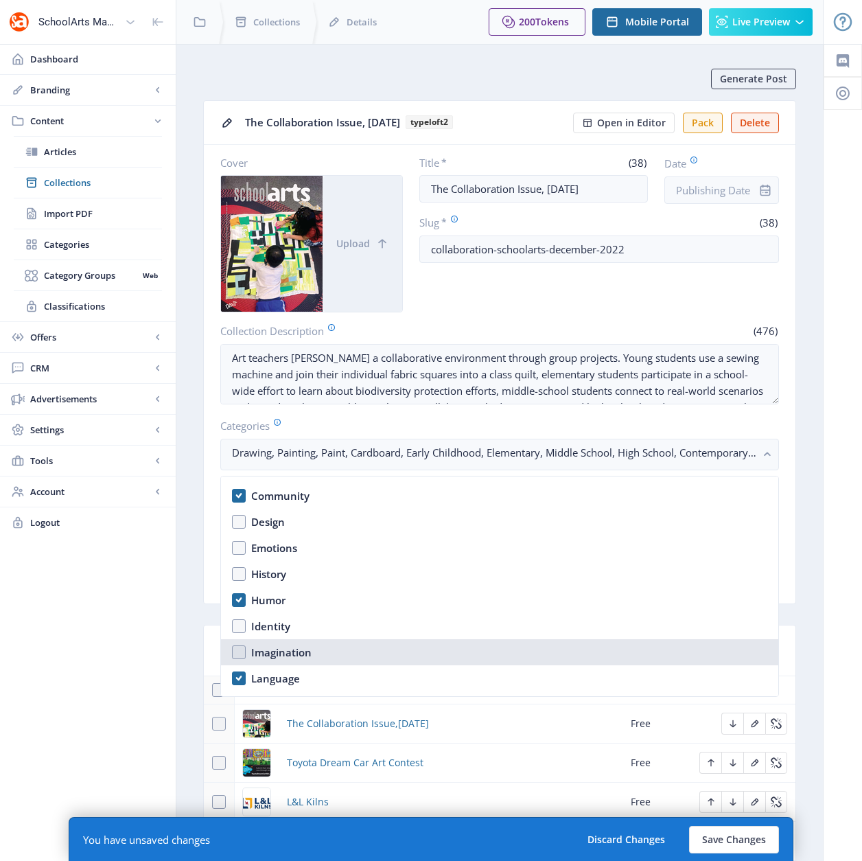
click at [239, 656] on nb-option "Imagination" at bounding box center [500, 652] width 558 height 26
checkbox input "true"
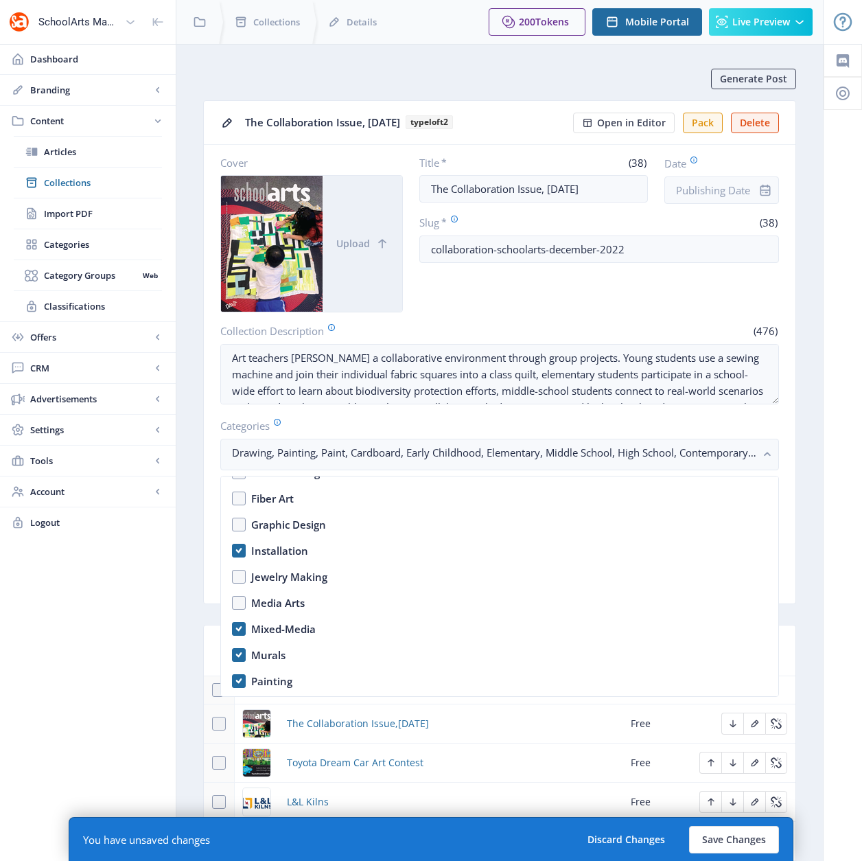
scroll to position [2146, 0]
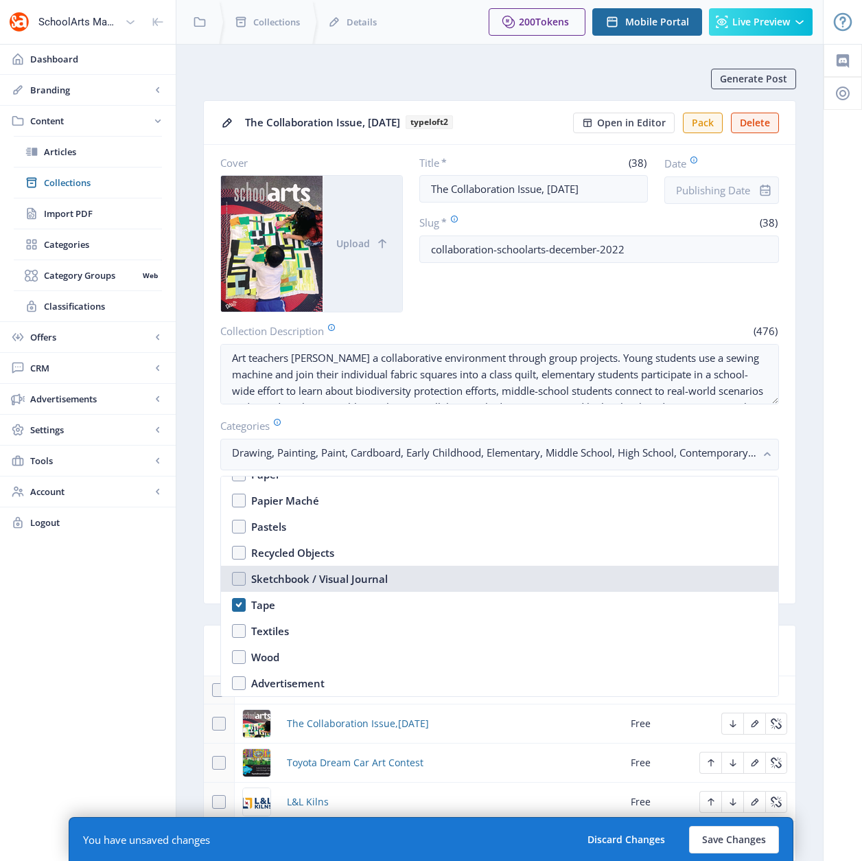
click at [291, 573] on div "Sketchbook / Visual Journal" at bounding box center [319, 579] width 137 height 16
checkbox input "true"
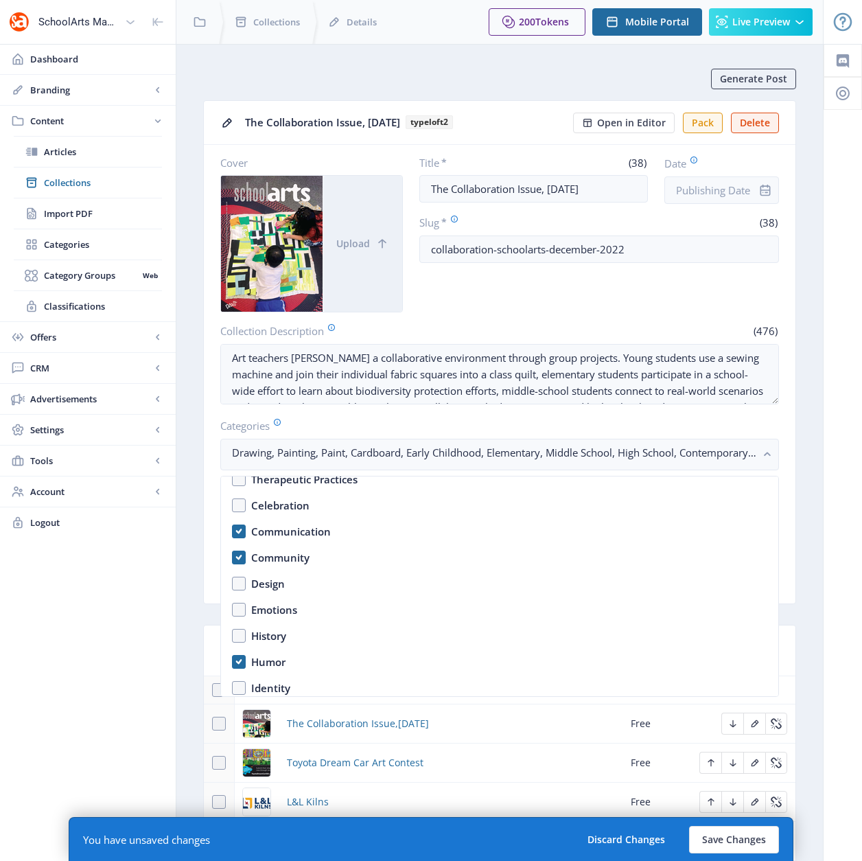
scroll to position [705, 0]
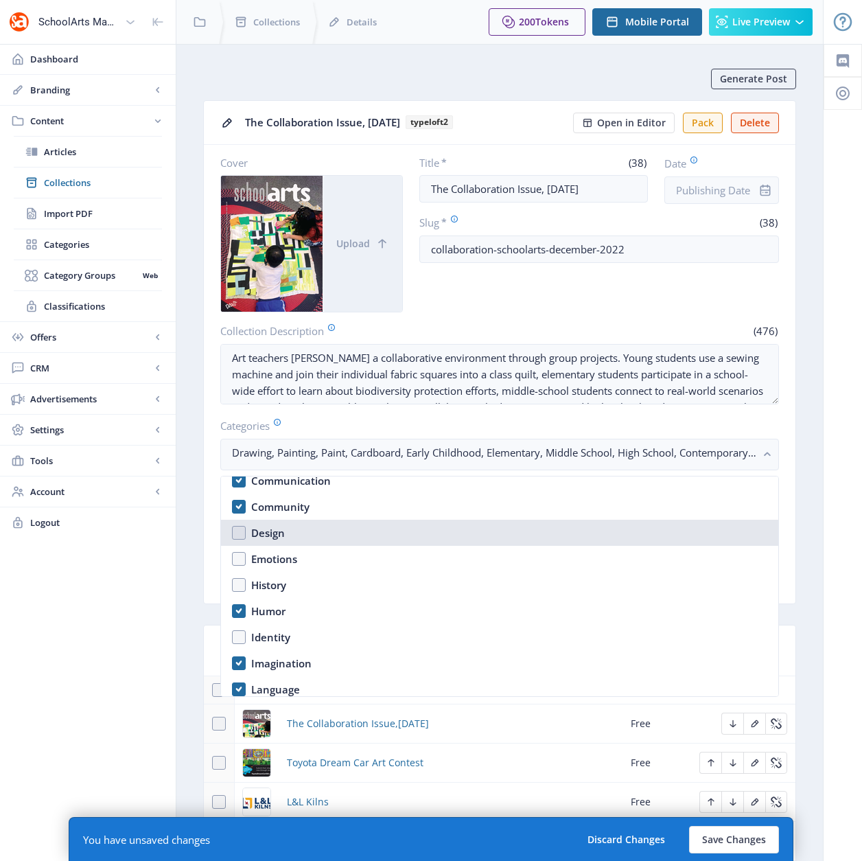
click at [240, 533] on nb-option "Design" at bounding box center [500, 533] width 558 height 26
checkbox input "true"
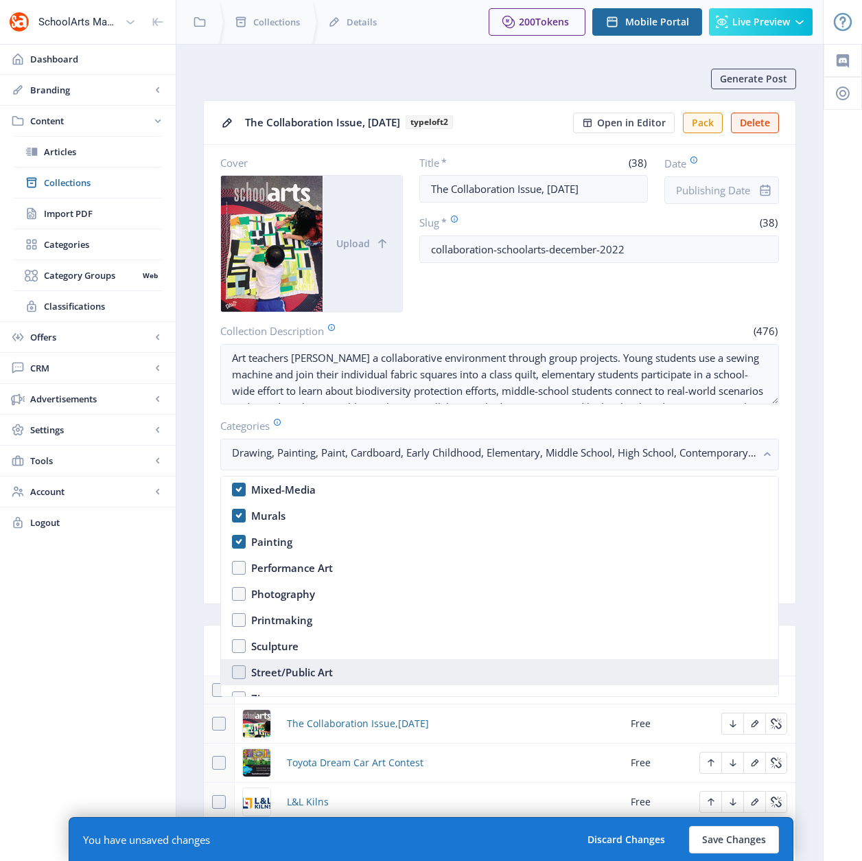
scroll to position [1535, 0]
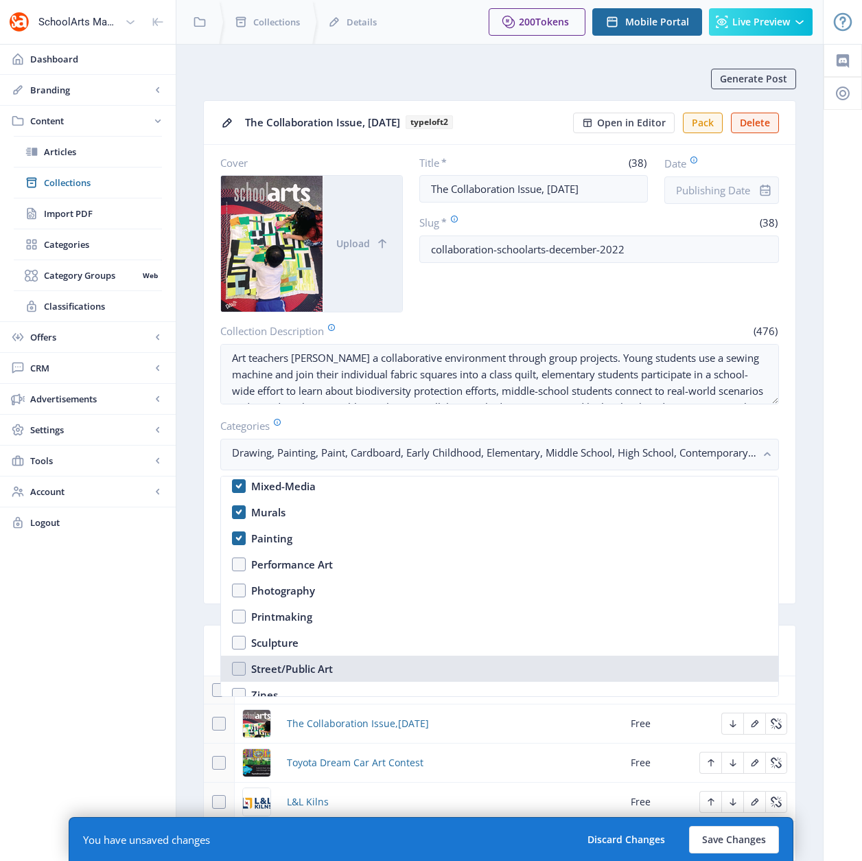
click at [241, 665] on nb-option "Street/Public Art" at bounding box center [500, 669] width 558 height 26
checkbox input "true"
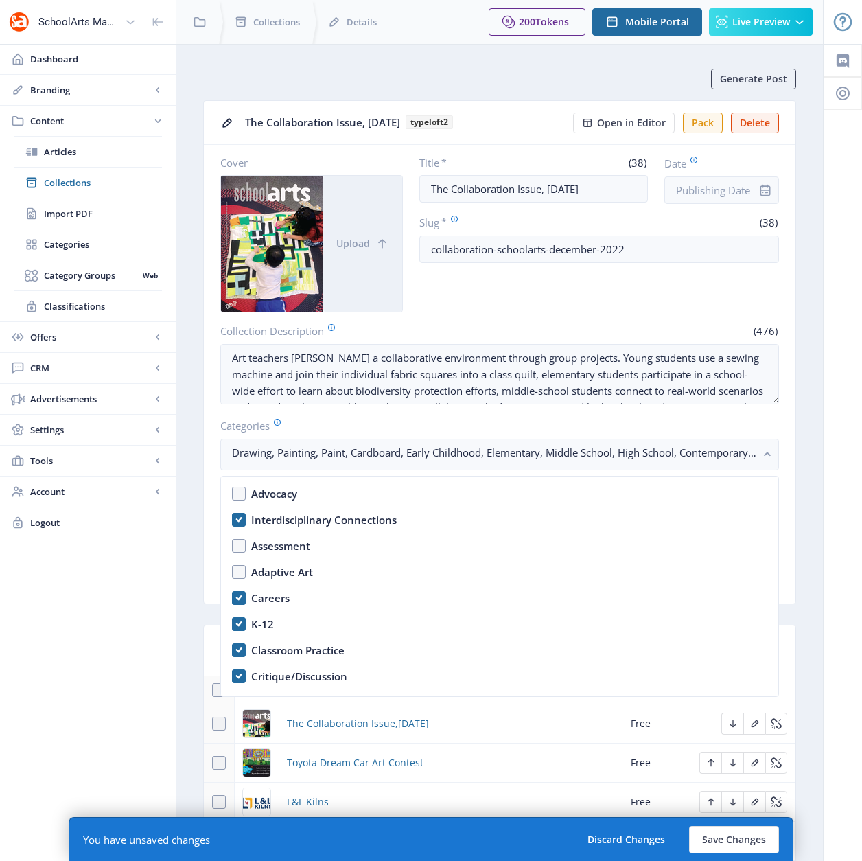
scroll to position [251, 0]
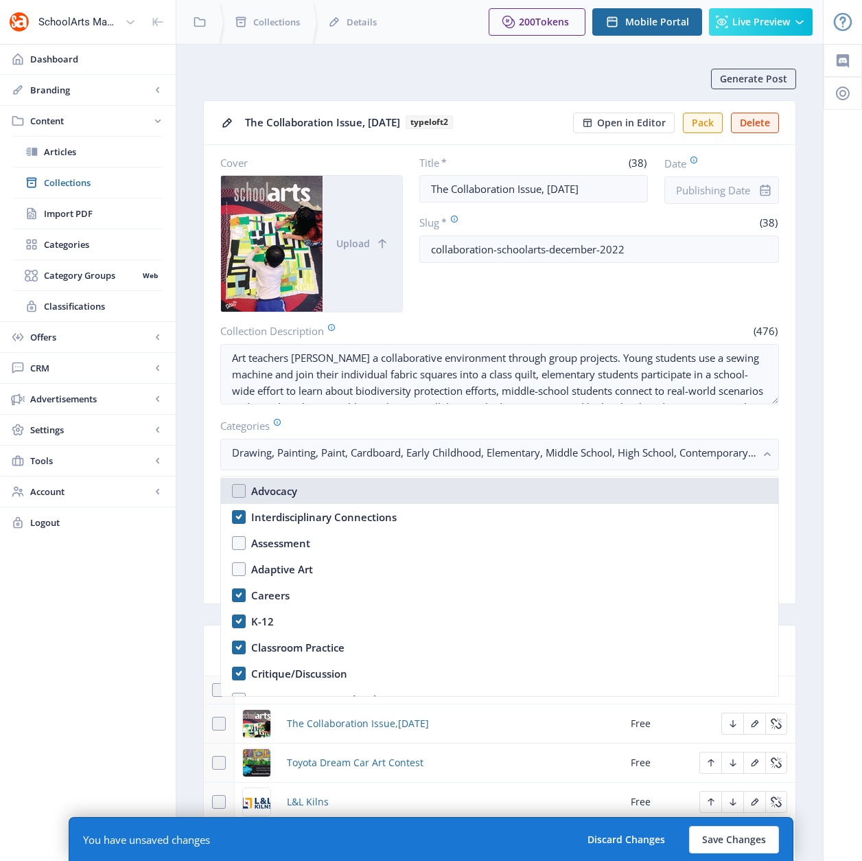
click at [239, 495] on nb-option "Advocacy" at bounding box center [500, 491] width 558 height 26
checkbox input "true"
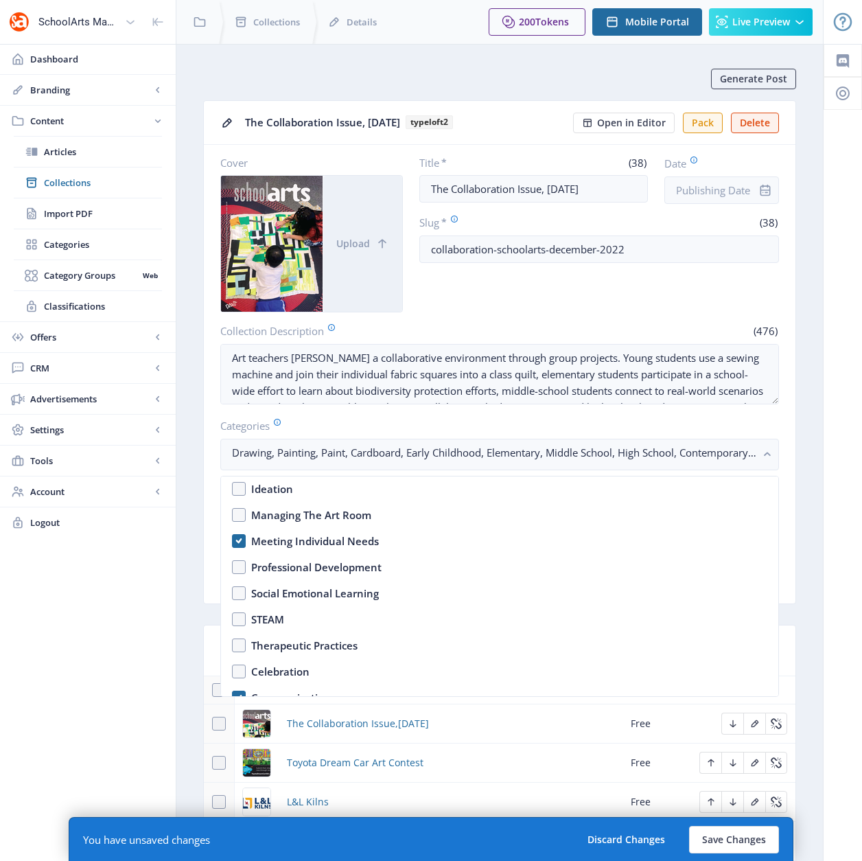
scroll to position [505, 0]
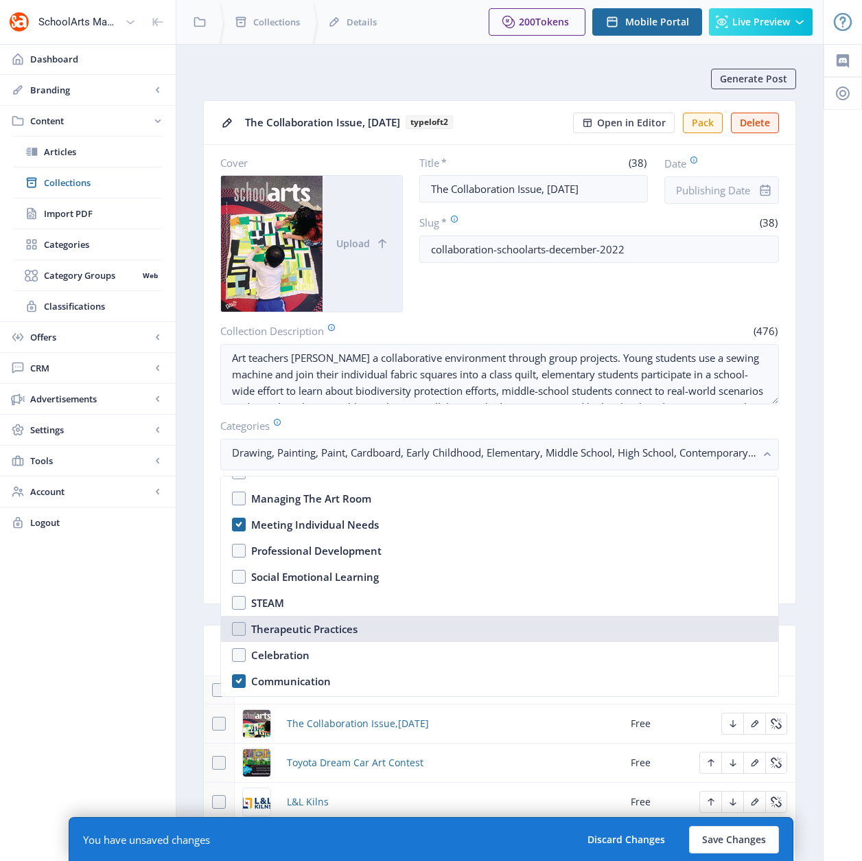
click at [236, 626] on nb-option "Therapeutic Practices" at bounding box center [500, 629] width 558 height 26
checkbox input "true"
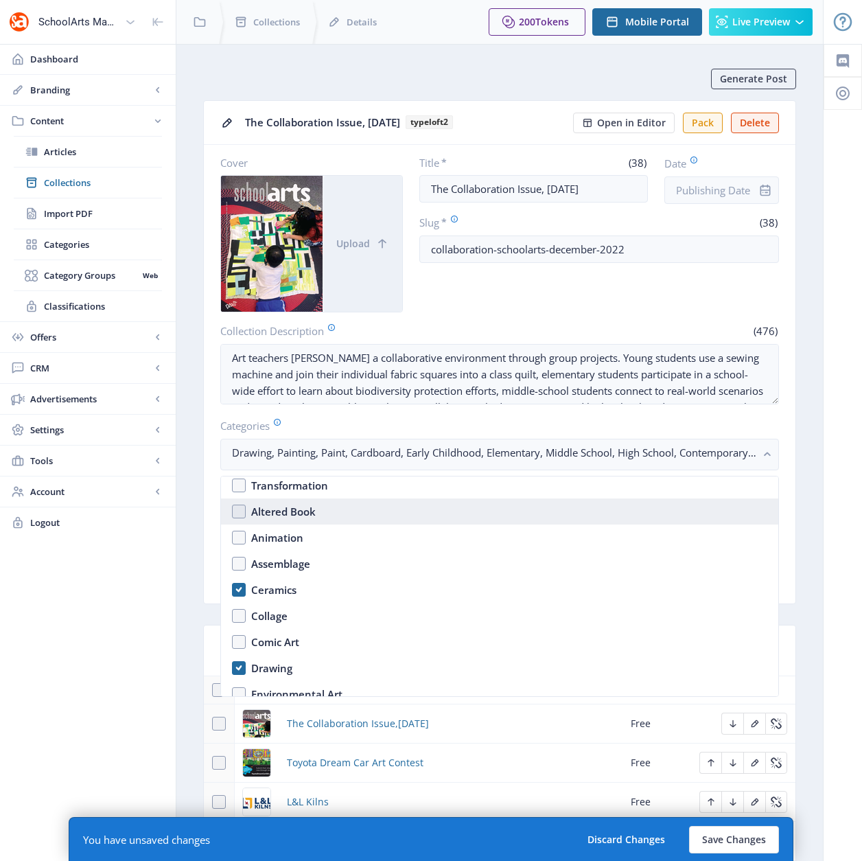
scroll to position [1136, 0]
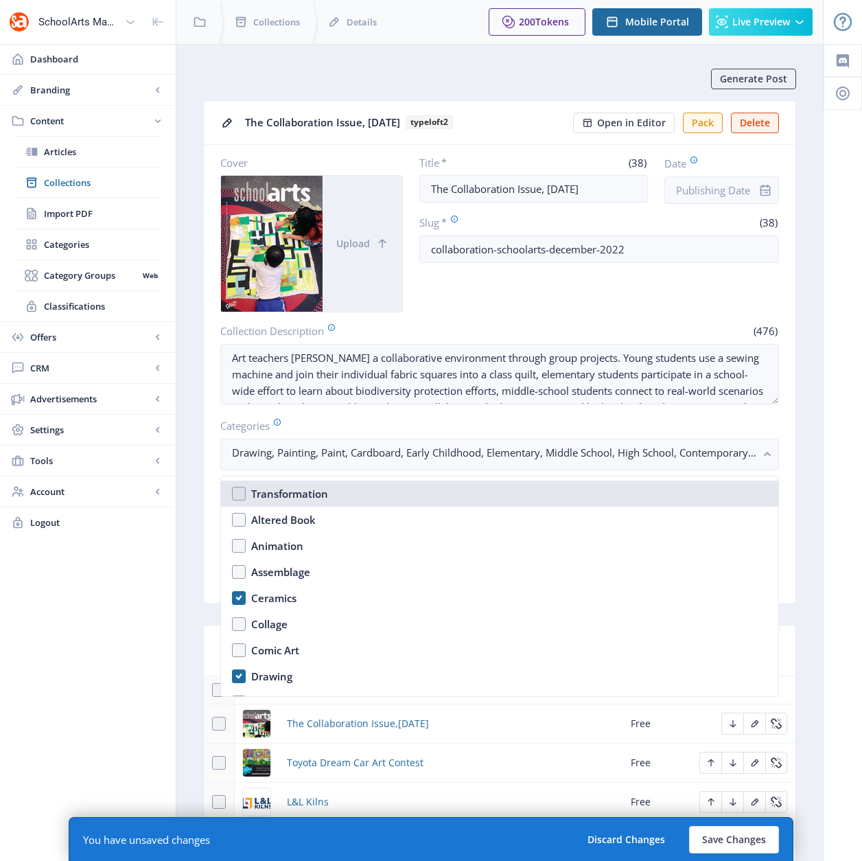
click at [240, 495] on nb-option "Transformation" at bounding box center [500, 494] width 558 height 26
checkbox input "true"
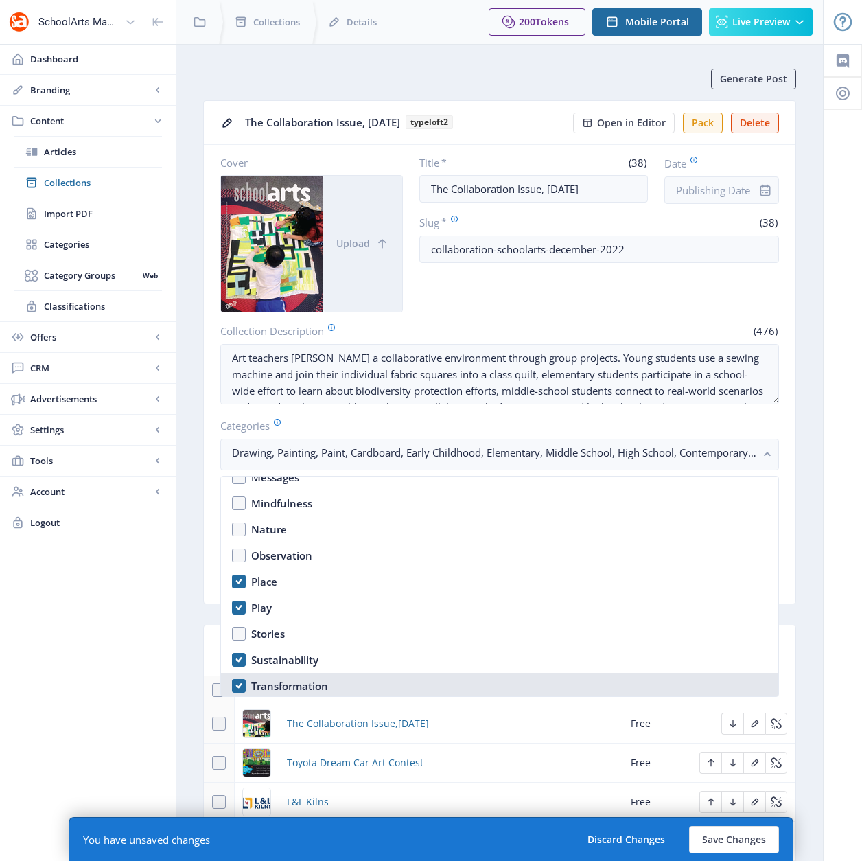
scroll to position [669, 0]
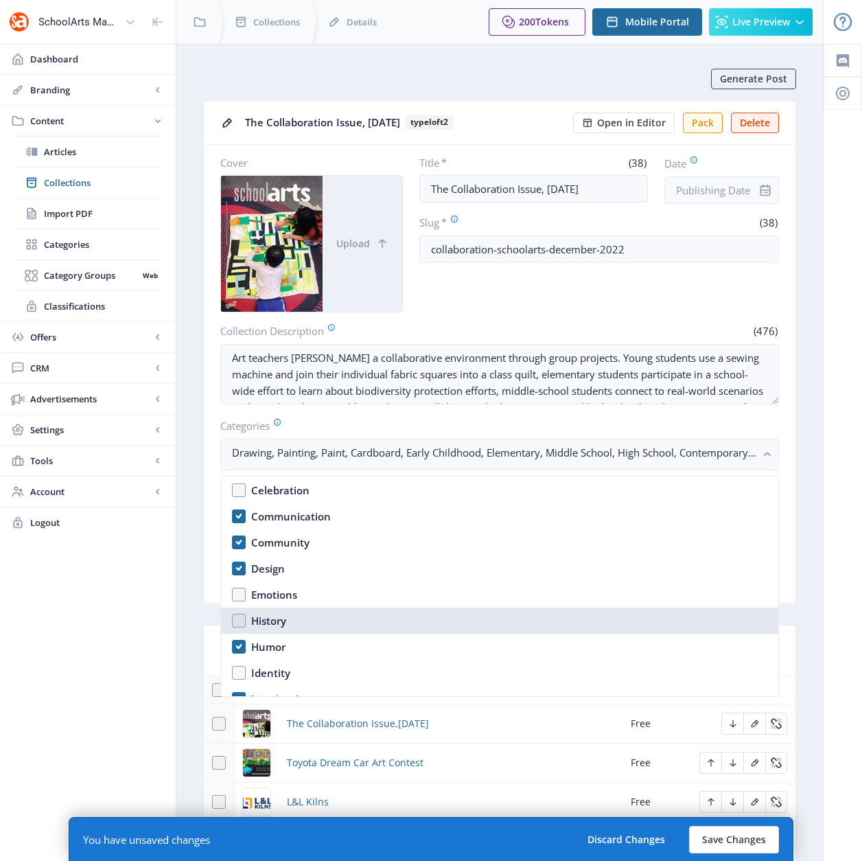
click at [236, 620] on nb-option "History" at bounding box center [500, 621] width 558 height 26
checkbox input "true"
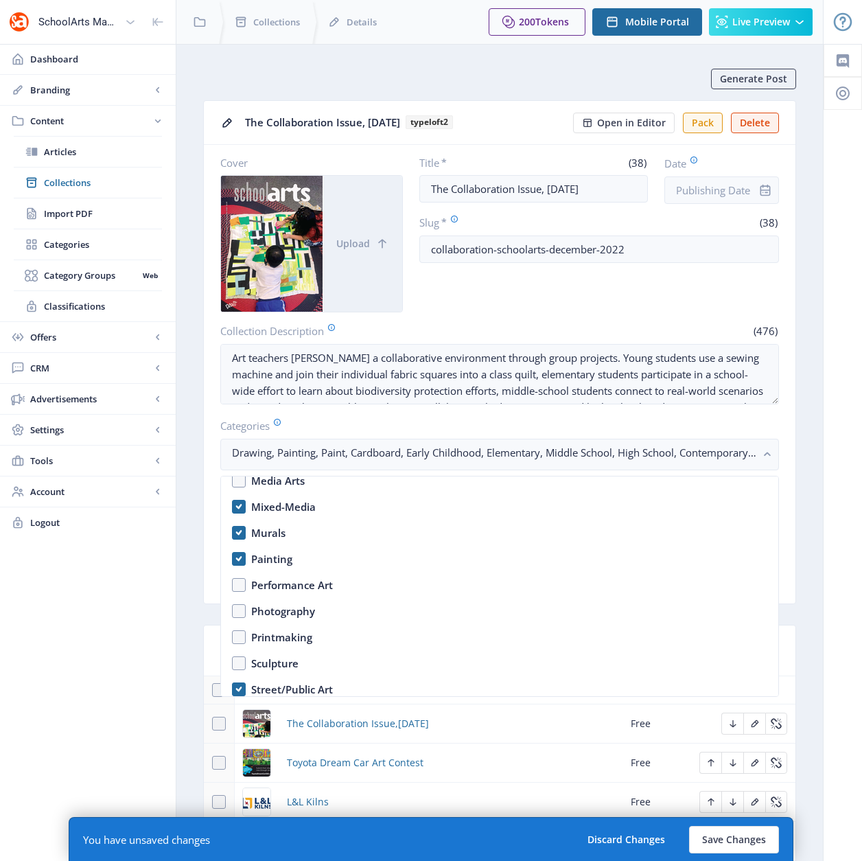
scroll to position [2146, 0]
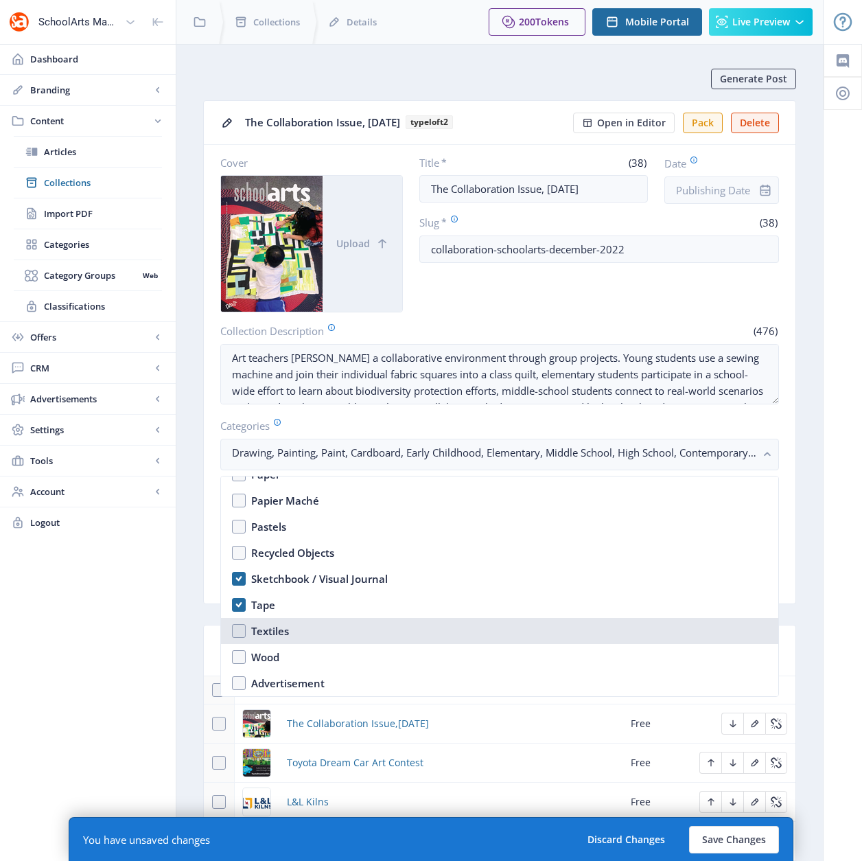
click at [243, 627] on nb-option "Textiles" at bounding box center [500, 631] width 558 height 26
checkbox input "true"
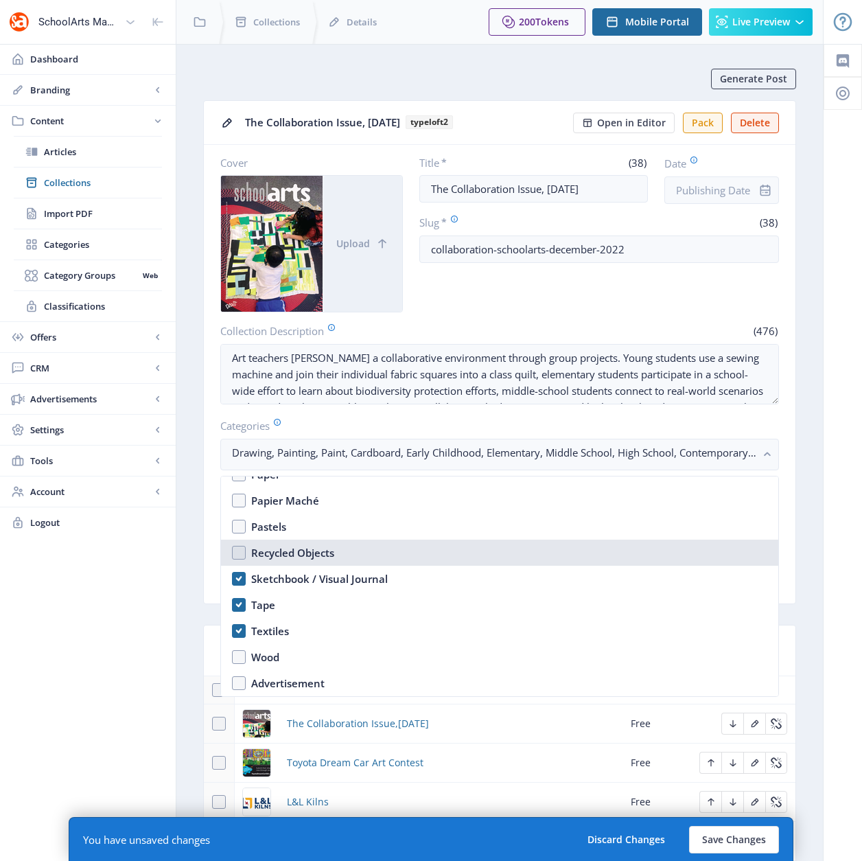
click at [237, 550] on nb-option "Recycled Objects" at bounding box center [500, 553] width 558 height 26
checkbox input "true"
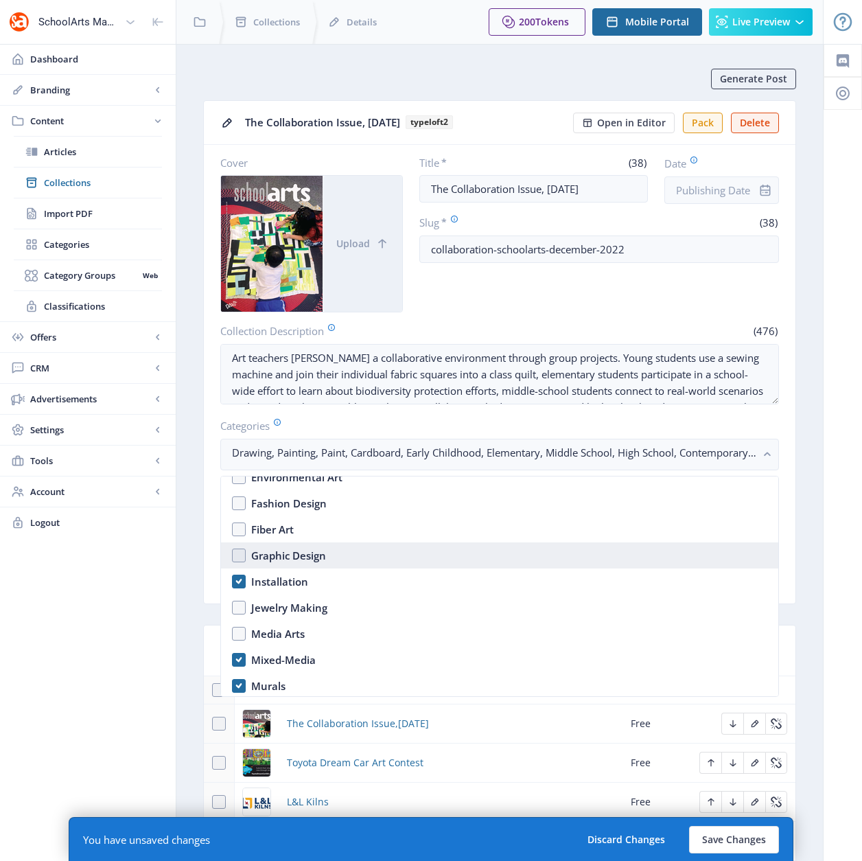
scroll to position [1360, 0]
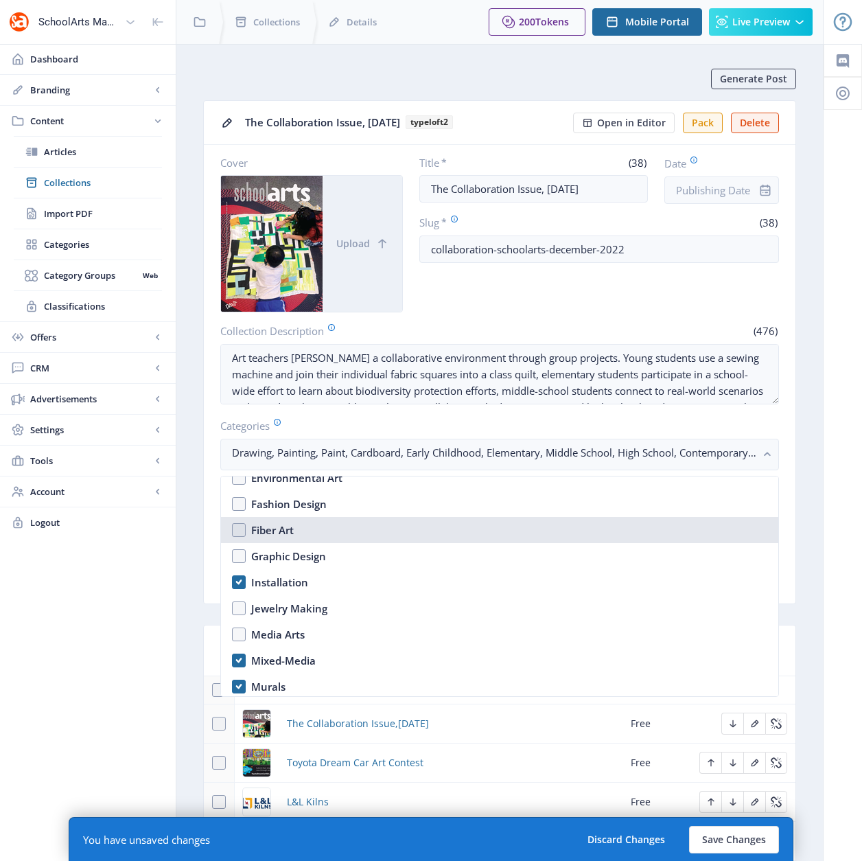
click at [236, 528] on nb-option "Fiber Art" at bounding box center [500, 530] width 558 height 26
checkbox input "true"
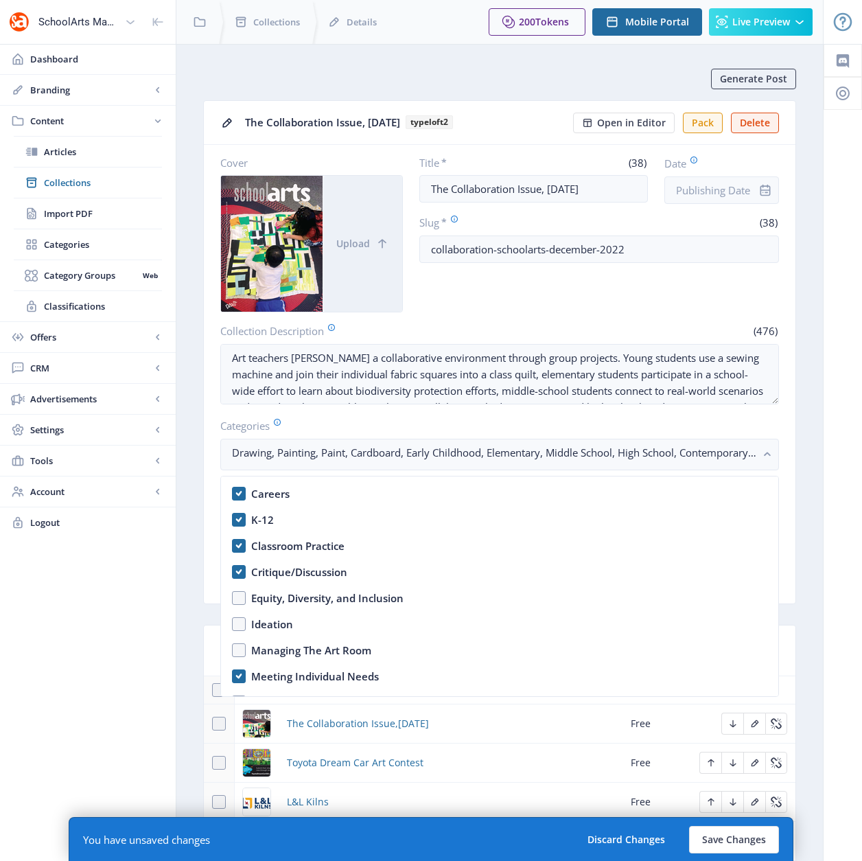
scroll to position [647, 0]
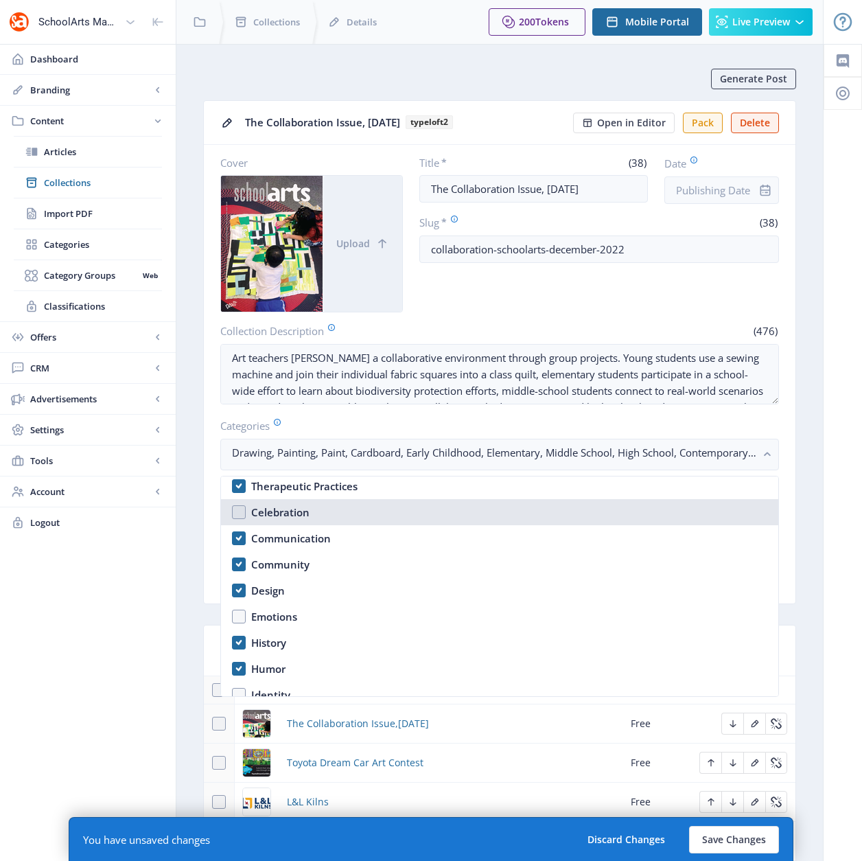
click at [236, 509] on nb-option "Celebration" at bounding box center [500, 512] width 558 height 26
checkbox input "true"
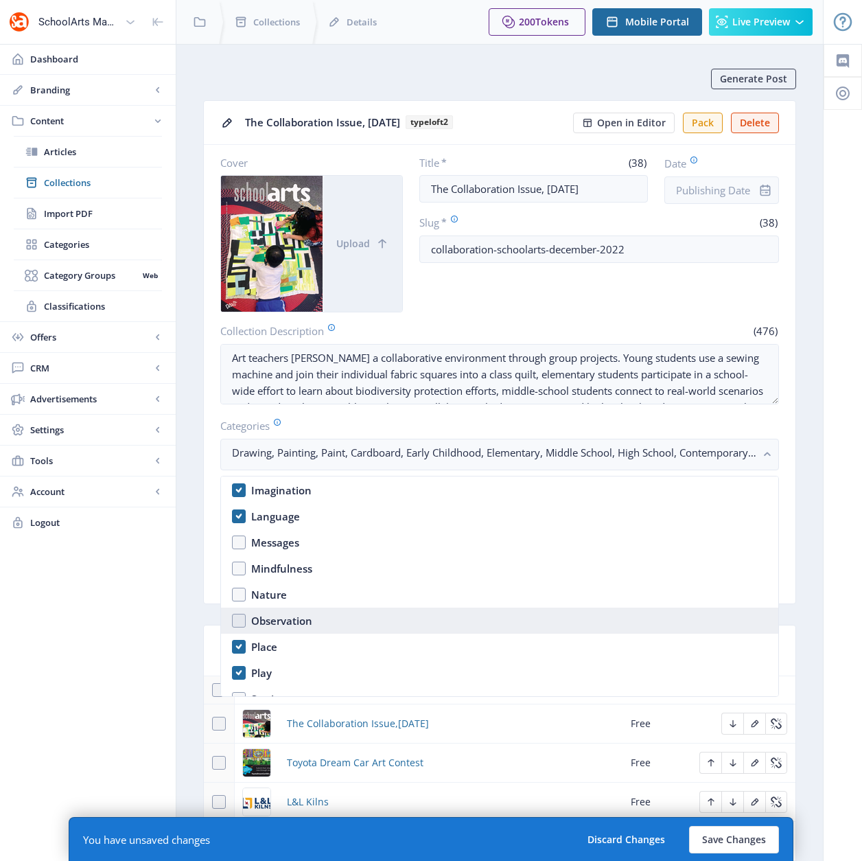
scroll to position [883, 0]
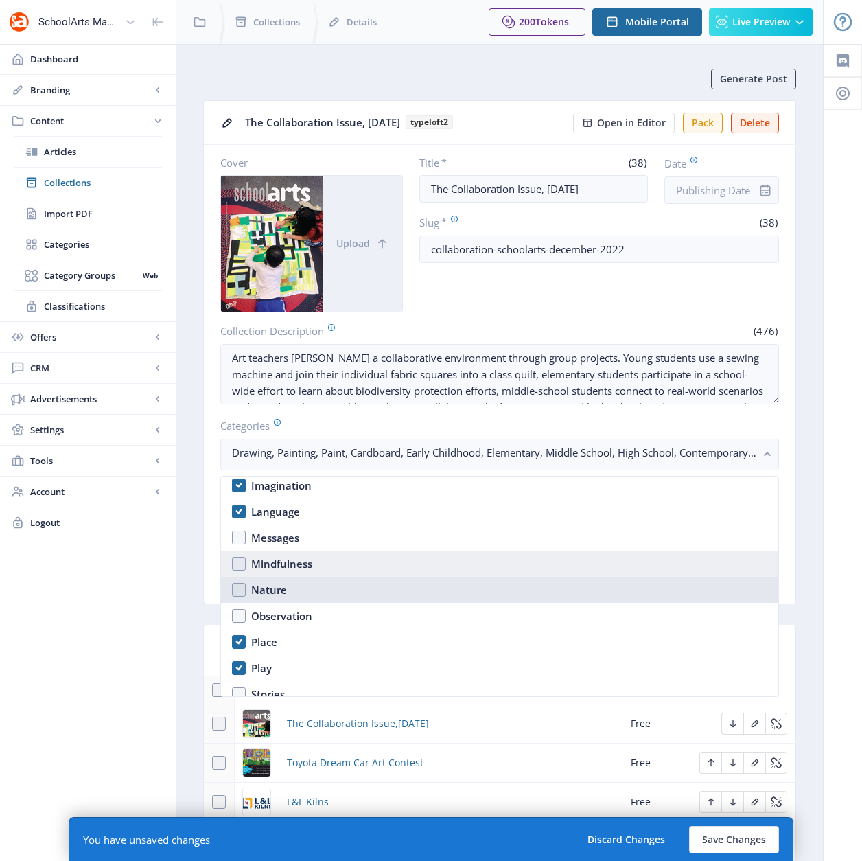
drag, startPoint x: 238, startPoint y: 592, endPoint x: 238, endPoint y: 554, distance: 37.8
click at [238, 590] on nb-option "Nature" at bounding box center [500, 590] width 558 height 26
checkbox input "true"
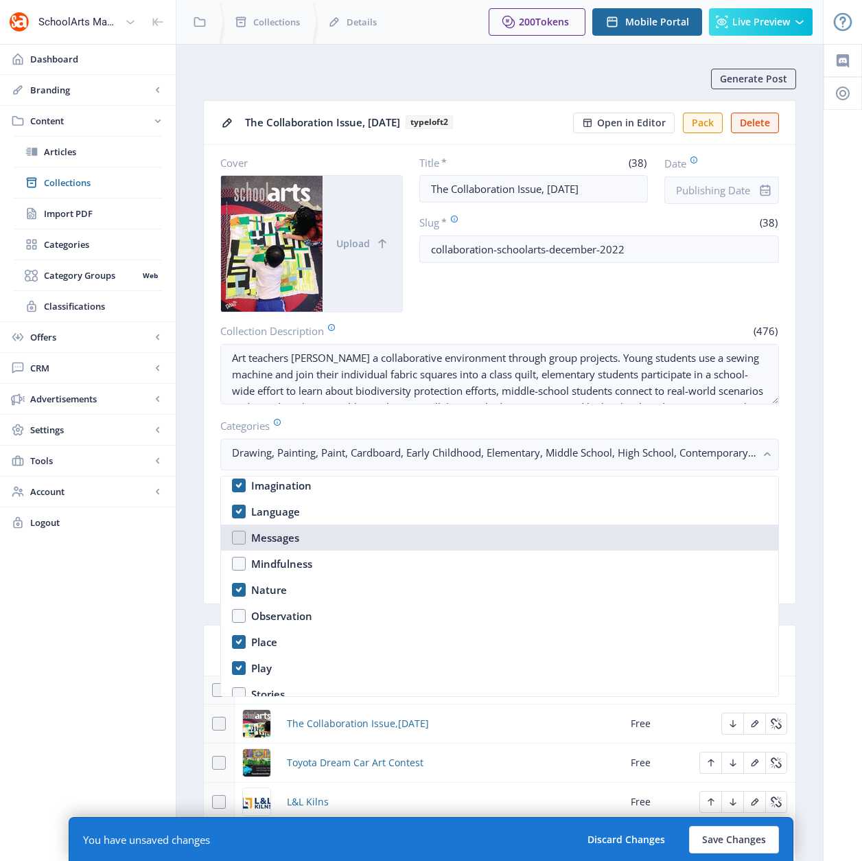
click at [240, 537] on nb-option "Messages" at bounding box center [500, 538] width 558 height 26
checkbox input "true"
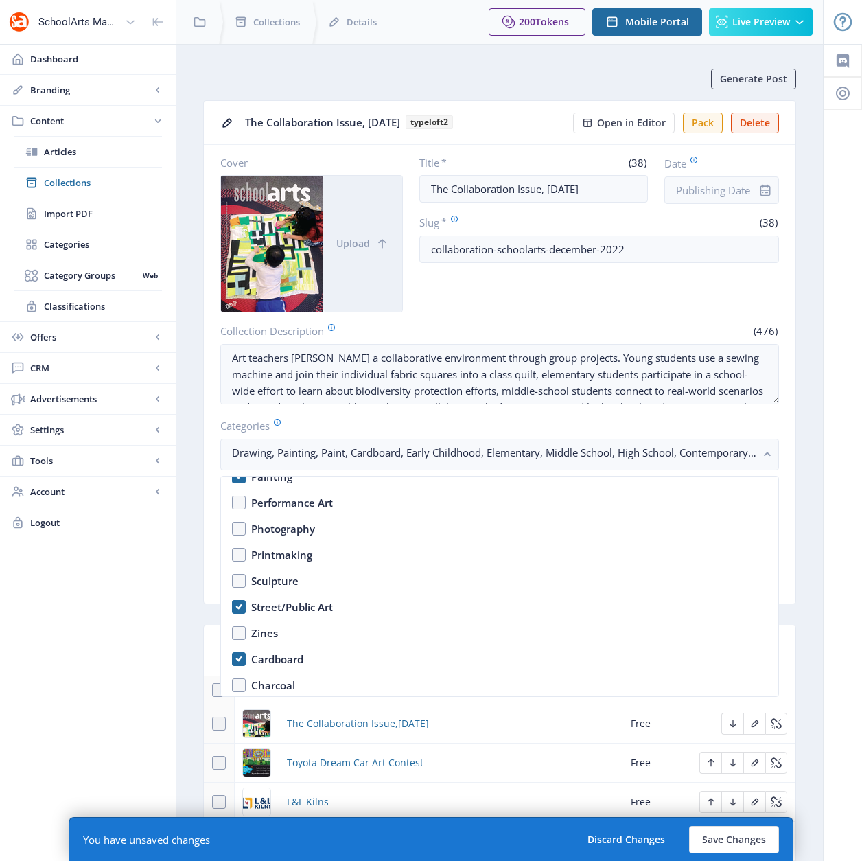
scroll to position [1671, 0]
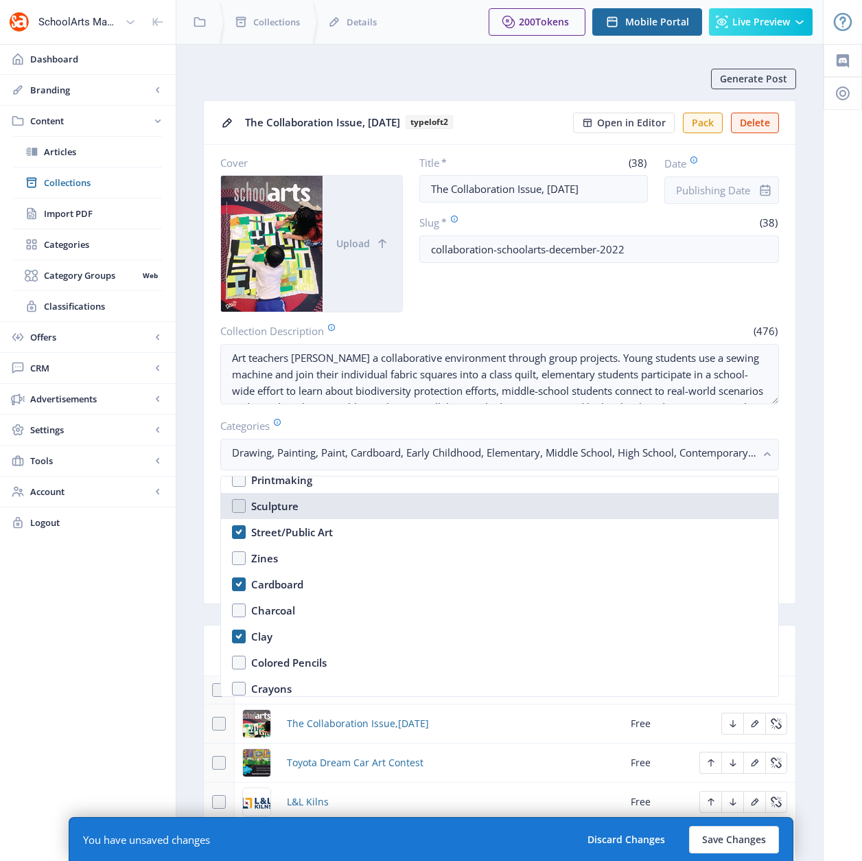
click at [241, 504] on nb-option "Sculpture" at bounding box center [500, 506] width 558 height 26
checkbox input "true"
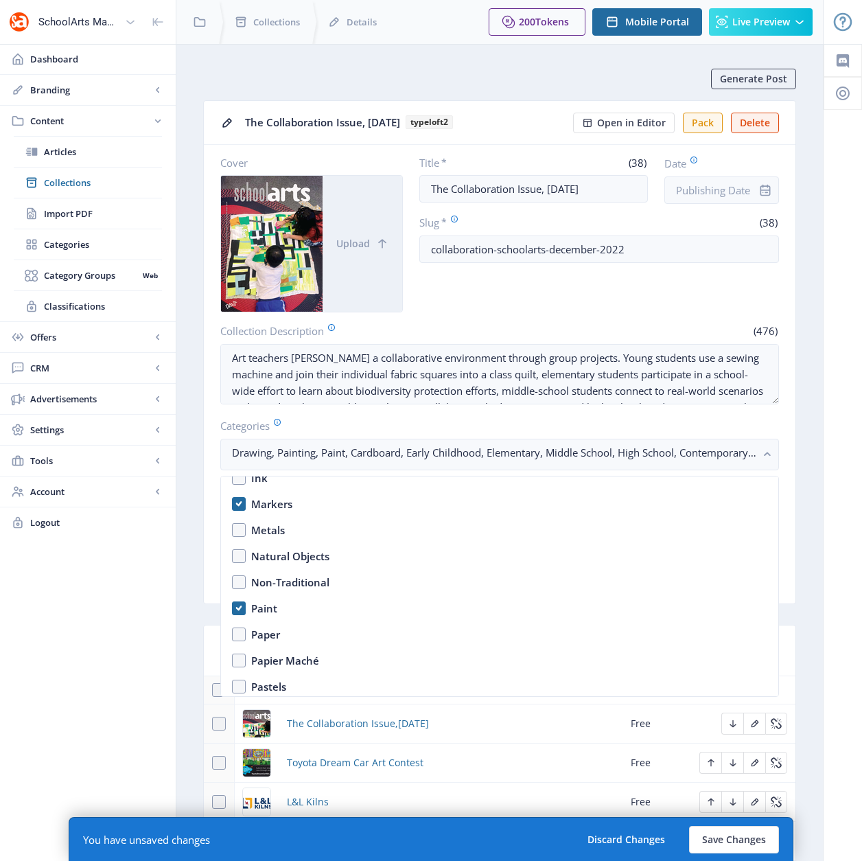
scroll to position [2146, 0]
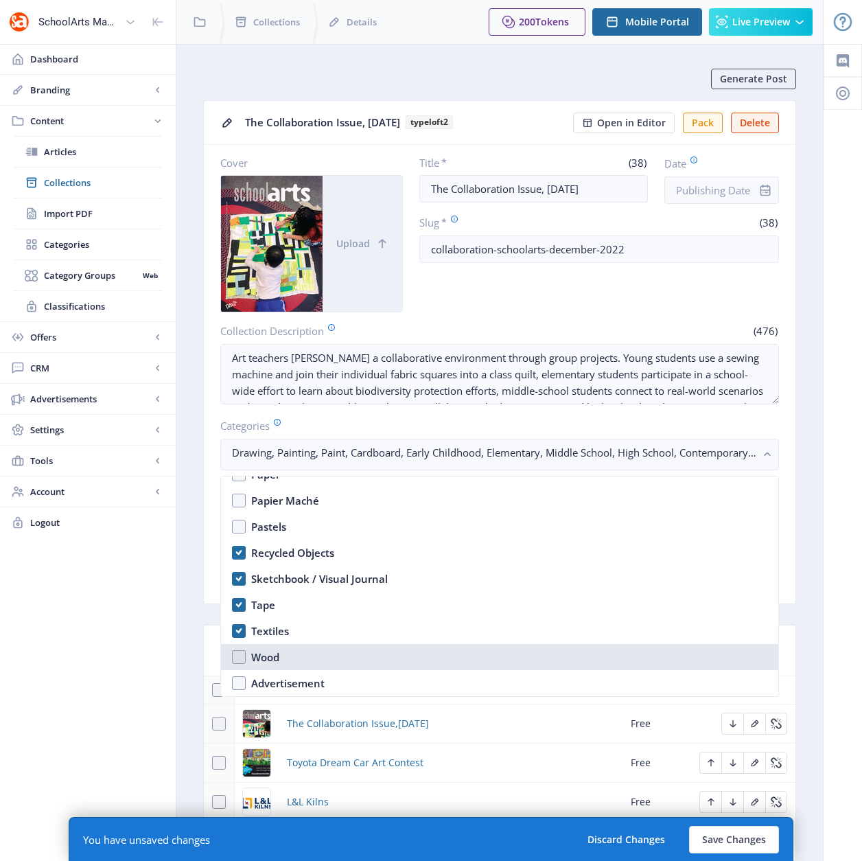
click at [231, 656] on nb-option "Wood" at bounding box center [500, 657] width 558 height 26
checkbox input "true"
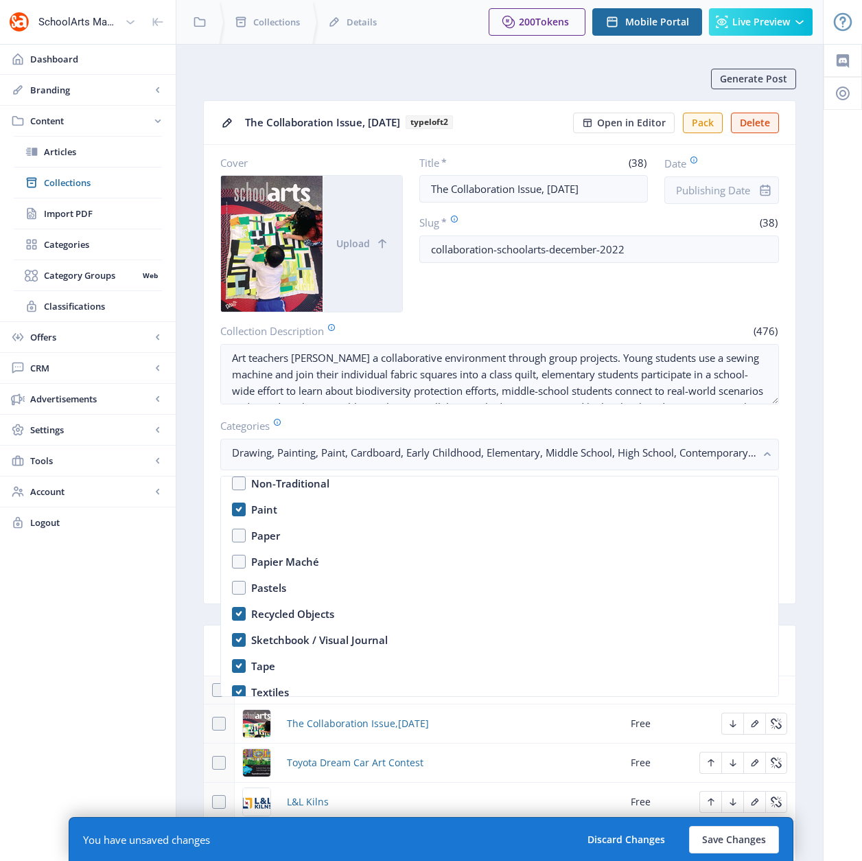
scroll to position [2021, 0]
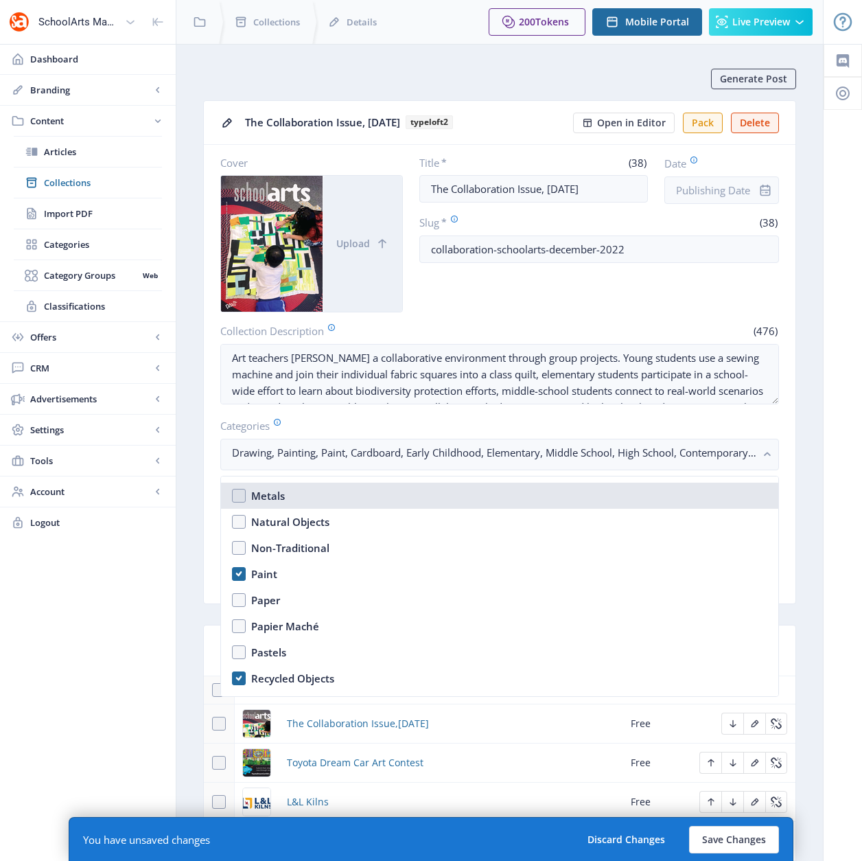
click at [240, 499] on nb-option "Metals" at bounding box center [500, 496] width 558 height 26
checkbox input "true"
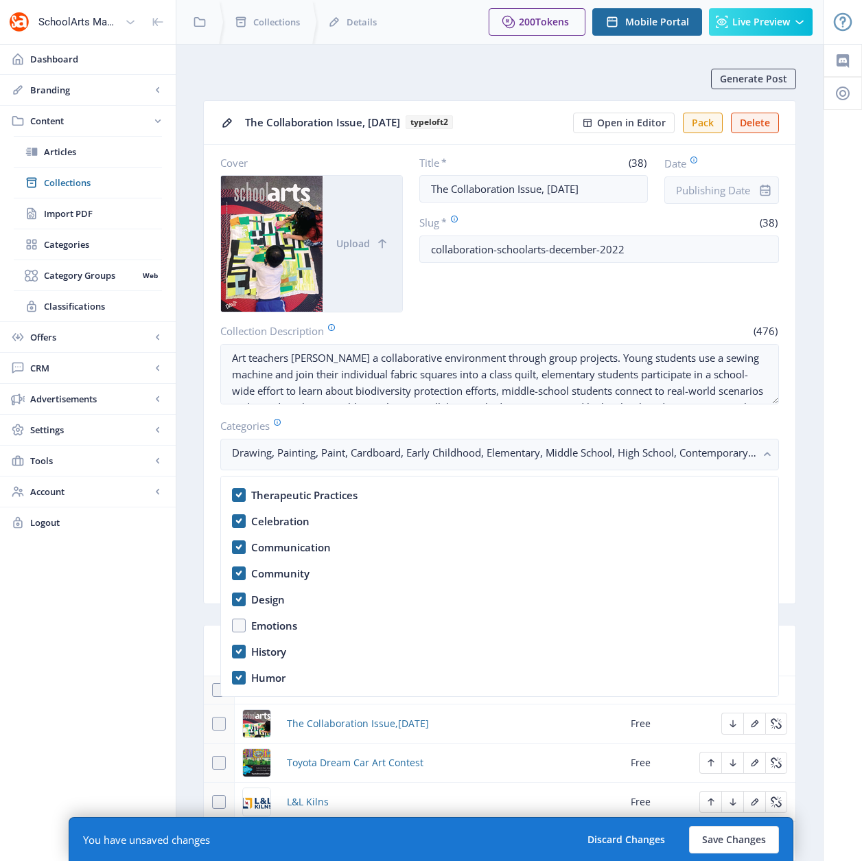
scroll to position [646, 0]
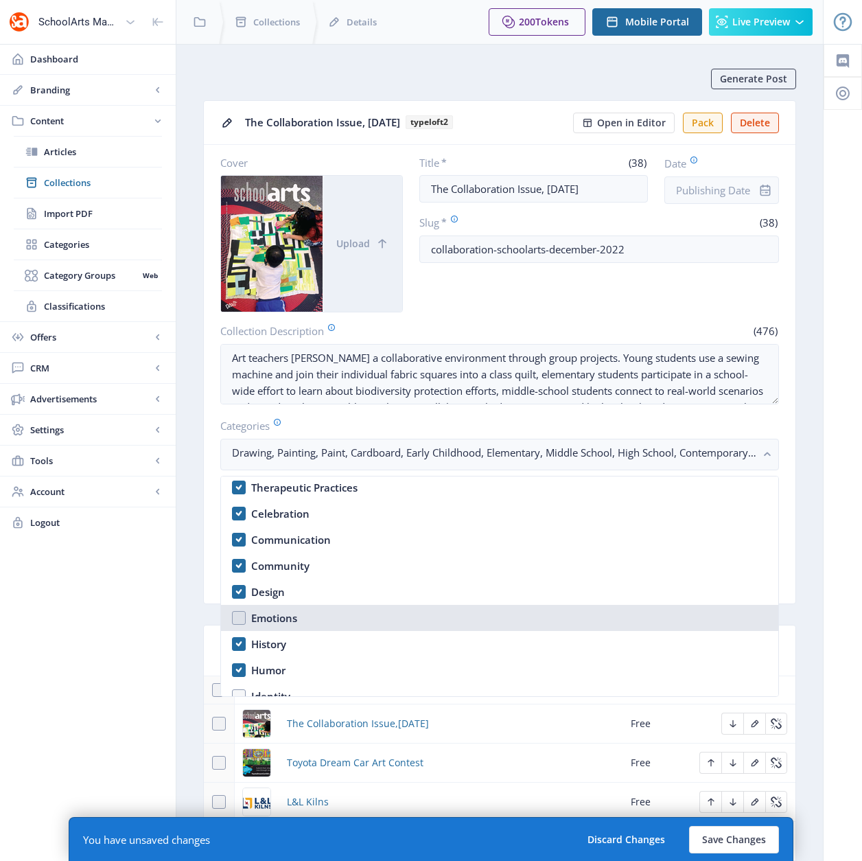
click at [241, 619] on nb-option "Emotions" at bounding box center [500, 618] width 558 height 26
checkbox input "true"
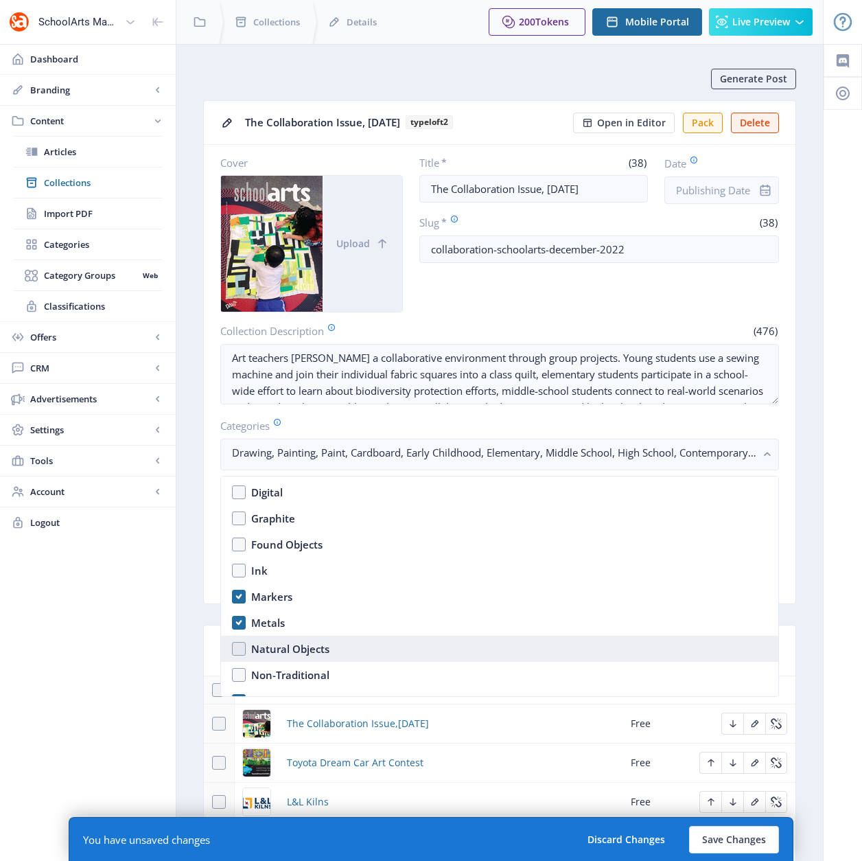
scroll to position [1901, 0]
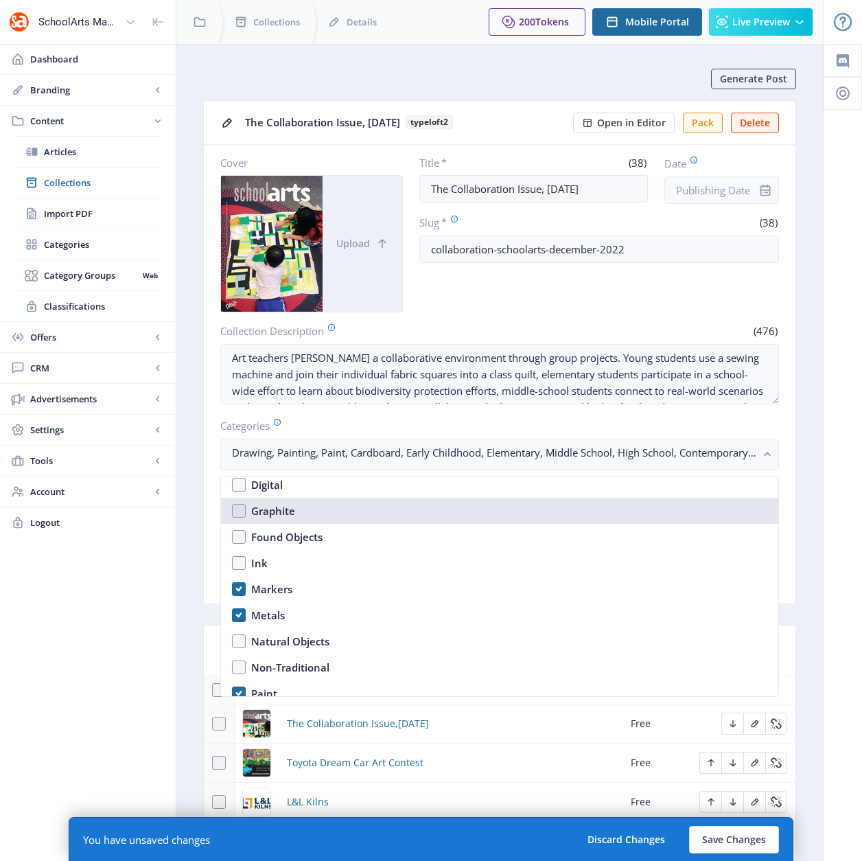
click at [240, 513] on nb-option "Graphite" at bounding box center [500, 511] width 558 height 26
checkbox input "true"
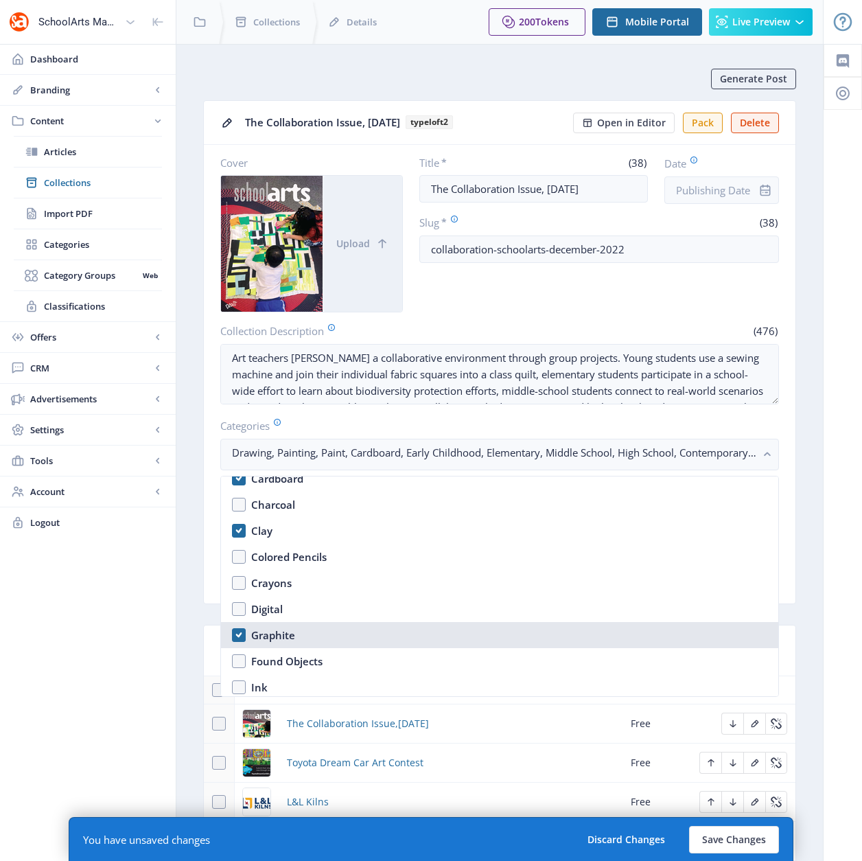
scroll to position [1776, 0]
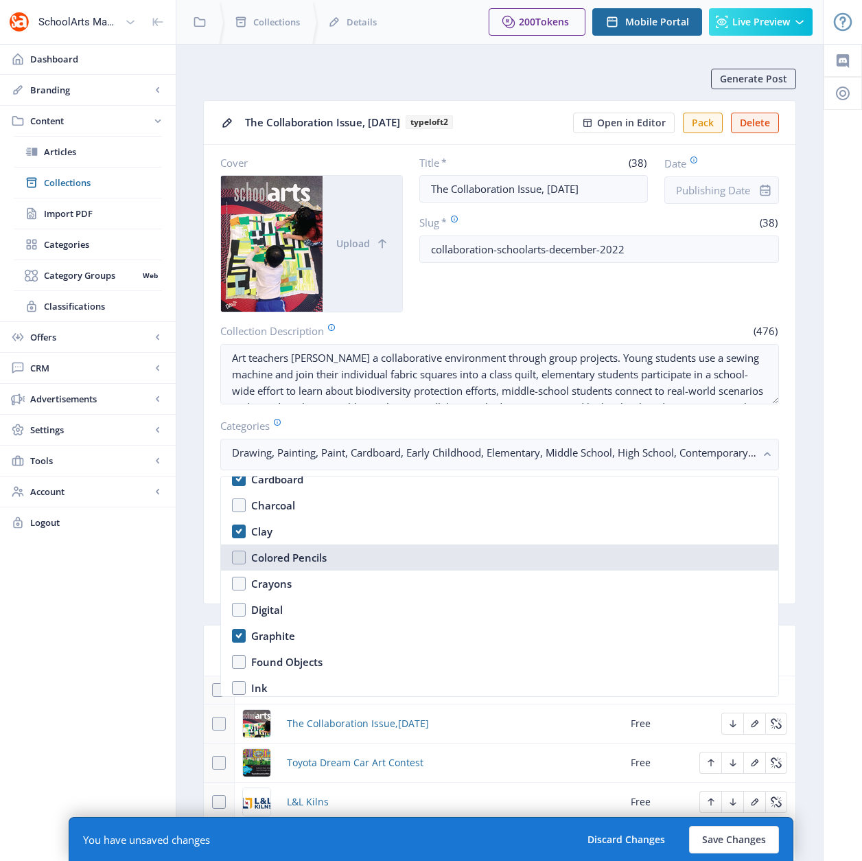
click at [239, 553] on nb-option "Colored Pencils" at bounding box center [500, 557] width 558 height 26
checkbox input "true"
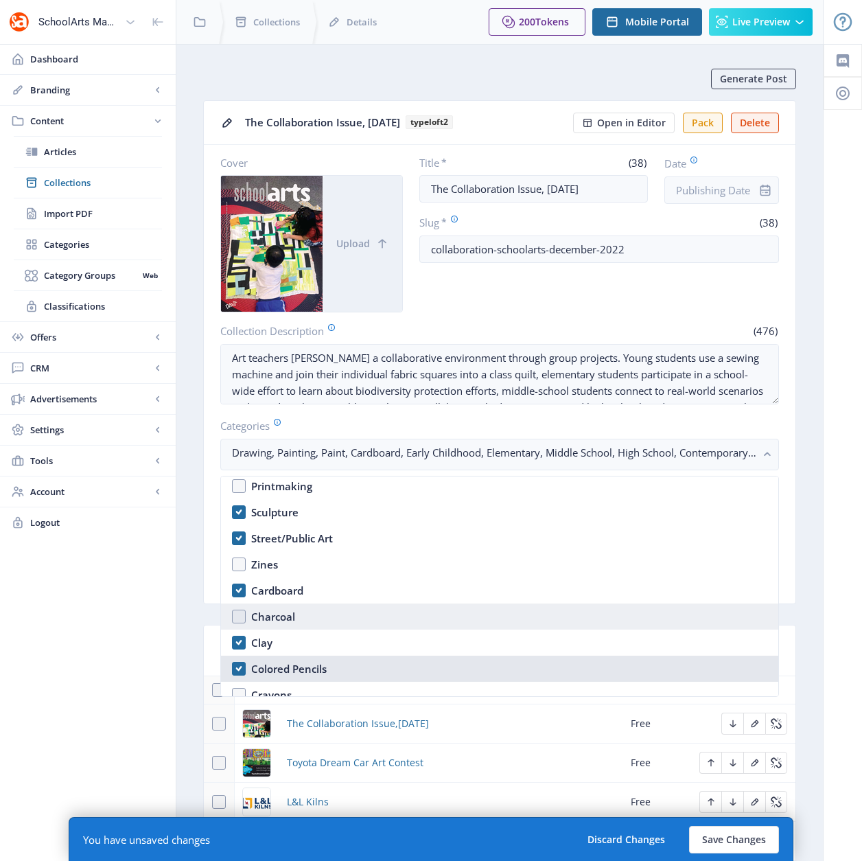
scroll to position [1494, 0]
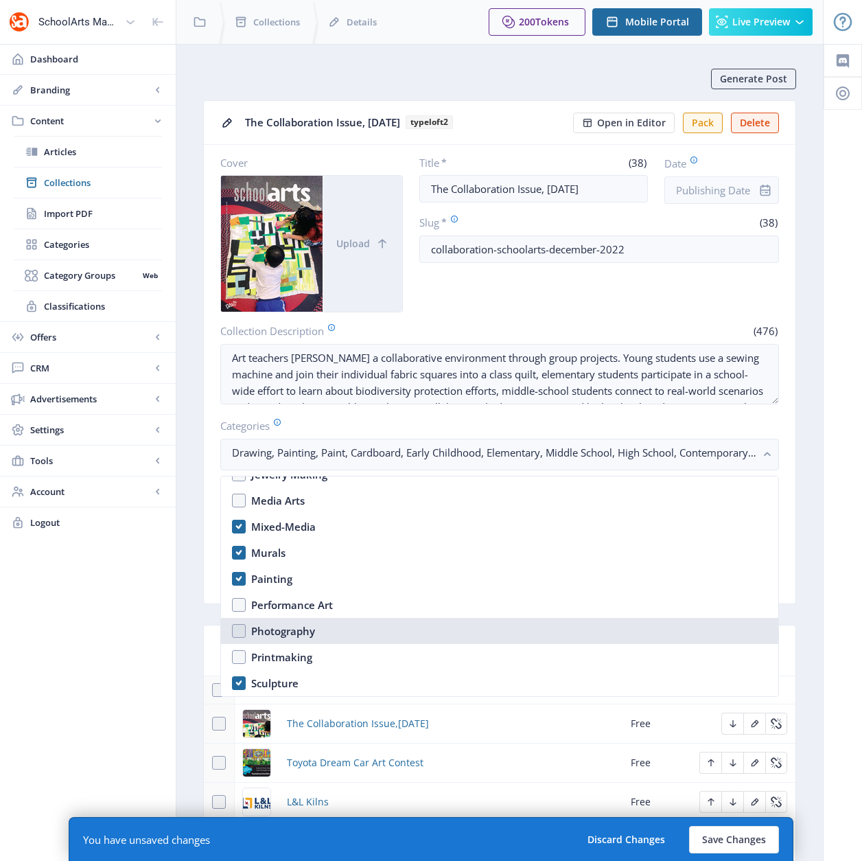
click at [241, 630] on nb-option "Photography" at bounding box center [500, 631] width 558 height 26
checkbox input "true"
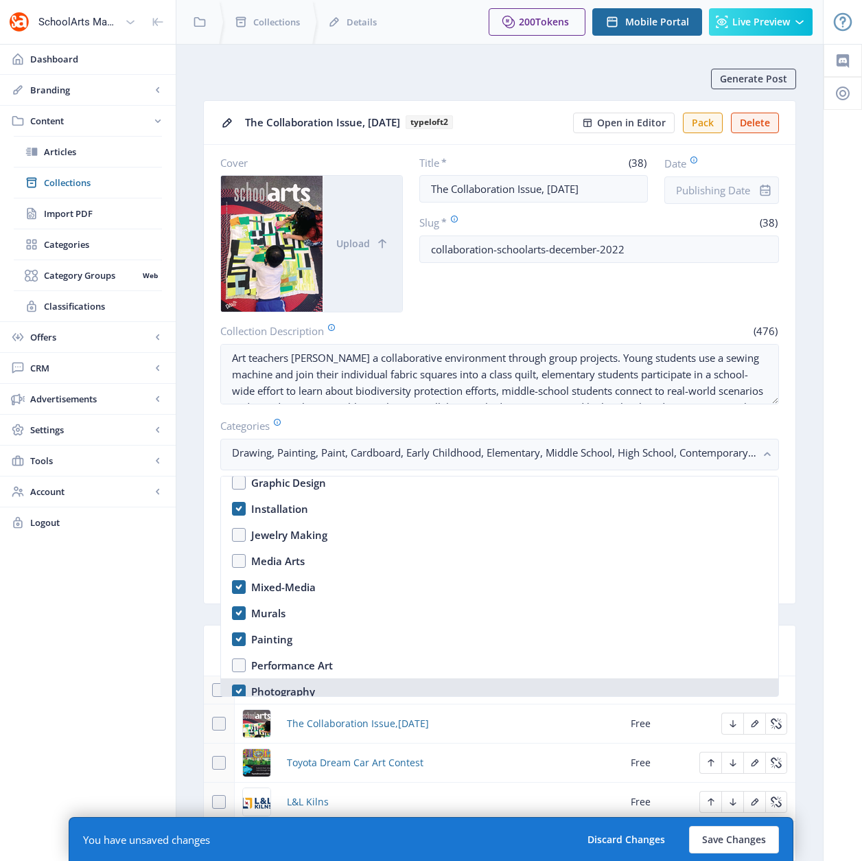
scroll to position [1423, 0]
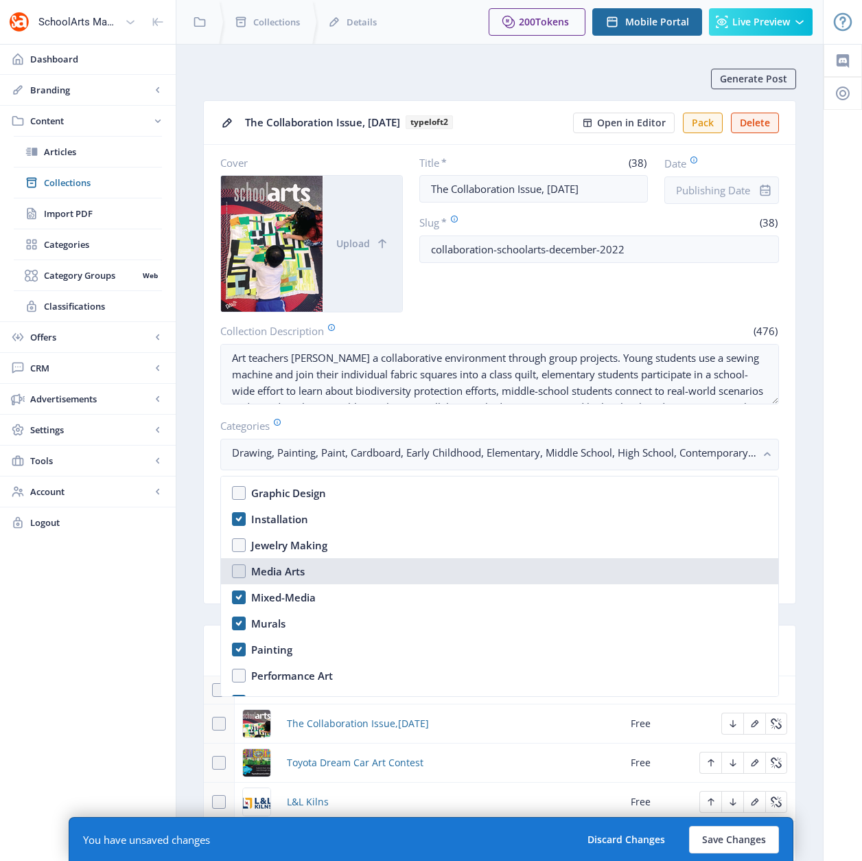
click at [236, 571] on nb-option "Media Arts" at bounding box center [500, 571] width 558 height 26
checkbox input "true"
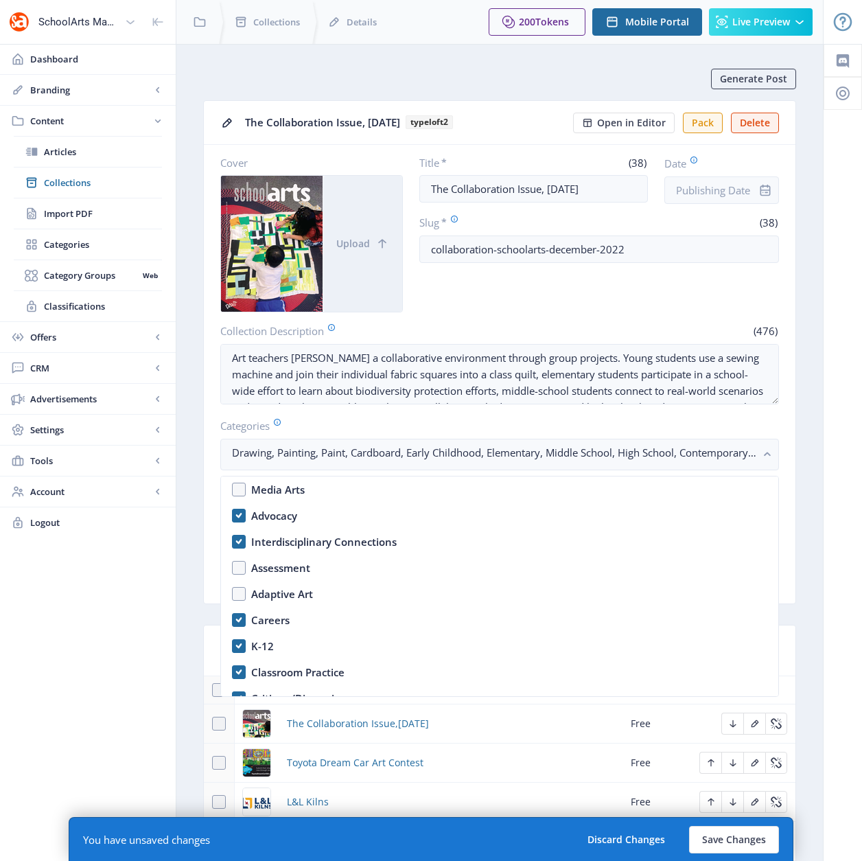
scroll to position [223, 0]
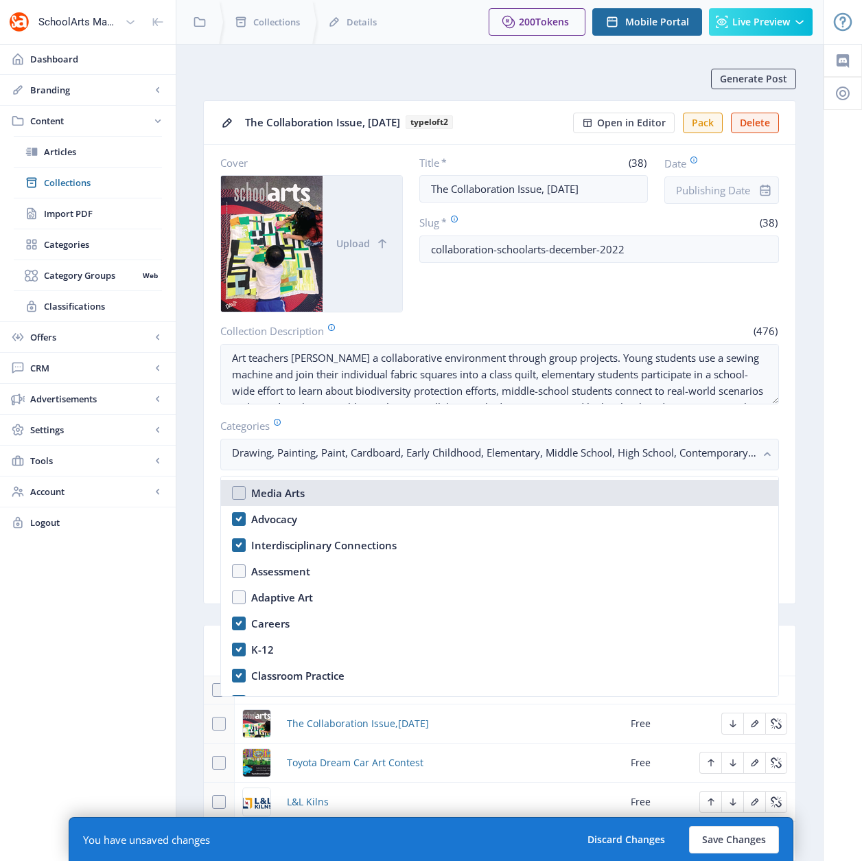
click at [241, 492] on nb-option "Media Arts" at bounding box center [500, 493] width 558 height 26
checkbox input "true"
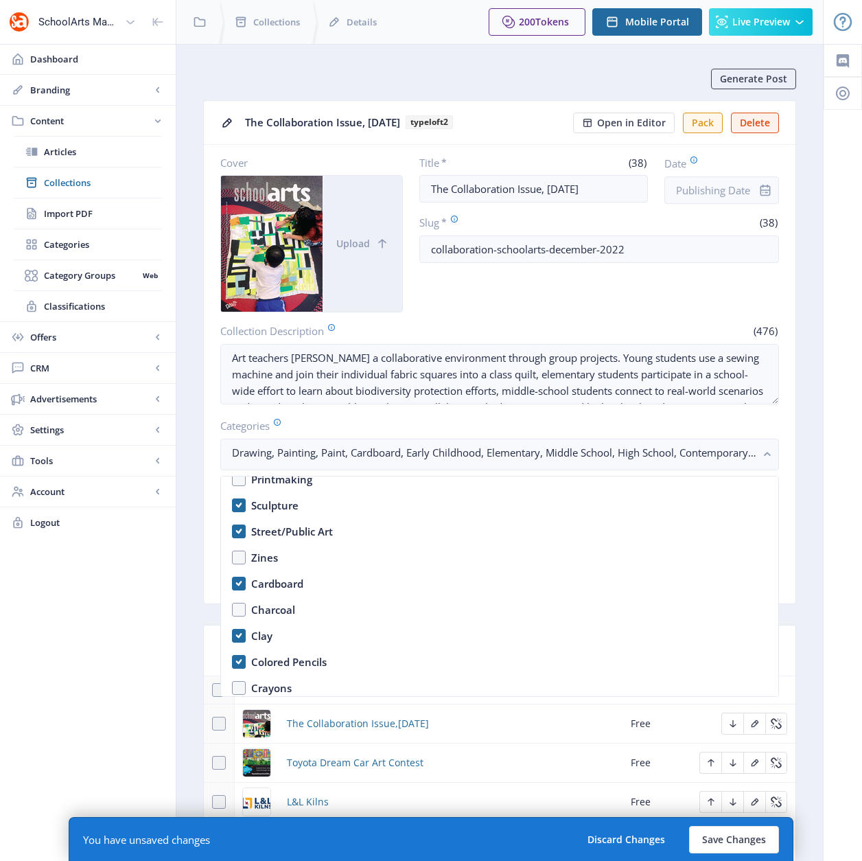
scroll to position [1834, 0]
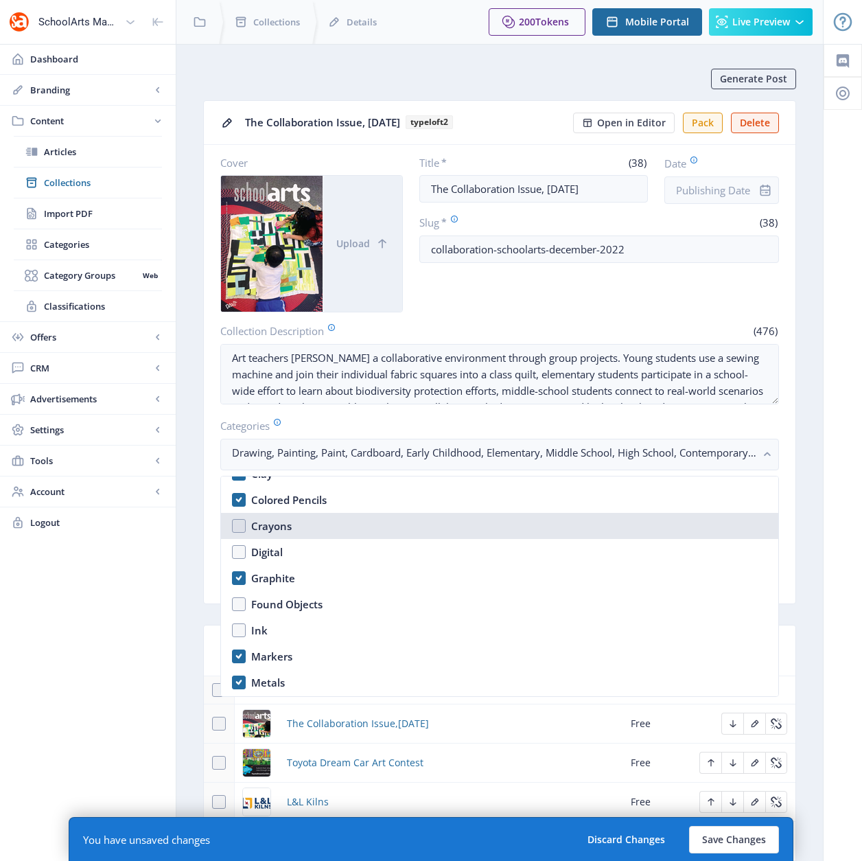
click at [237, 525] on nb-option "Crayons" at bounding box center [500, 526] width 558 height 26
checkbox input "true"
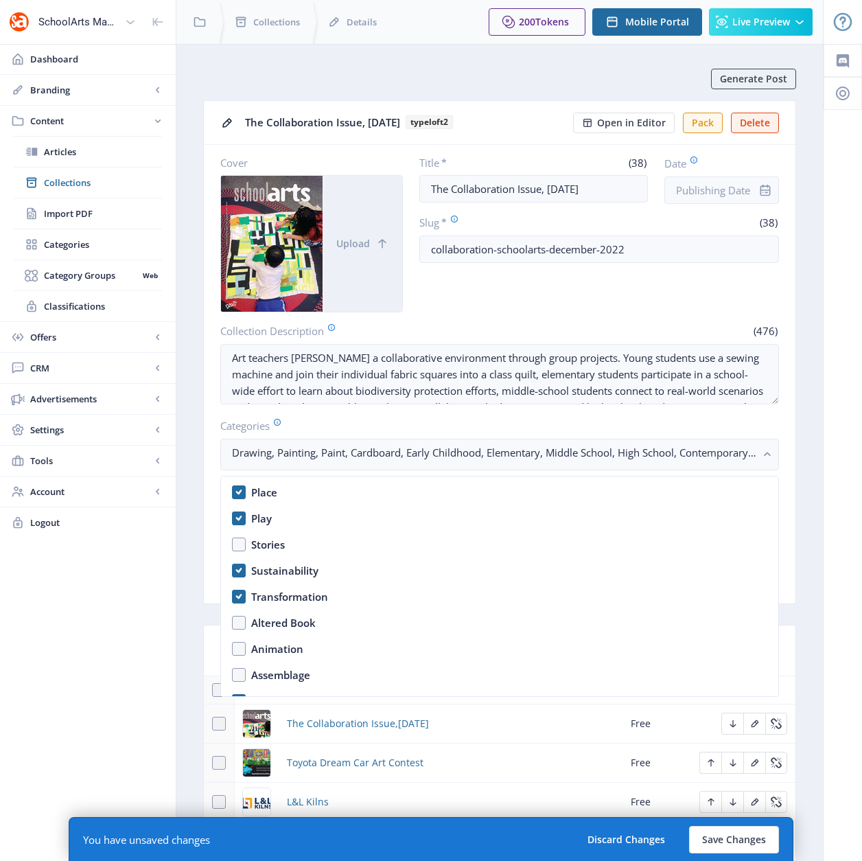
scroll to position [1016, 0]
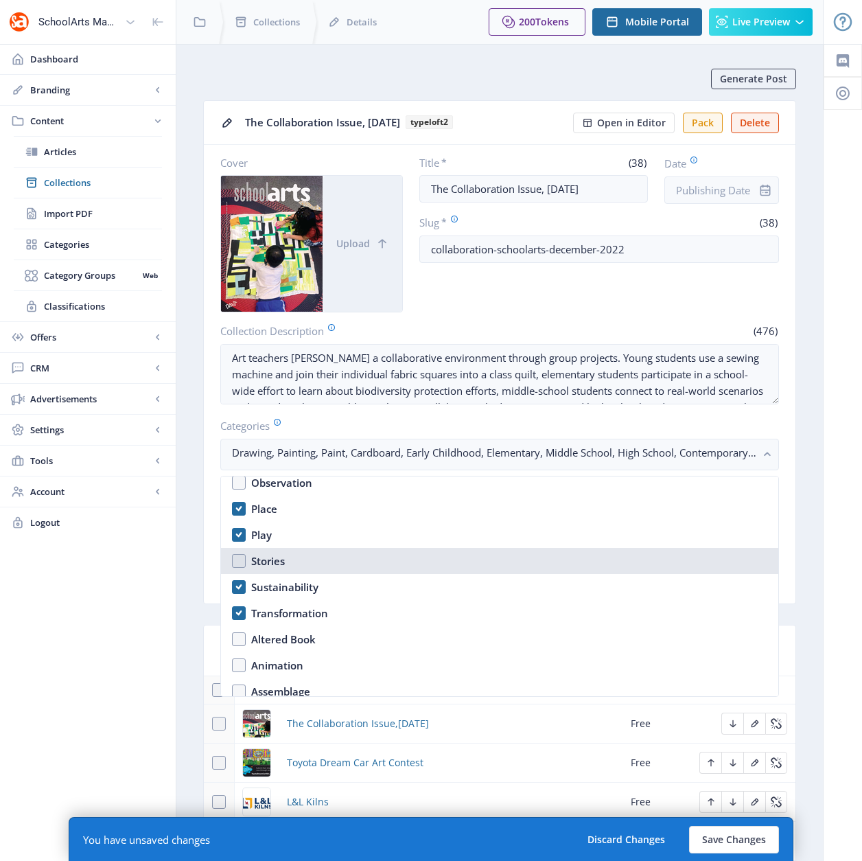
click at [236, 556] on nb-option "Stories" at bounding box center [500, 561] width 558 height 26
checkbox input "true"
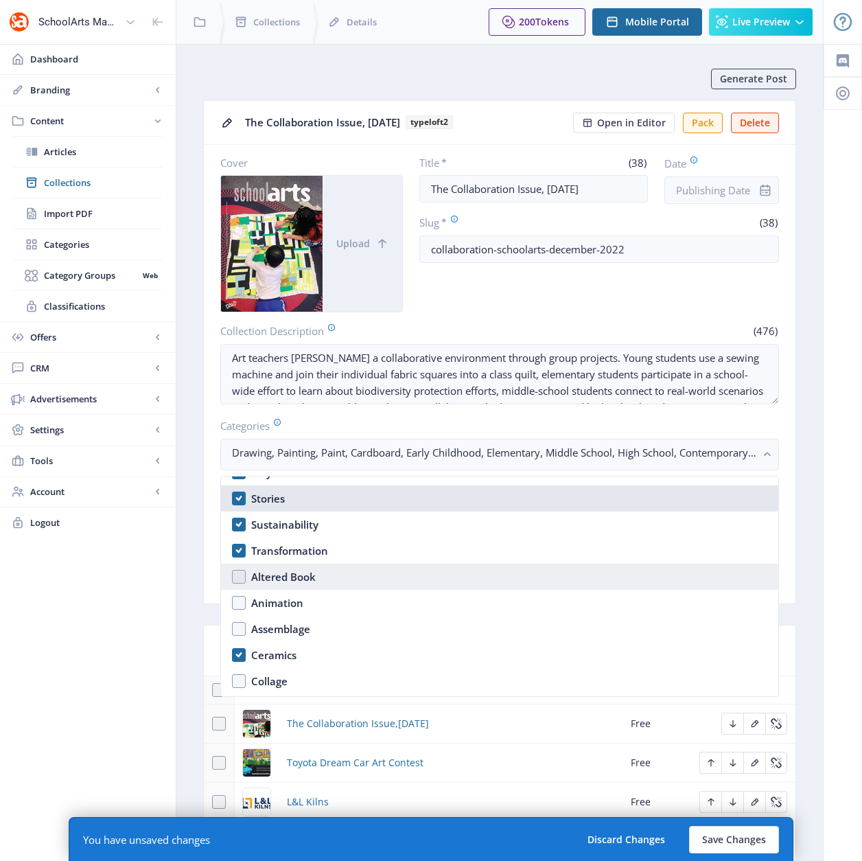
scroll to position [1153, 0]
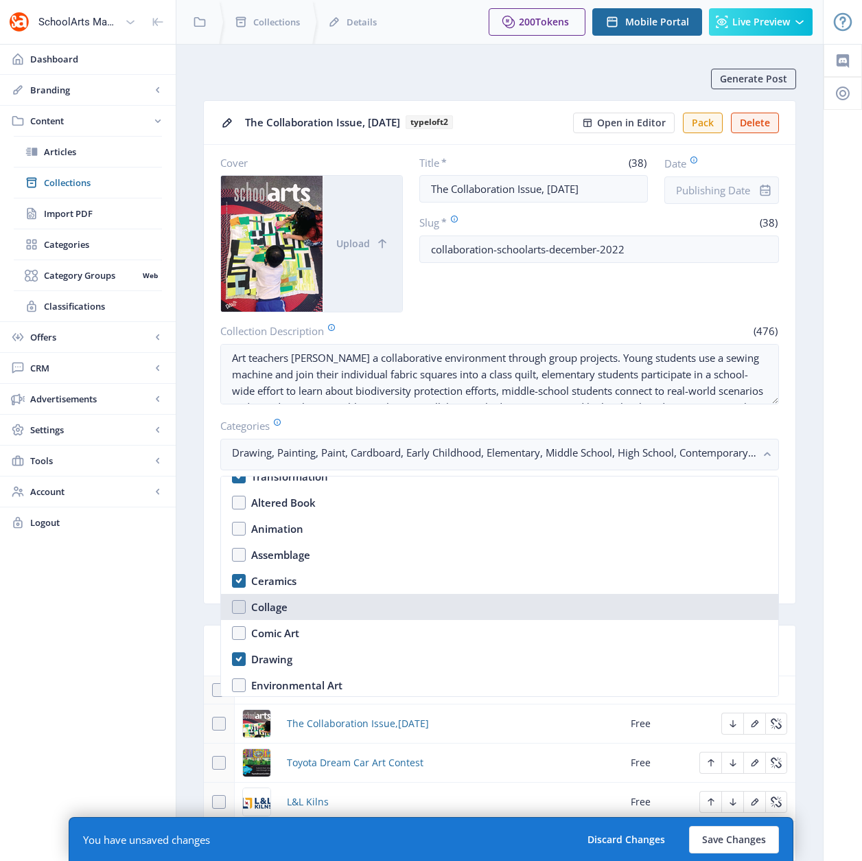
click at [235, 605] on nb-option "Collage" at bounding box center [500, 607] width 558 height 26
checkbox input "true"
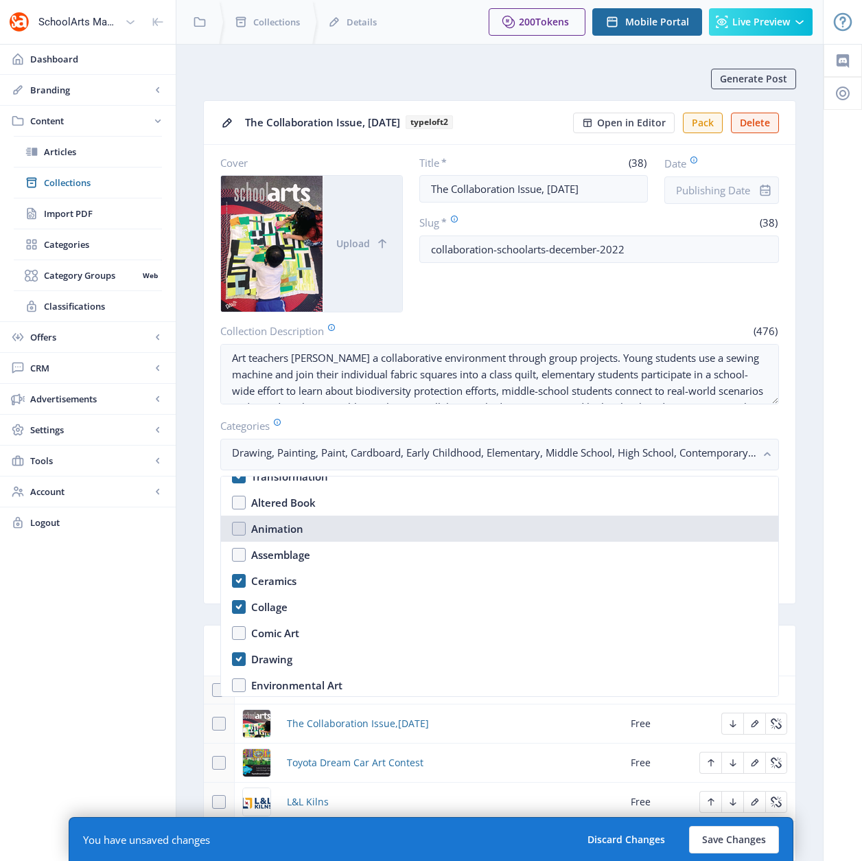
click at [238, 526] on nb-option "Animation" at bounding box center [500, 529] width 558 height 26
checkbox input "true"
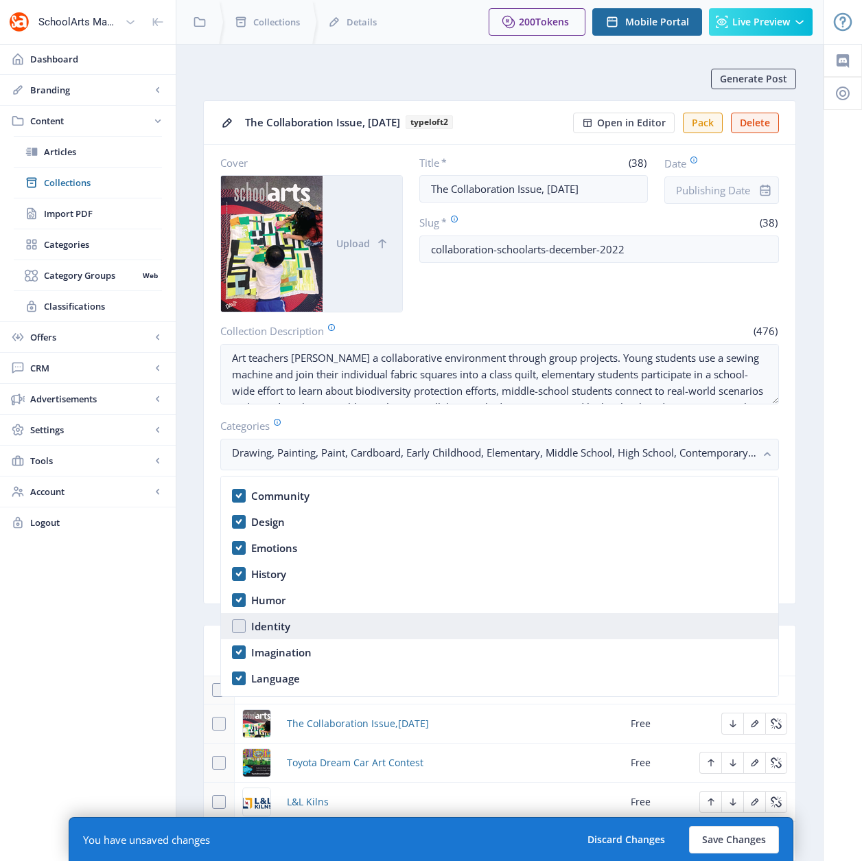
scroll to position [719, 0]
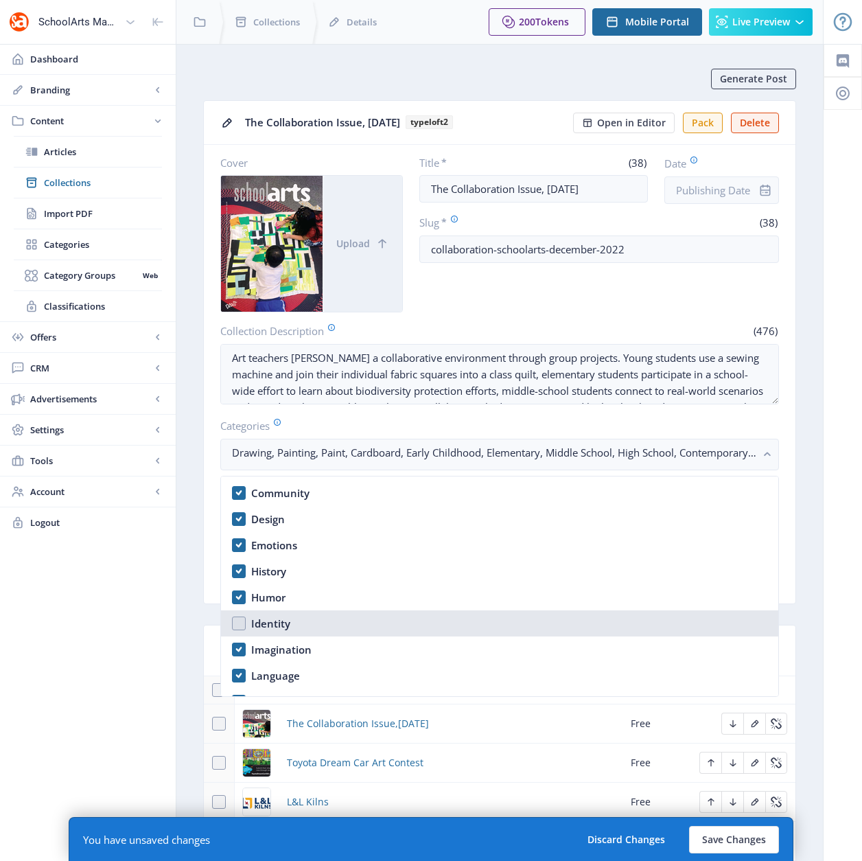
click at [240, 621] on nb-option "Identity" at bounding box center [500, 623] width 558 height 26
checkbox input "true"
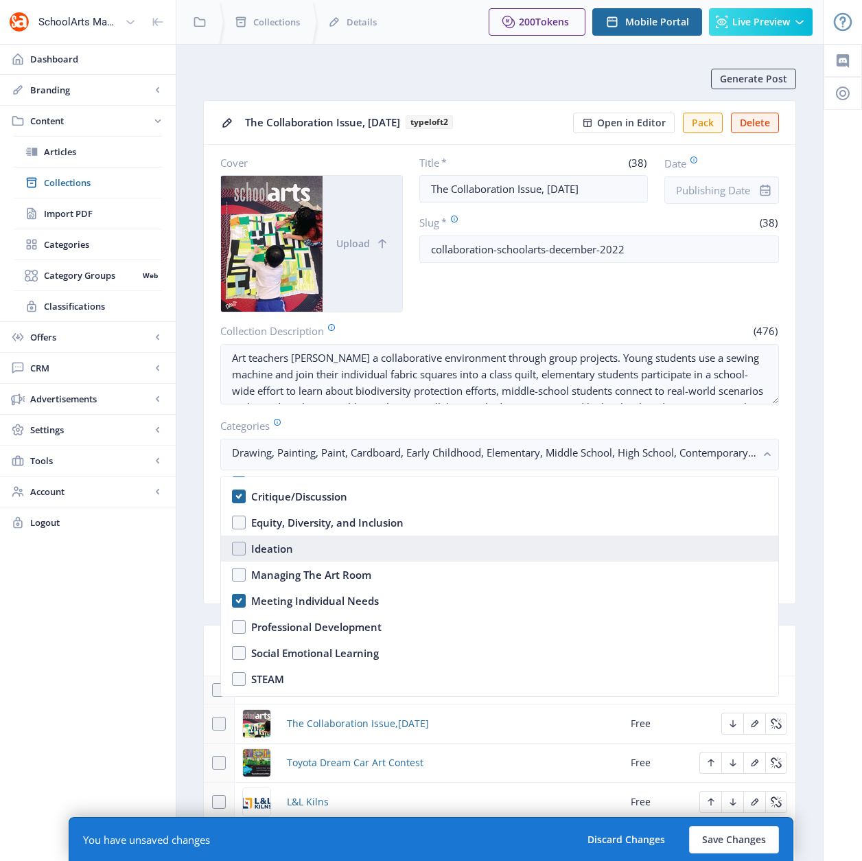
scroll to position [428, 0]
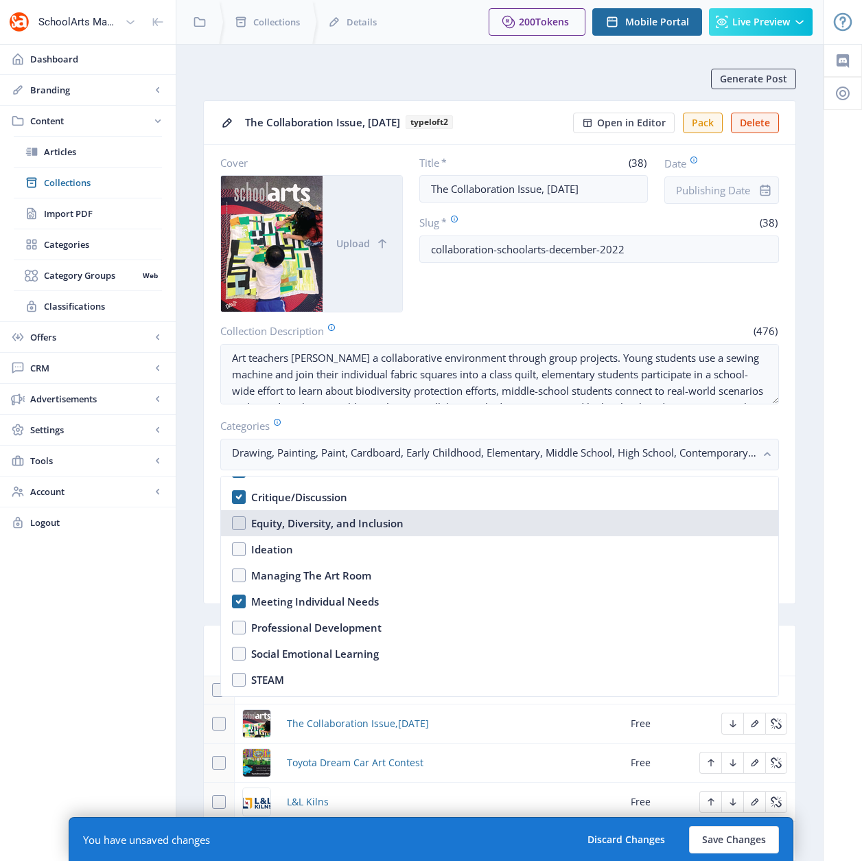
click at [236, 526] on nb-option "Equity, Diversity, and Inclusion" at bounding box center [500, 523] width 558 height 26
checkbox input "true"
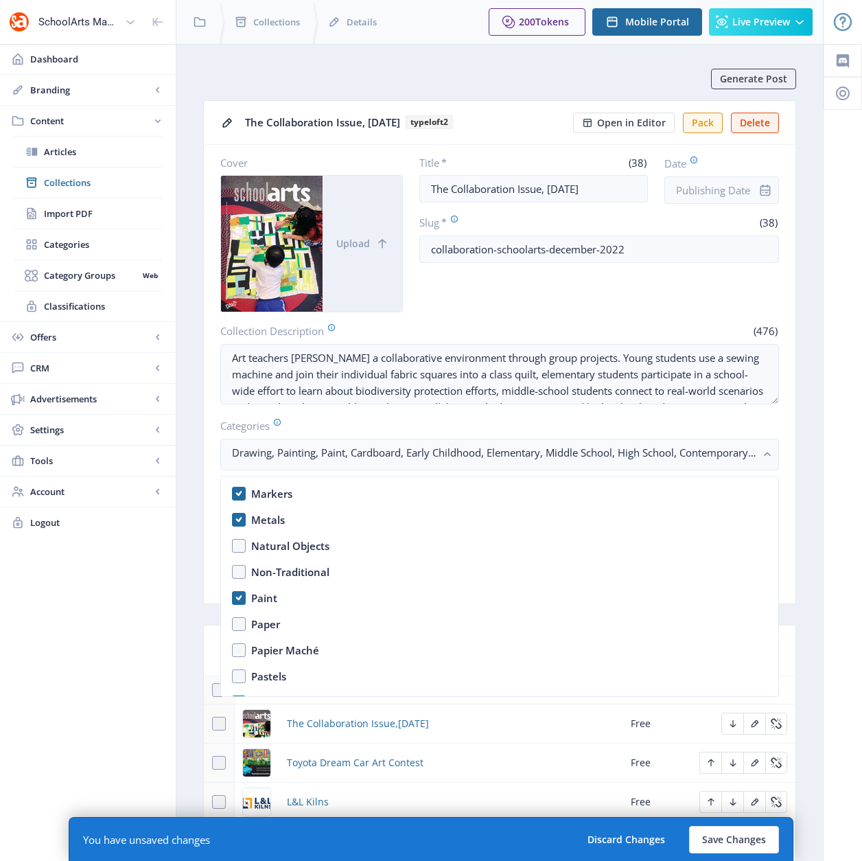
scroll to position [2146, 0]
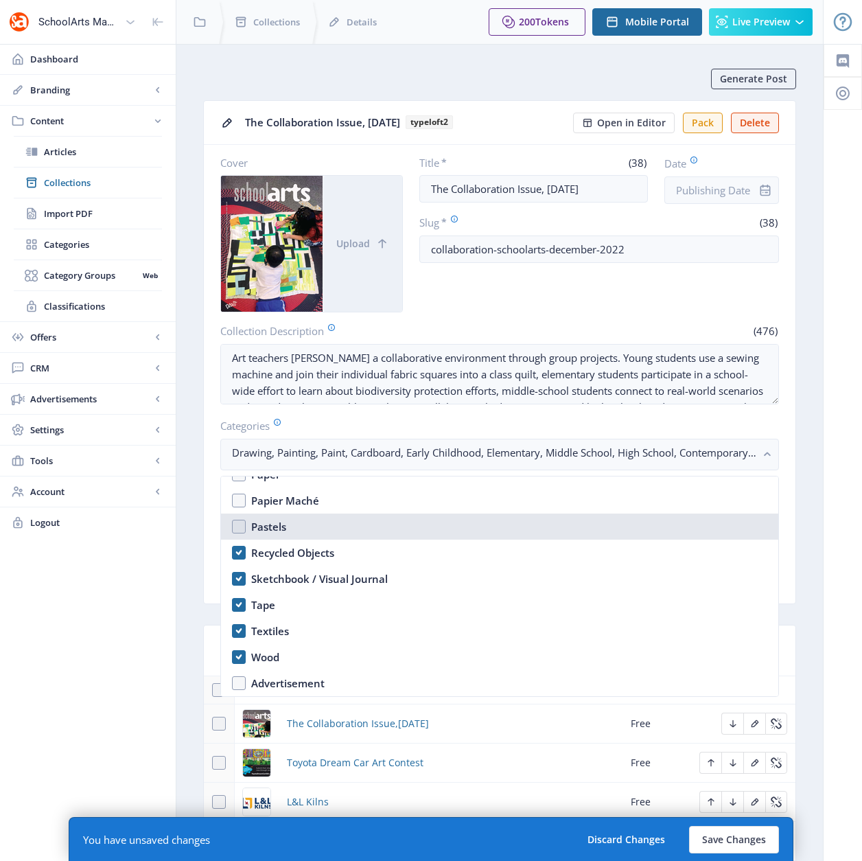
click at [238, 525] on nb-option "Pastels" at bounding box center [500, 527] width 558 height 26
checkbox input "true"
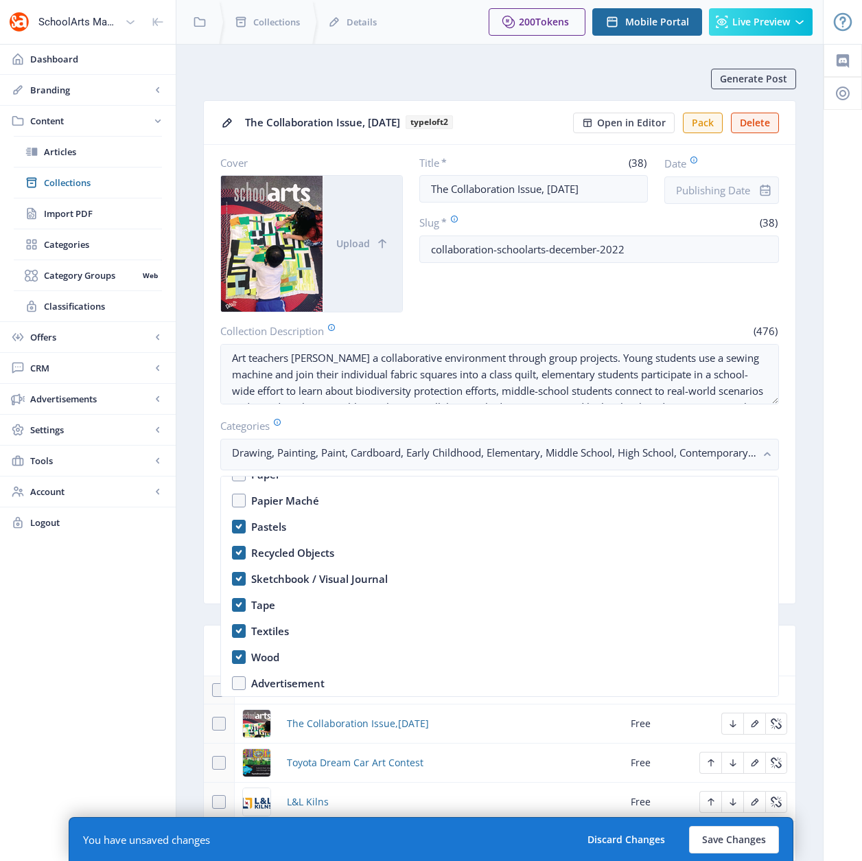
scroll to position [2144, 0]
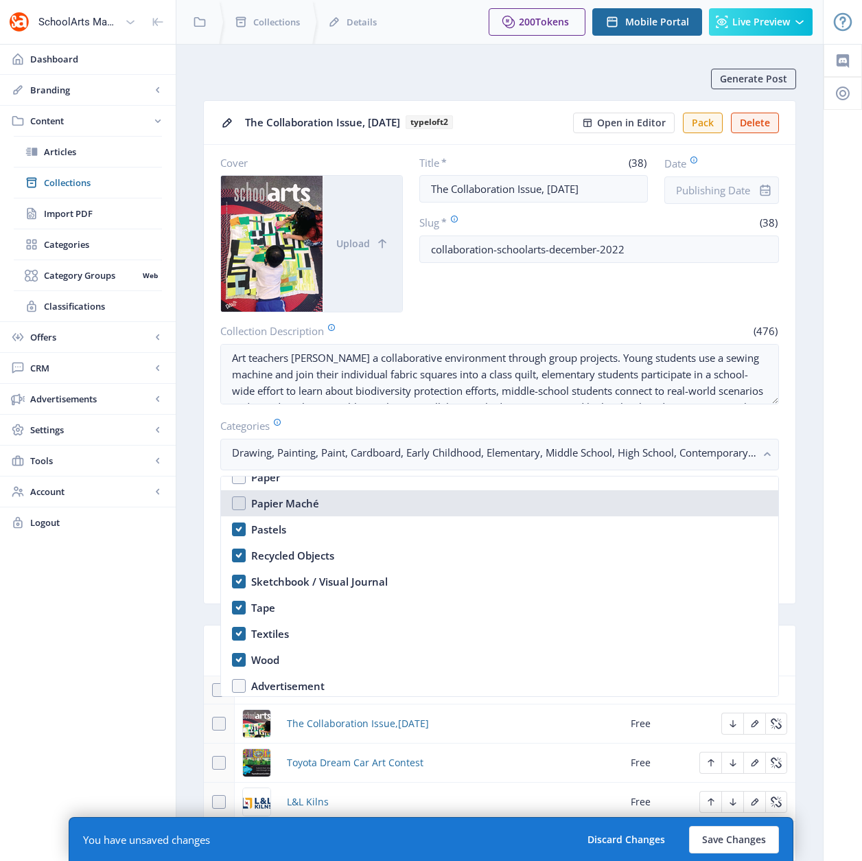
click at [241, 503] on nb-option "Papier Maché" at bounding box center [500, 503] width 558 height 26
click at [240, 503] on nb-option "Papier Maché" at bounding box center [500, 503] width 558 height 26
checkbox input "false"
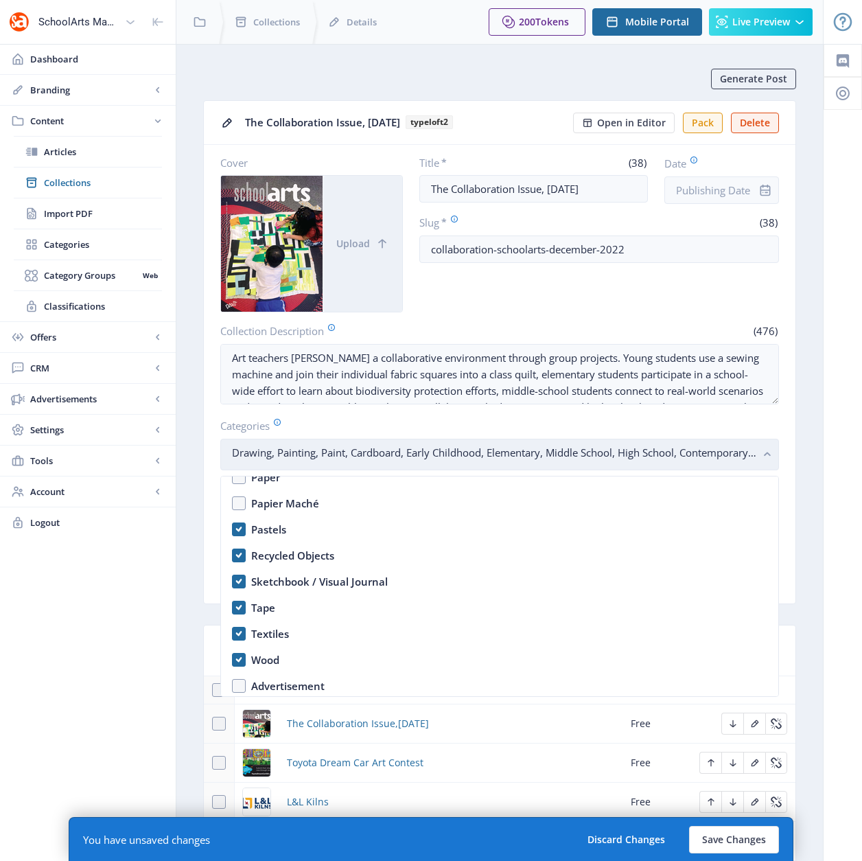
click at [768, 455] on rect "button" at bounding box center [768, 455] width 16 height 16
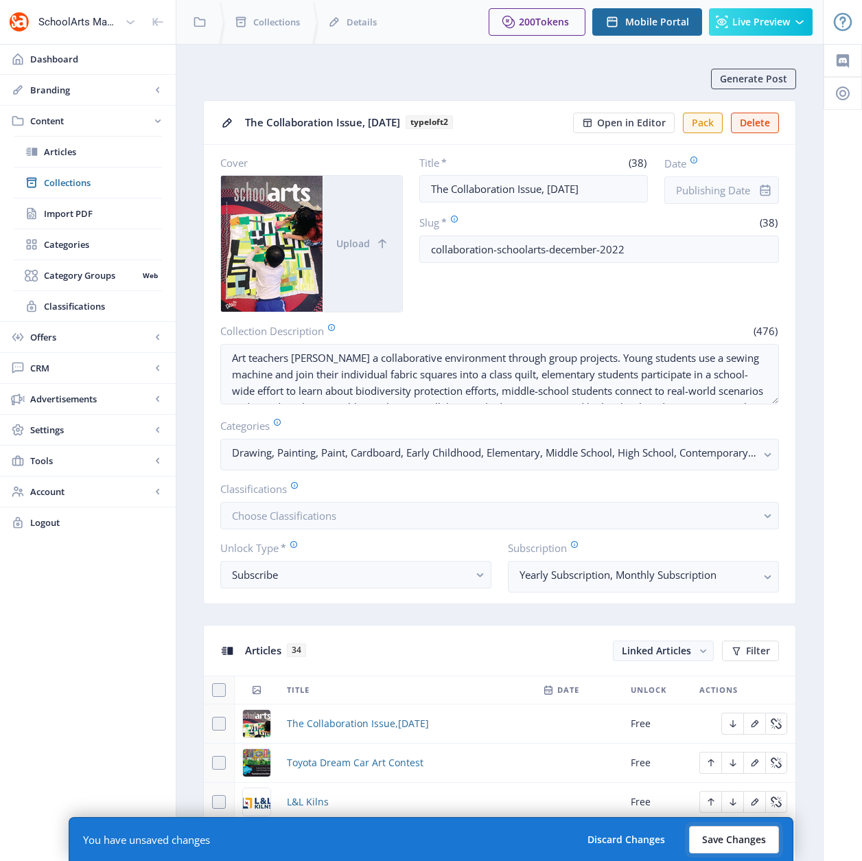
click at [742, 785] on button "Save Changes" at bounding box center [734, 839] width 90 height 27
click at [727, 785] on button "Save Changes" at bounding box center [734, 839] width 90 height 27
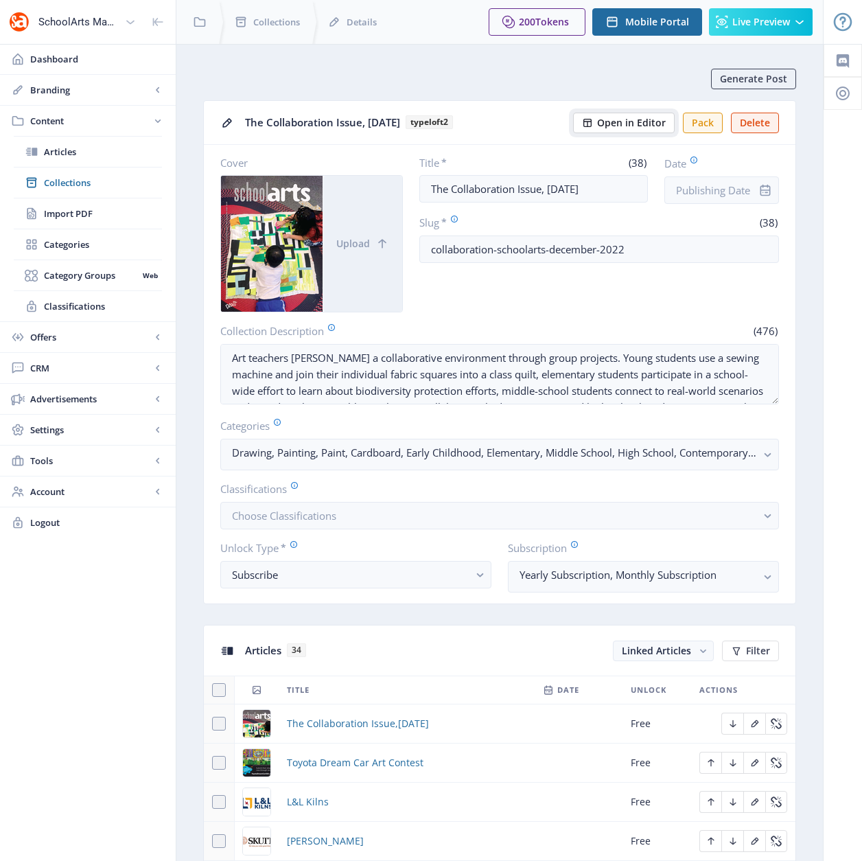
click at [621, 124] on span "Open in Editor" at bounding box center [631, 122] width 69 height 11
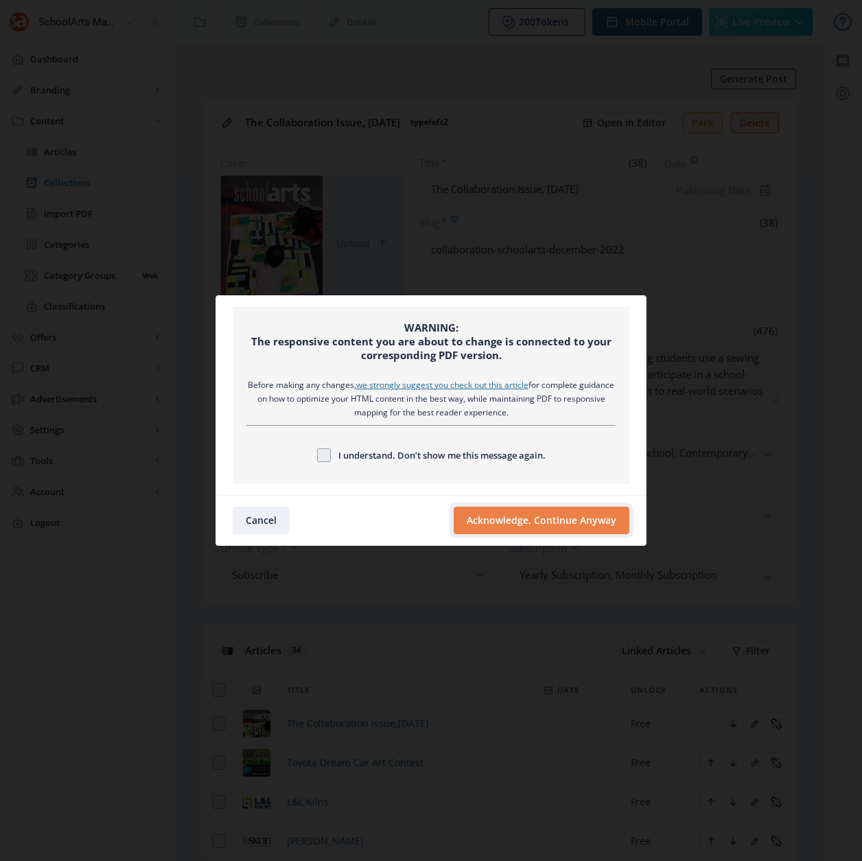
click at [539, 523] on button "Acknowledge, Continue Anyway" at bounding box center [542, 520] width 176 height 27
